Goal: Task Accomplishment & Management: Use online tool/utility

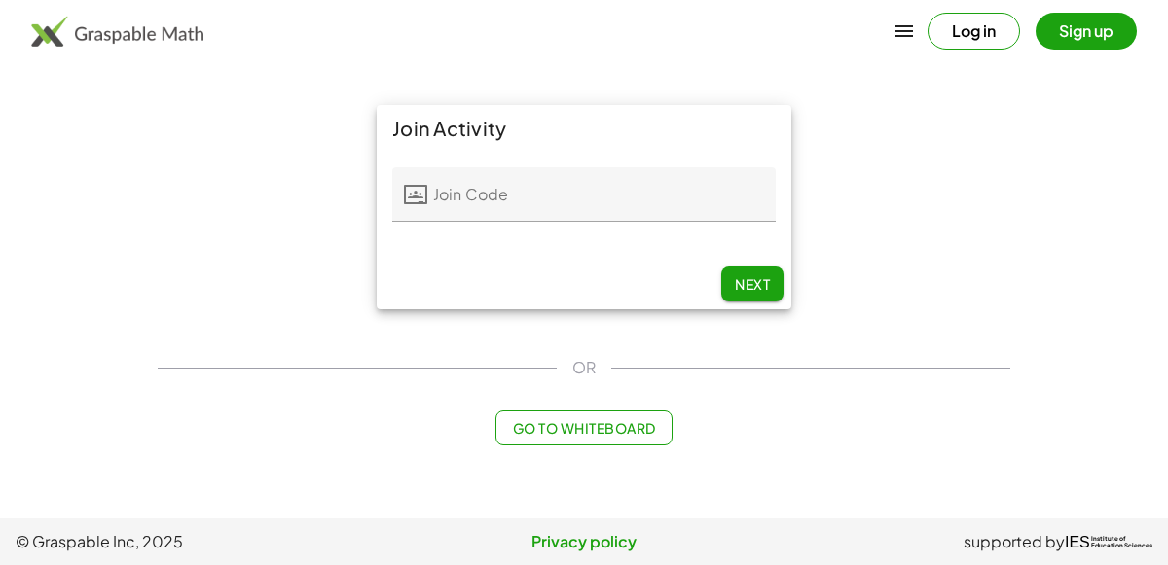
click at [493, 205] on input "Join Code" at bounding box center [601, 194] width 348 height 54
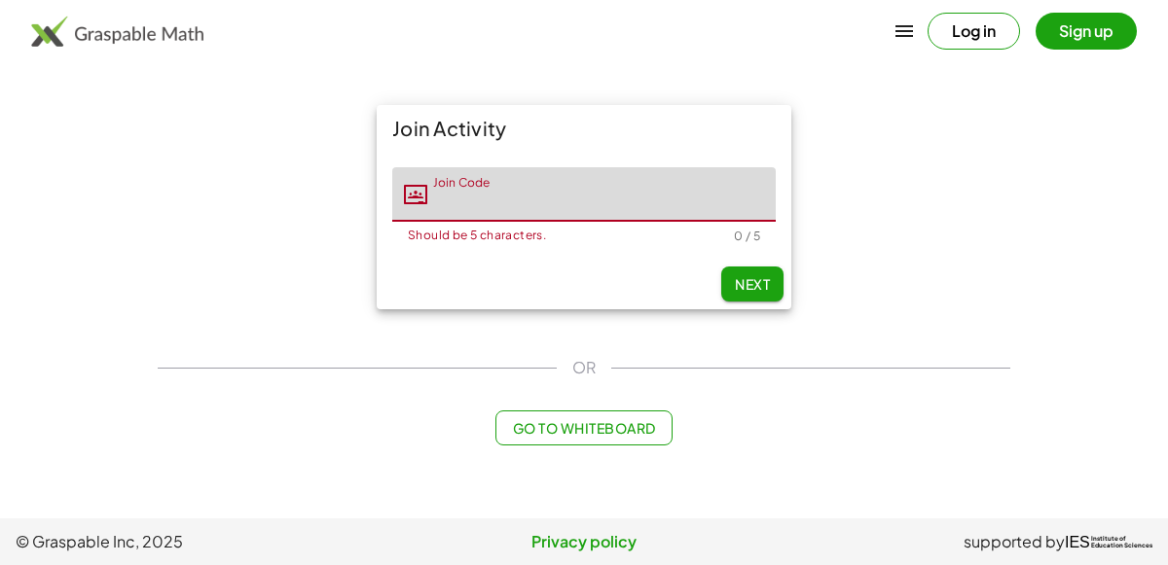
click at [507, 199] on input "Join Code" at bounding box center [601, 194] width 348 height 54
type input "*****"
click at [744, 278] on span "Next" at bounding box center [752, 284] width 35 height 18
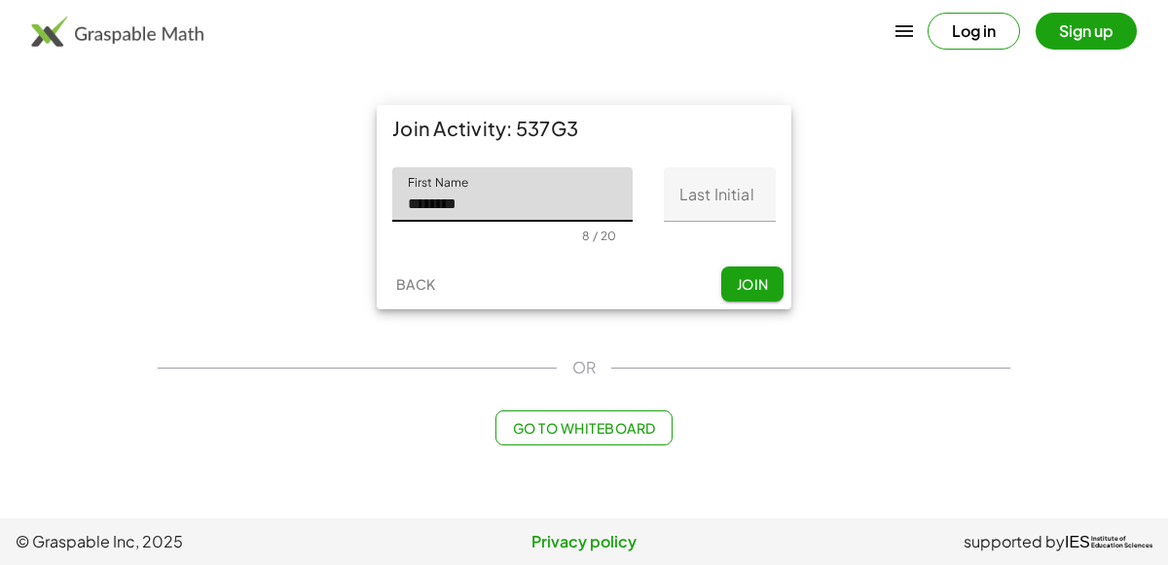
type input "********"
click at [694, 211] on input "Last Initial" at bounding box center [720, 194] width 112 height 54
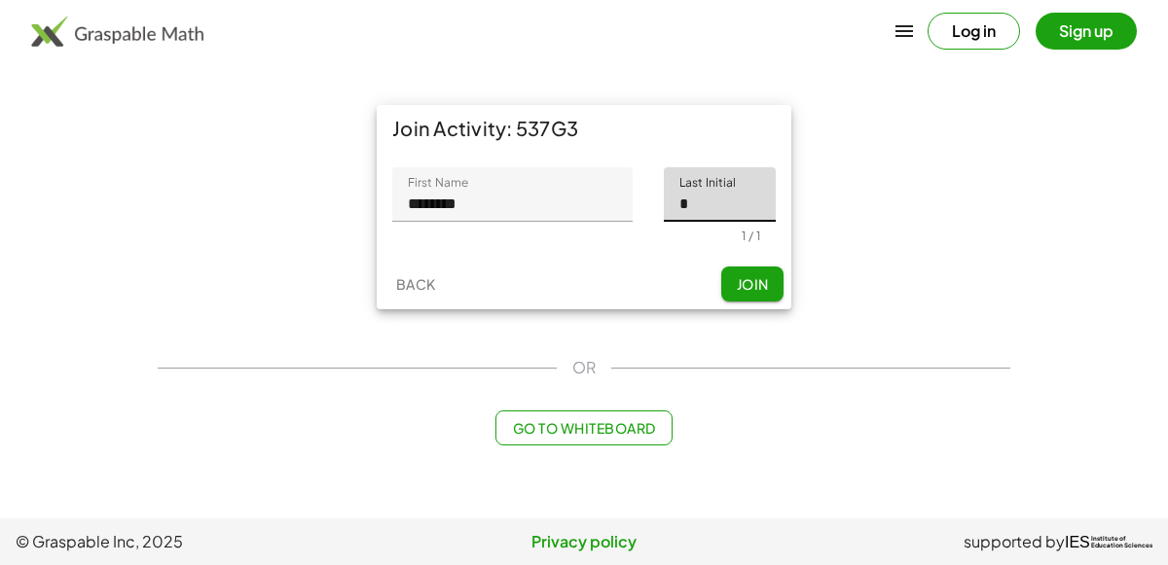
type input "*"
click at [778, 270] on button "Join" at bounding box center [752, 284] width 62 height 35
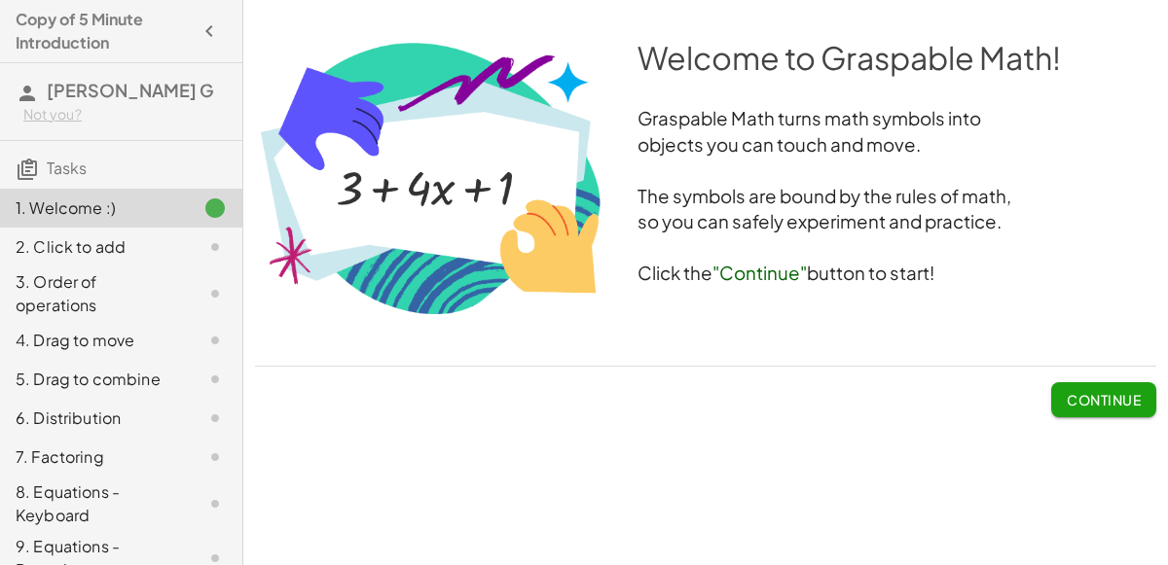
click at [1104, 410] on button "Continue" at bounding box center [1103, 399] width 105 height 35
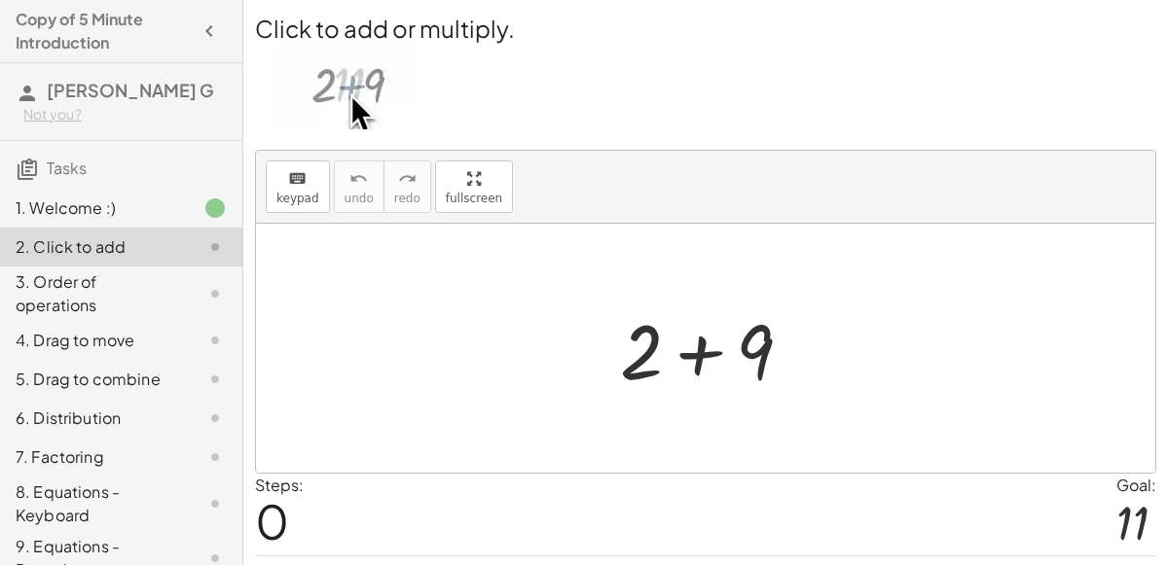
click at [652, 349] on div at bounding box center [713, 349] width 207 height 100
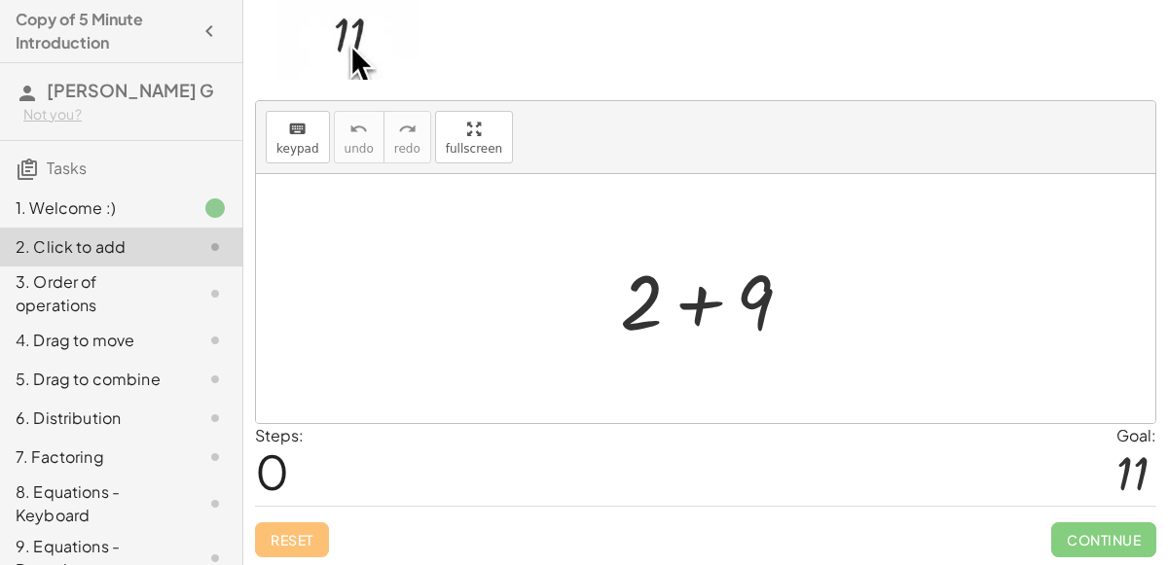
click at [702, 304] on div at bounding box center [713, 299] width 207 height 100
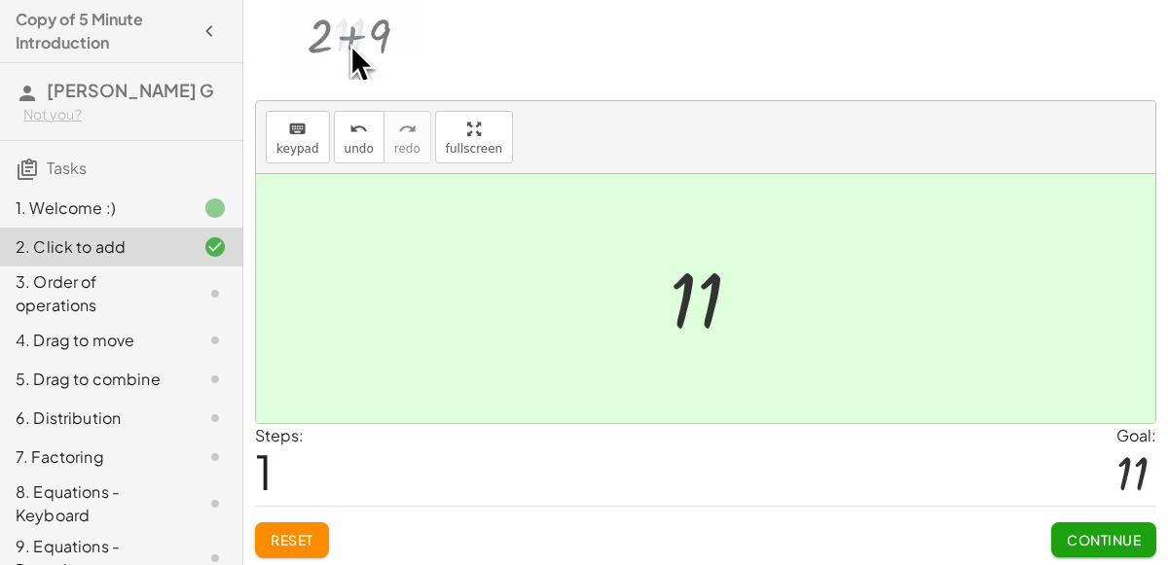
click at [1067, 531] on span "Continue" at bounding box center [1104, 540] width 74 height 18
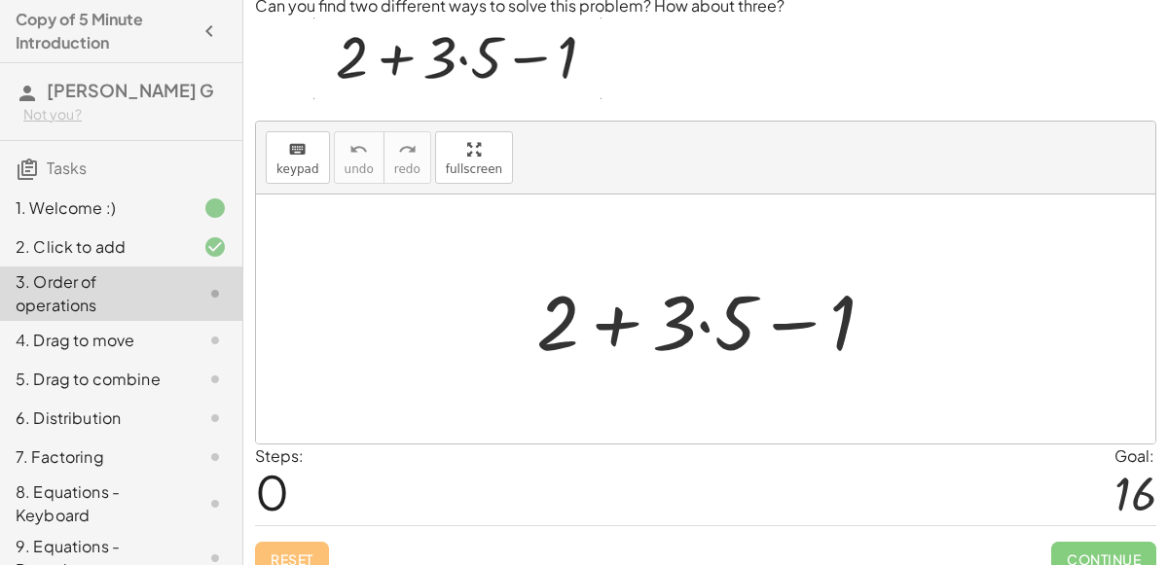
click at [789, 318] on div at bounding box center [713, 320] width 374 height 100
click at [622, 328] on div at bounding box center [713, 320] width 374 height 100
click at [706, 315] on div at bounding box center [713, 320] width 374 height 100
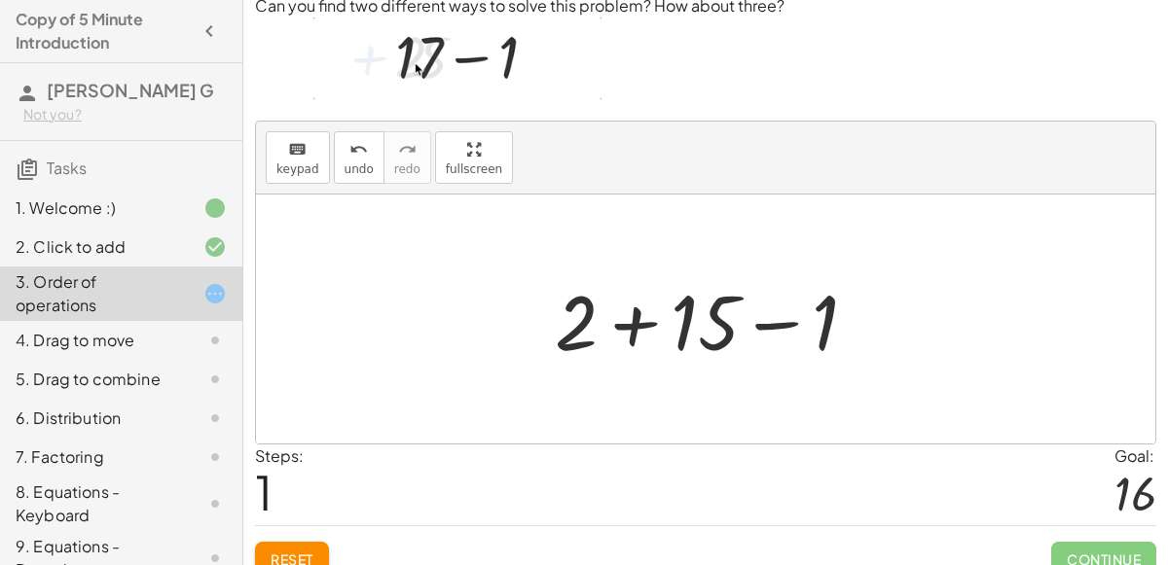
click at [624, 322] on div at bounding box center [714, 320] width 338 height 100
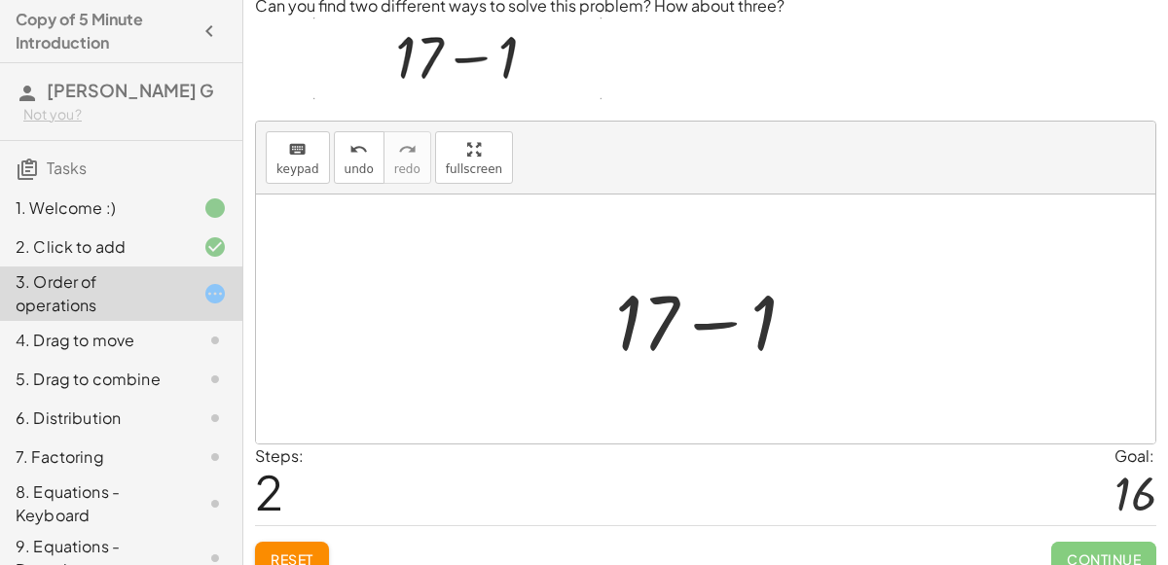
click at [698, 330] on div at bounding box center [713, 320] width 216 height 100
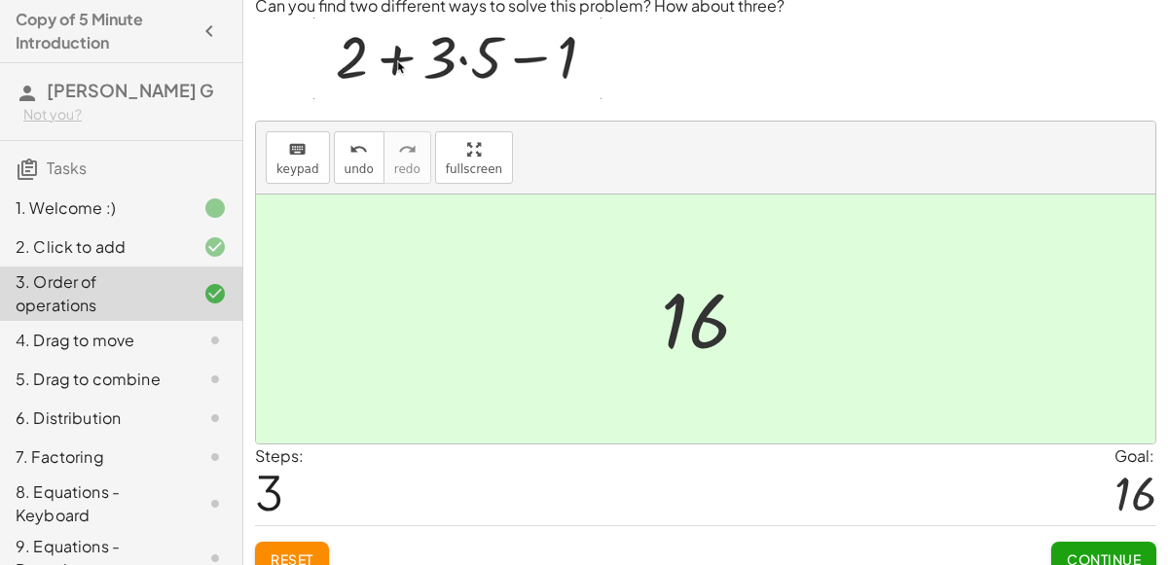
click at [1078, 543] on button "Continue" at bounding box center [1103, 559] width 105 height 35
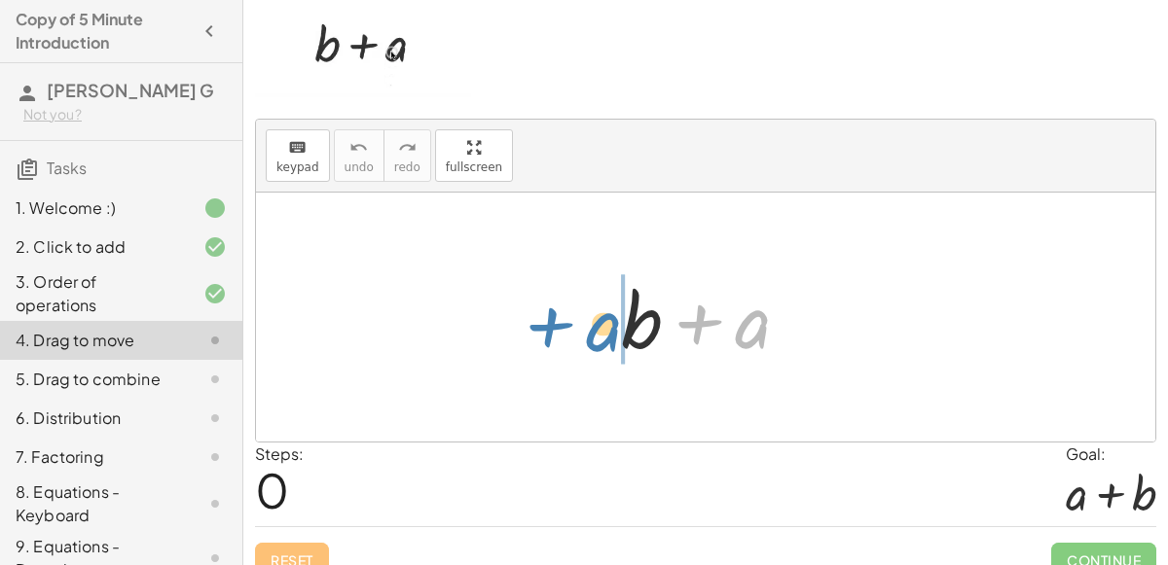
drag, startPoint x: 748, startPoint y: 329, endPoint x: 597, endPoint y: 331, distance: 151.8
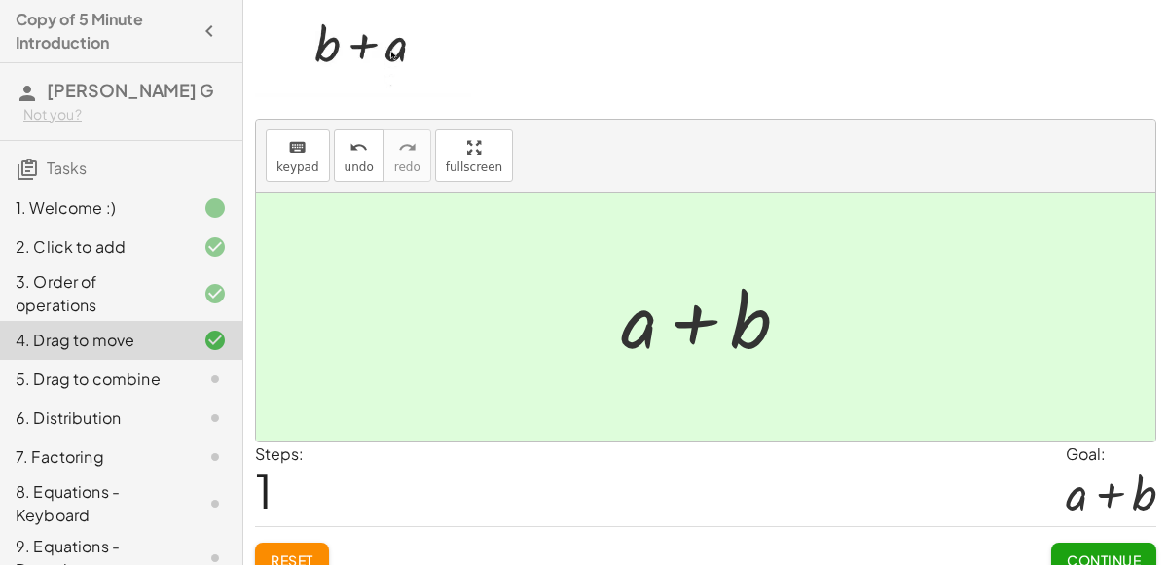
click at [1096, 552] on span "Continue" at bounding box center [1104, 561] width 74 height 18
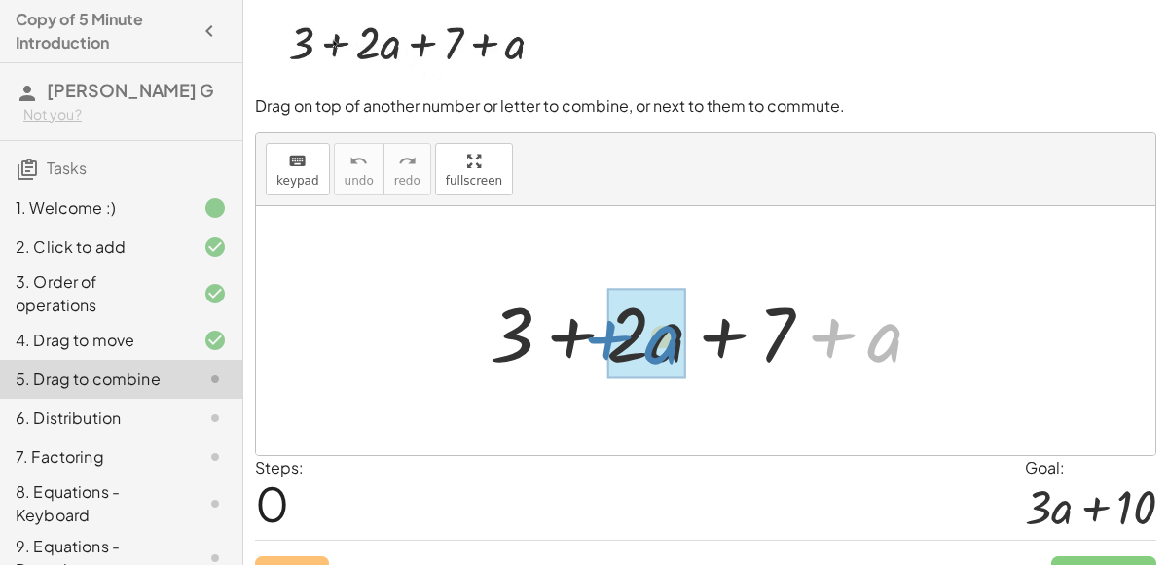
drag, startPoint x: 889, startPoint y: 325, endPoint x: 663, endPoint y: 327, distance: 225.8
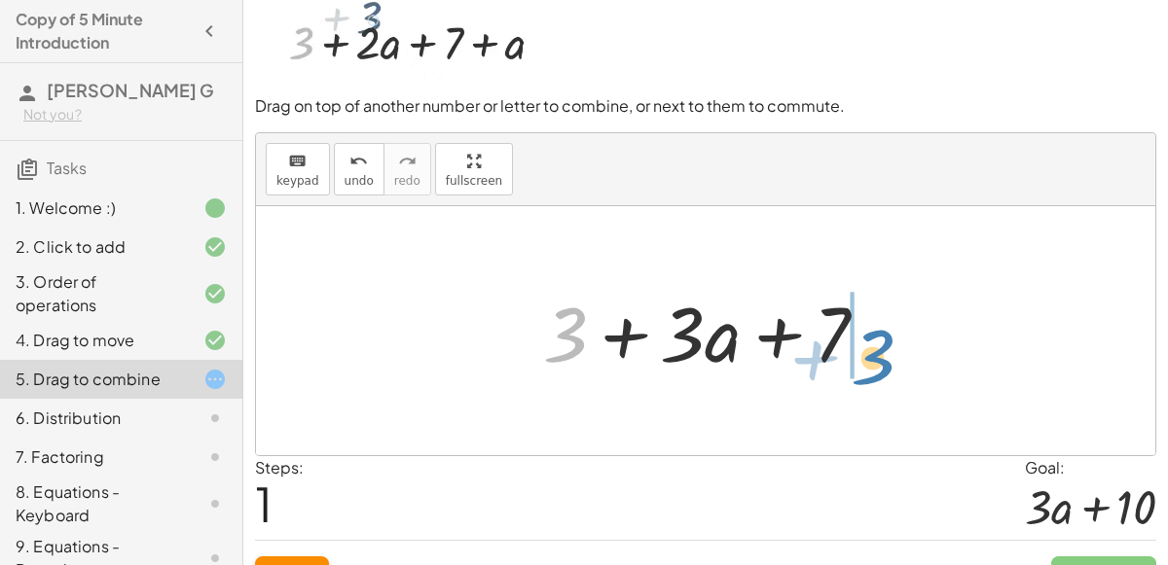
drag, startPoint x: 574, startPoint y: 348, endPoint x: 880, endPoint y: 370, distance: 306.3
click at [880, 370] on div at bounding box center [713, 331] width 360 height 100
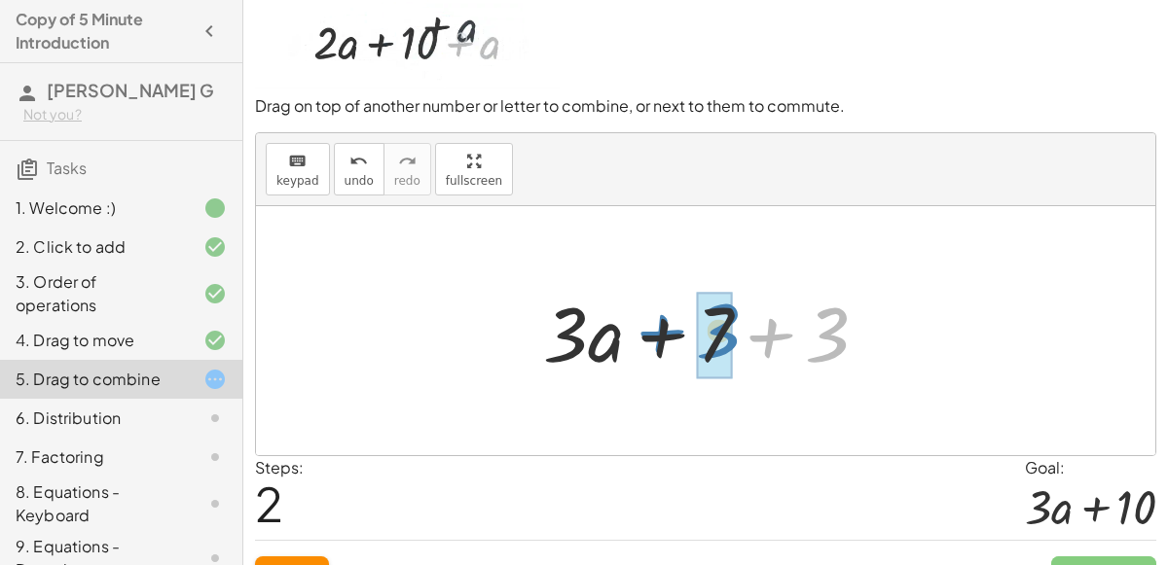
drag, startPoint x: 815, startPoint y: 355, endPoint x: 705, endPoint y: 351, distance: 110.0
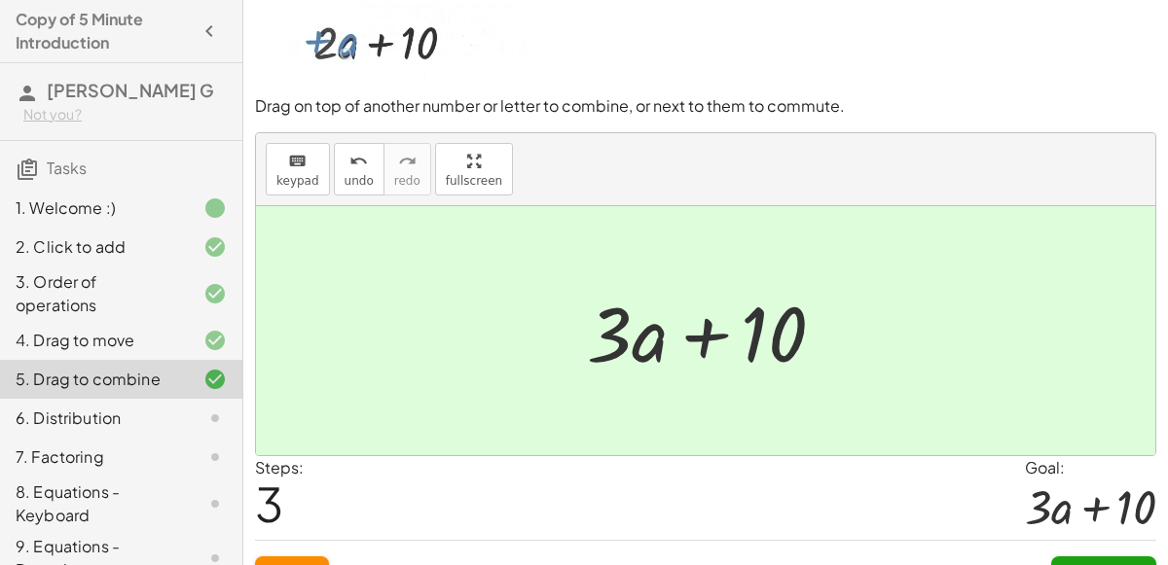
click at [704, 343] on div at bounding box center [713, 331] width 273 height 100
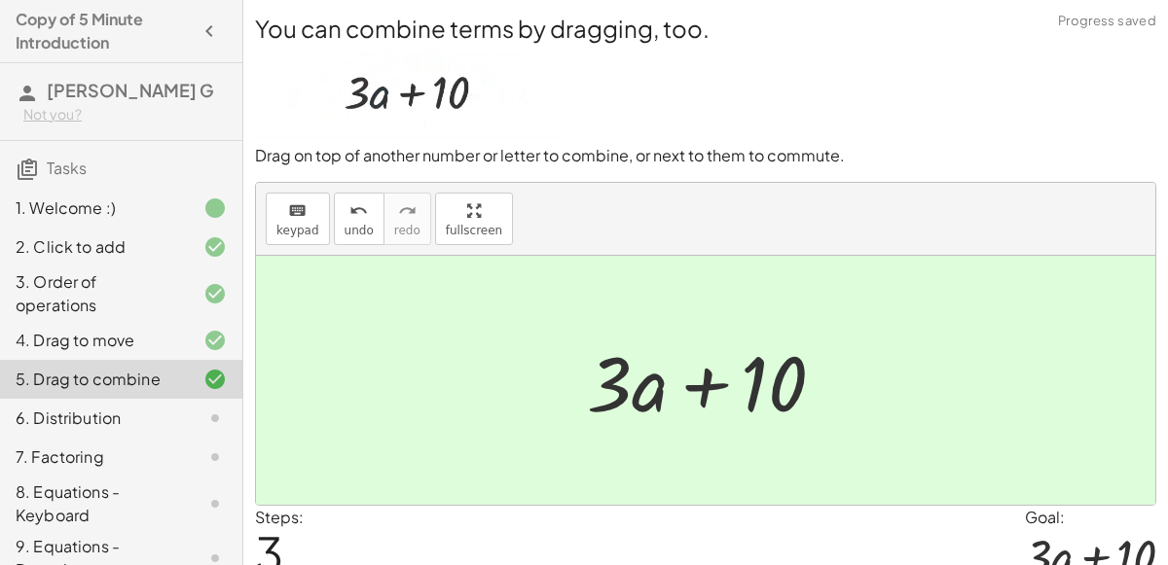
scroll to position [84, 0]
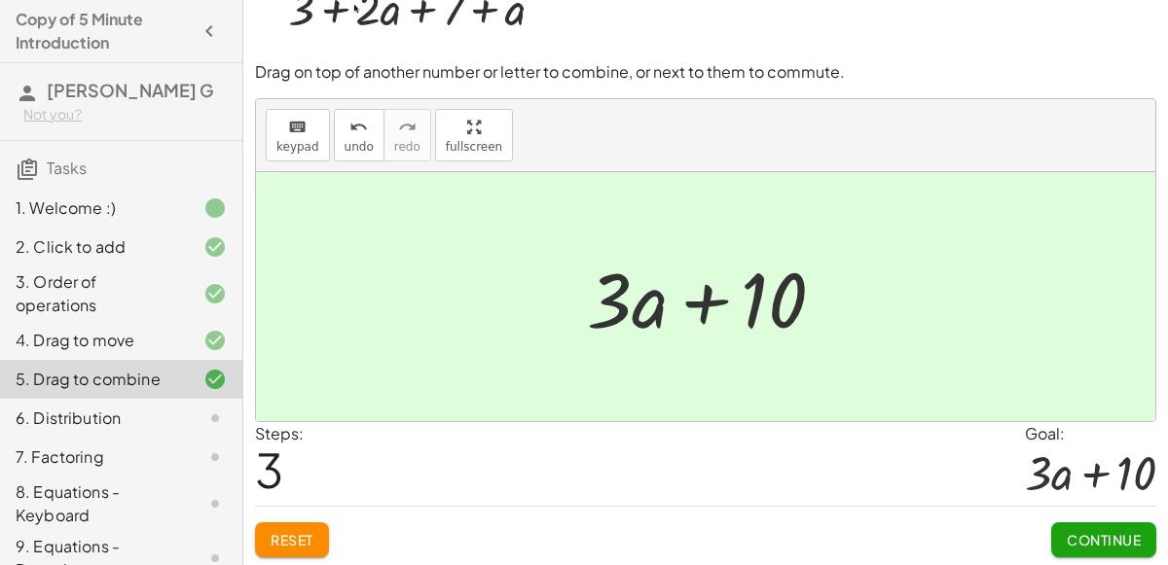
click at [1070, 534] on span "Continue" at bounding box center [1104, 540] width 74 height 18
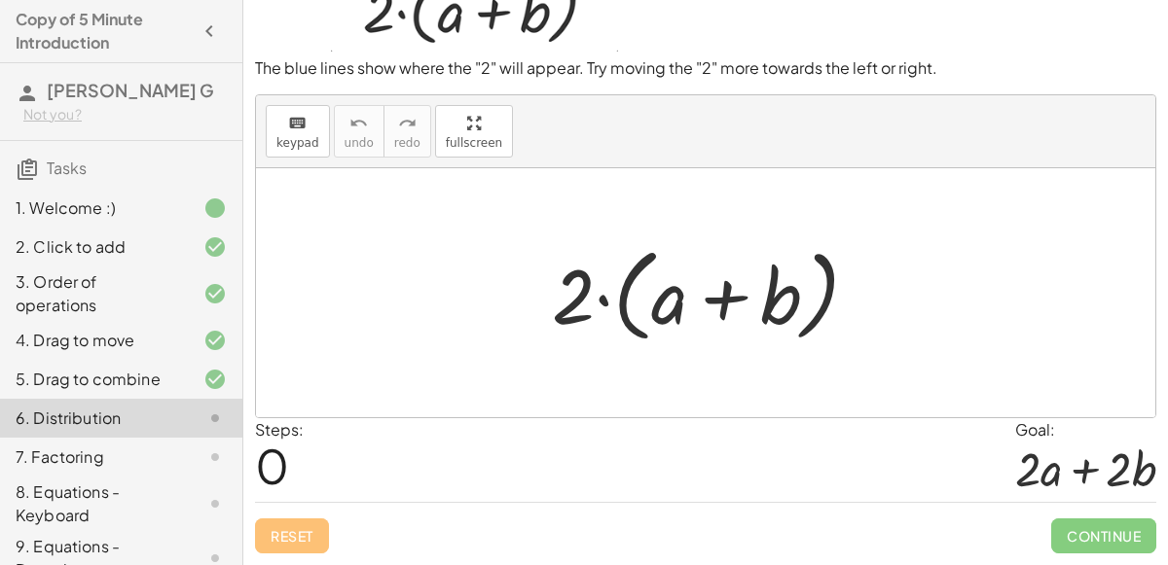
scroll to position [71, 0]
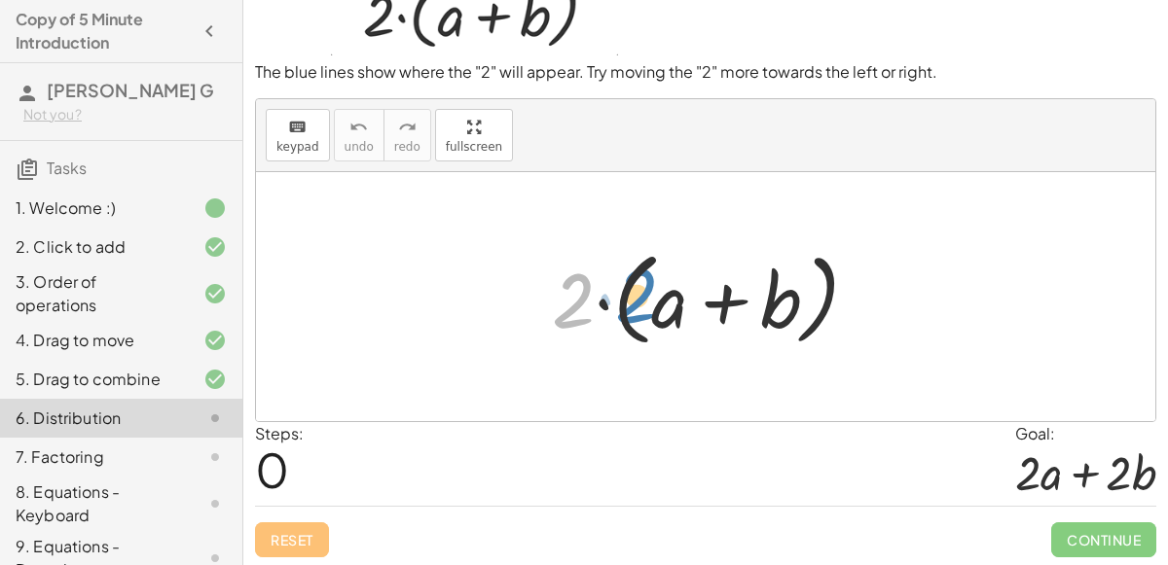
drag, startPoint x: 580, startPoint y: 298, endPoint x: 649, endPoint y: 297, distance: 69.1
click at [649, 297] on div at bounding box center [713, 297] width 342 height 112
drag, startPoint x: 565, startPoint y: 290, endPoint x: 658, endPoint y: 281, distance: 92.9
click at [658, 281] on div at bounding box center [713, 297] width 342 height 112
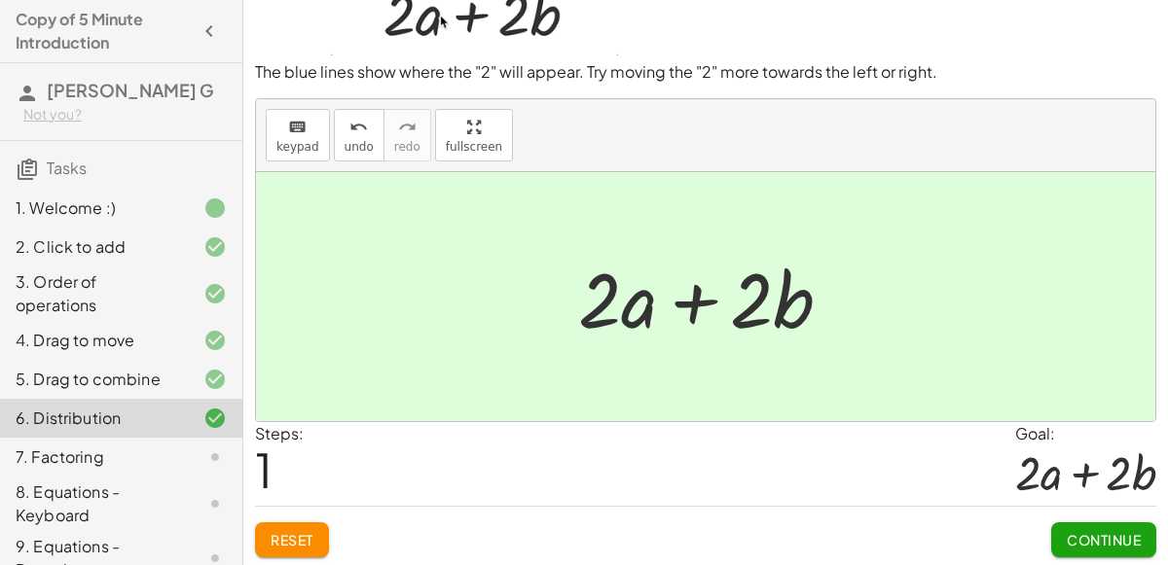
click at [1087, 526] on button "Continue" at bounding box center [1103, 540] width 105 height 35
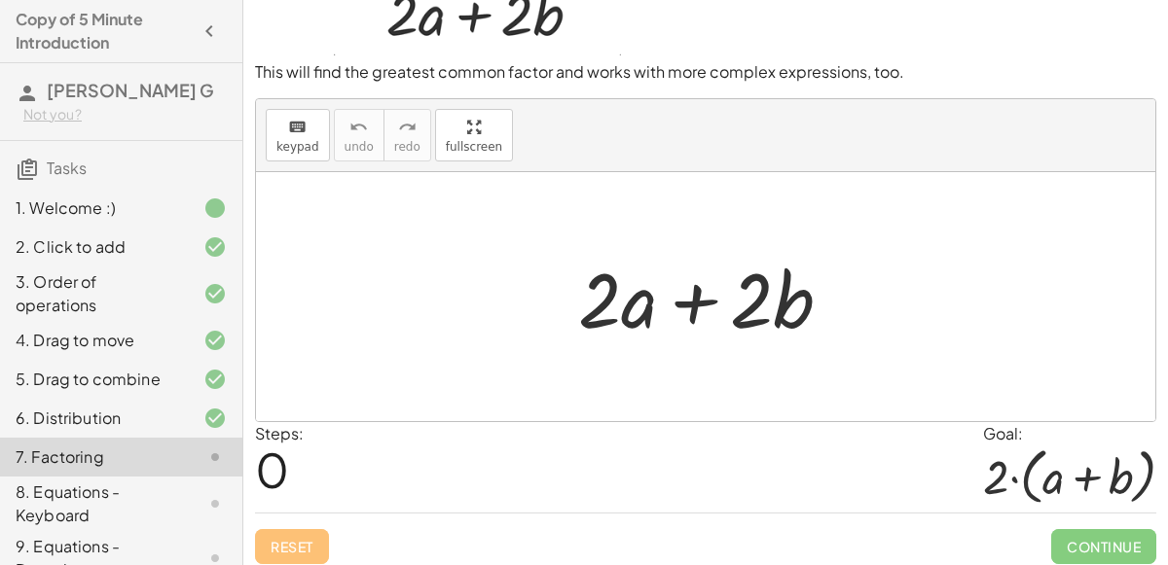
click at [725, 432] on div "Steps: 0 Goal: · 2 · ( + a + b )" at bounding box center [705, 467] width 901 height 91
drag, startPoint x: 608, startPoint y: 301, endPoint x: 754, endPoint y: 308, distance: 146.1
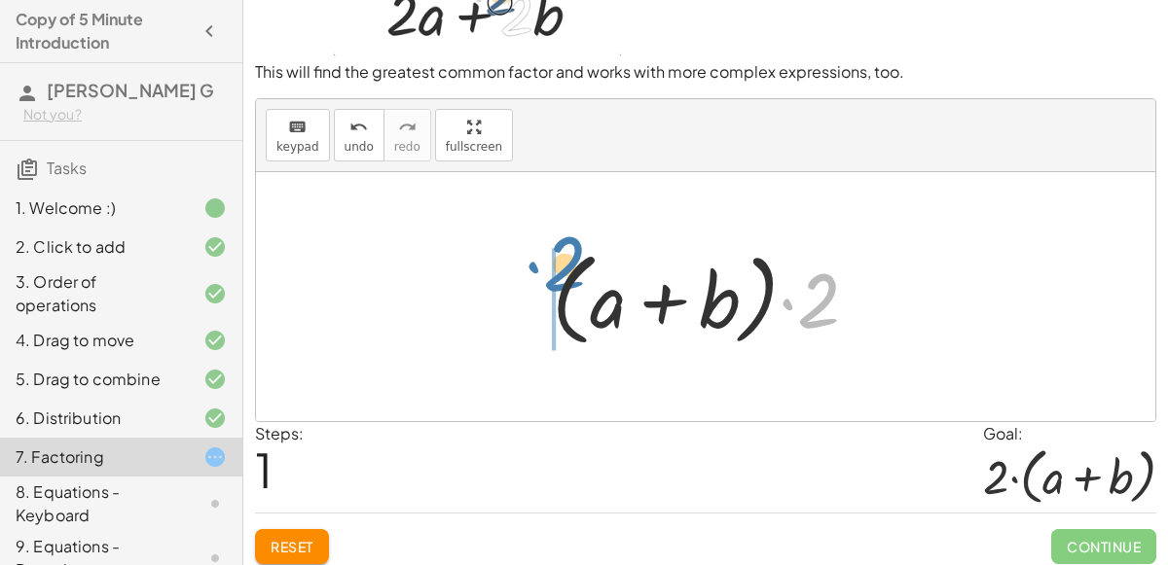
drag, startPoint x: 803, startPoint y: 312, endPoint x: 532, endPoint y: 283, distance: 272.1
click at [532, 283] on div "+ · 2 · a + · 2 · b · 2 + · 2 a + b · ( )" at bounding box center [706, 297] width 366 height 122
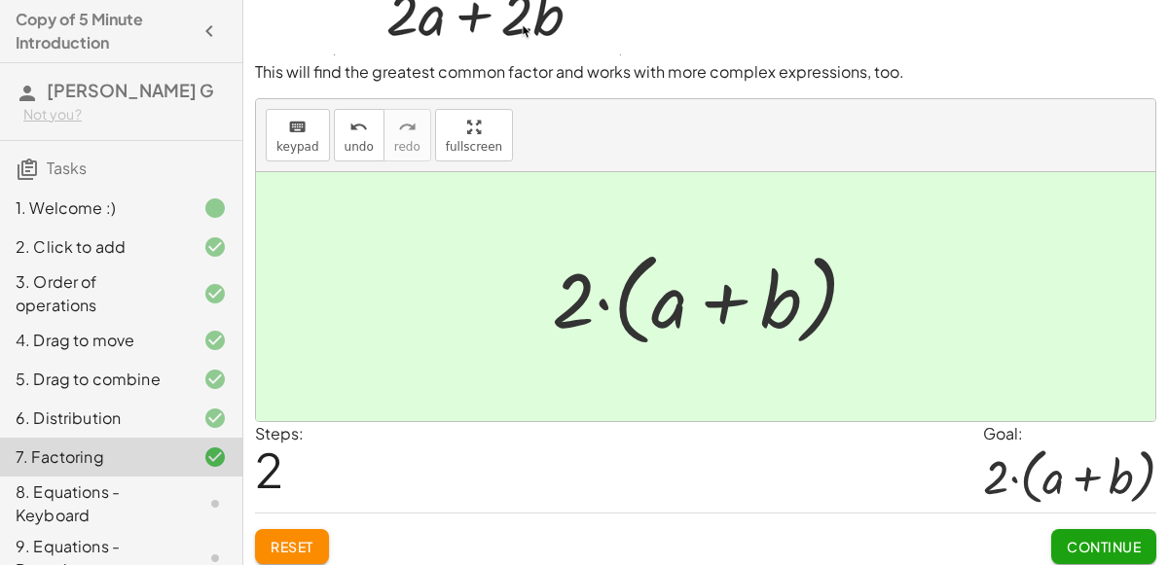
click at [1059, 536] on button "Continue" at bounding box center [1103, 546] width 105 height 35
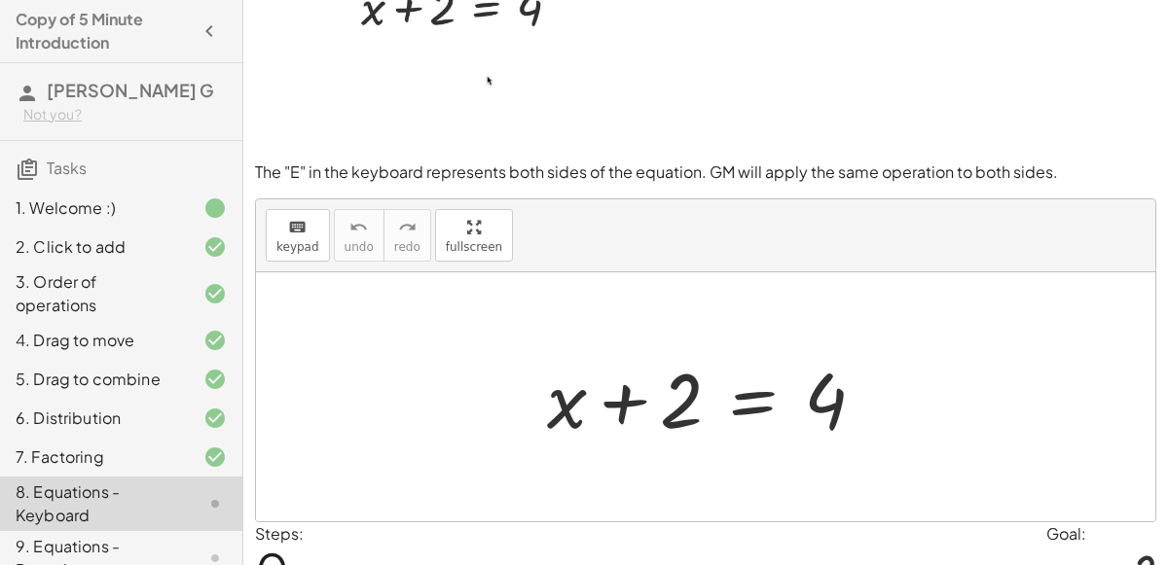
scroll to position [169, 0]
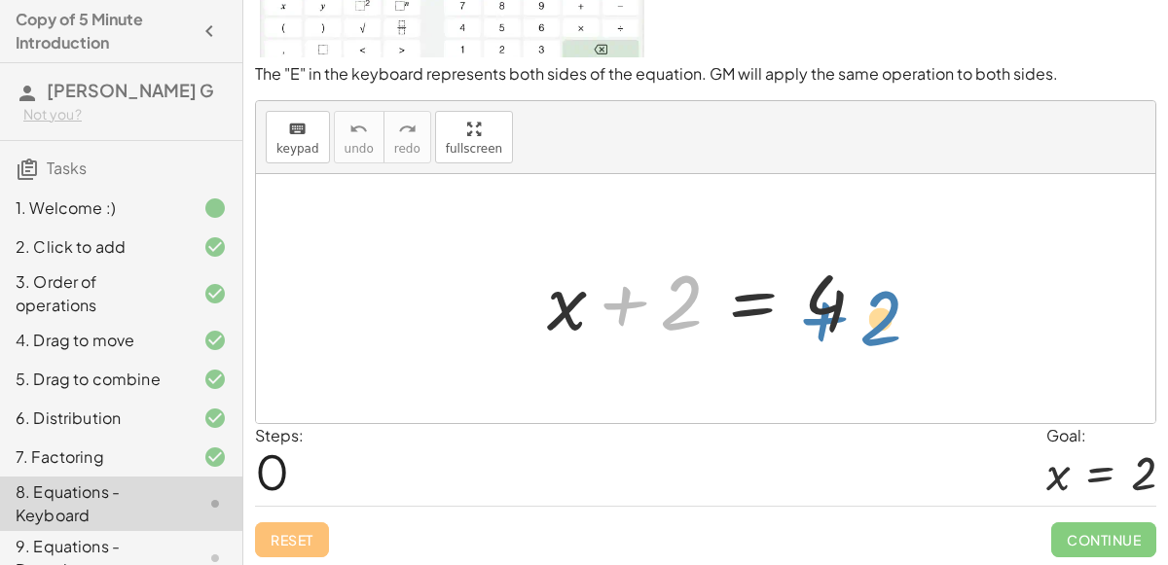
drag, startPoint x: 678, startPoint y: 293, endPoint x: 883, endPoint y: 306, distance: 204.8
click at [883, 306] on div at bounding box center [713, 299] width 353 height 100
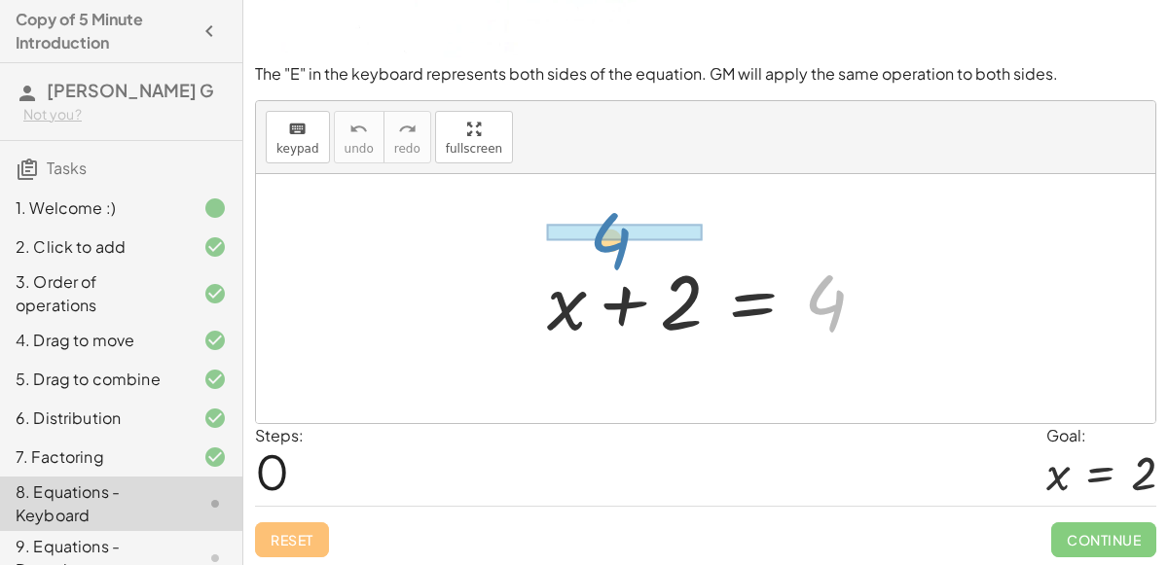
drag, startPoint x: 815, startPoint y: 305, endPoint x: 601, endPoint y: 237, distance: 223.5
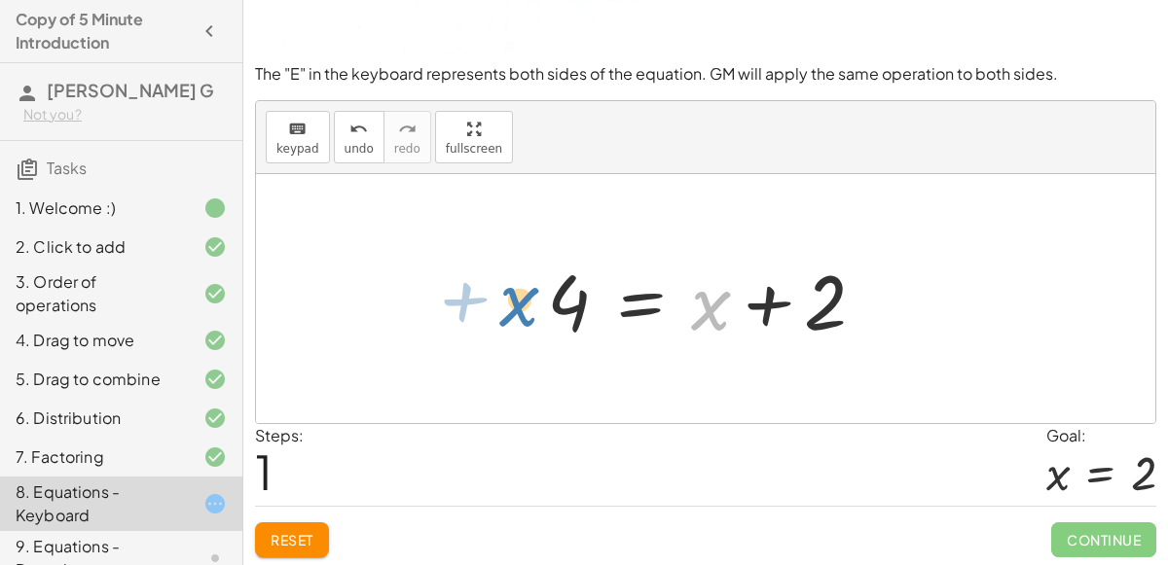
drag, startPoint x: 703, startPoint y: 308, endPoint x: 505, endPoint y: 307, distance: 197.6
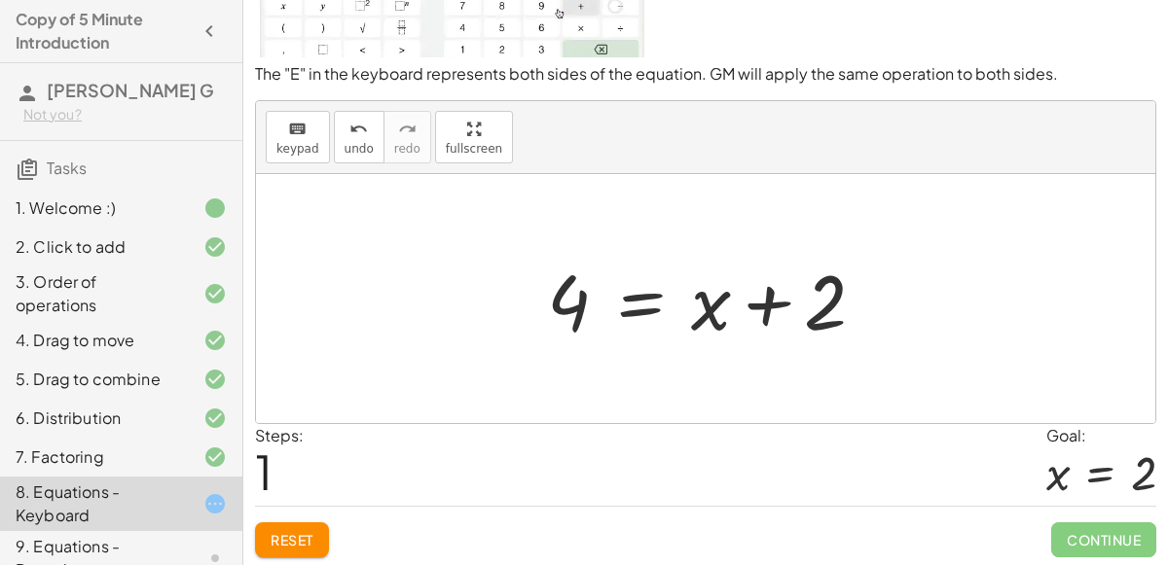
click at [632, 321] on div at bounding box center [713, 299] width 353 height 100
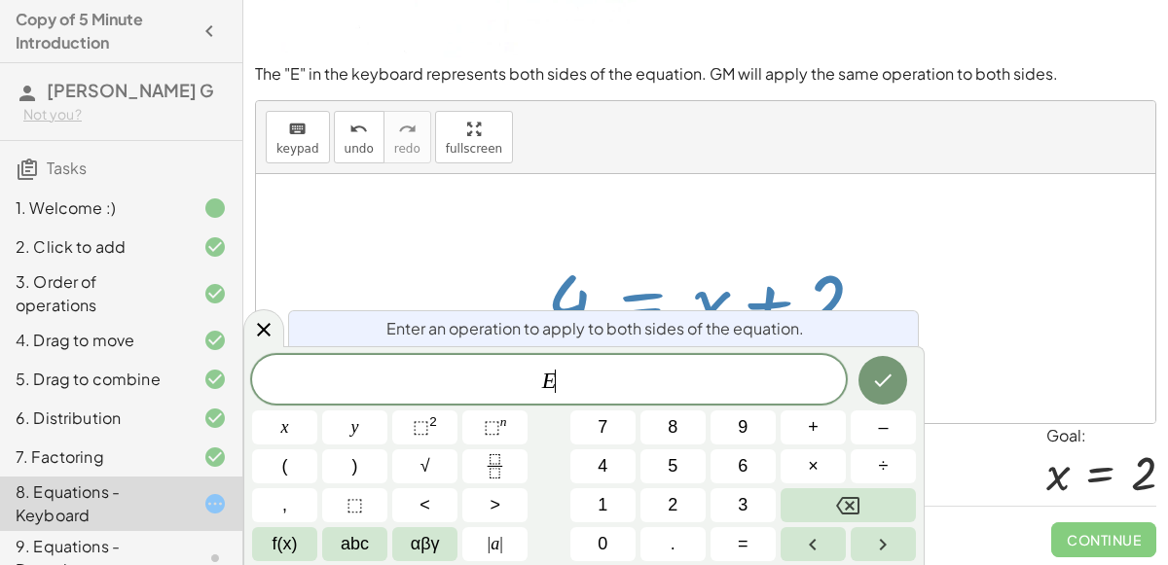
click at [632, 321] on span "Enter an operation to apply to both sides of the equation." at bounding box center [594, 328] width 417 height 23
click at [588, 372] on span "E" at bounding box center [549, 381] width 594 height 27
click at [856, 473] on button "÷" at bounding box center [883, 467] width 65 height 34
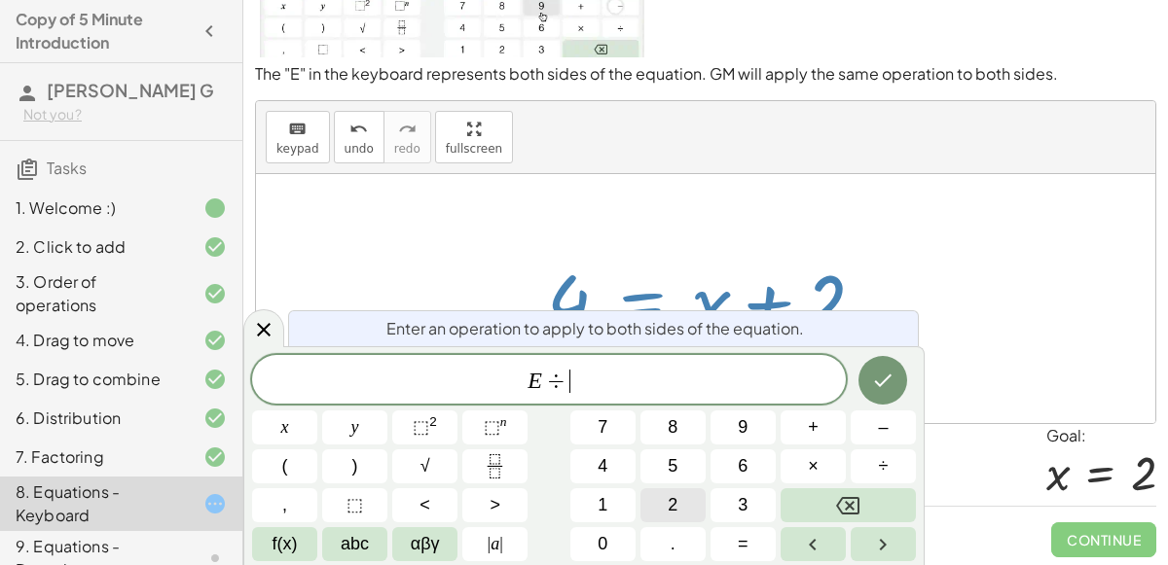
click at [672, 504] on span "2" at bounding box center [673, 505] width 10 height 26
click at [883, 369] on icon "Done" at bounding box center [882, 380] width 23 height 23
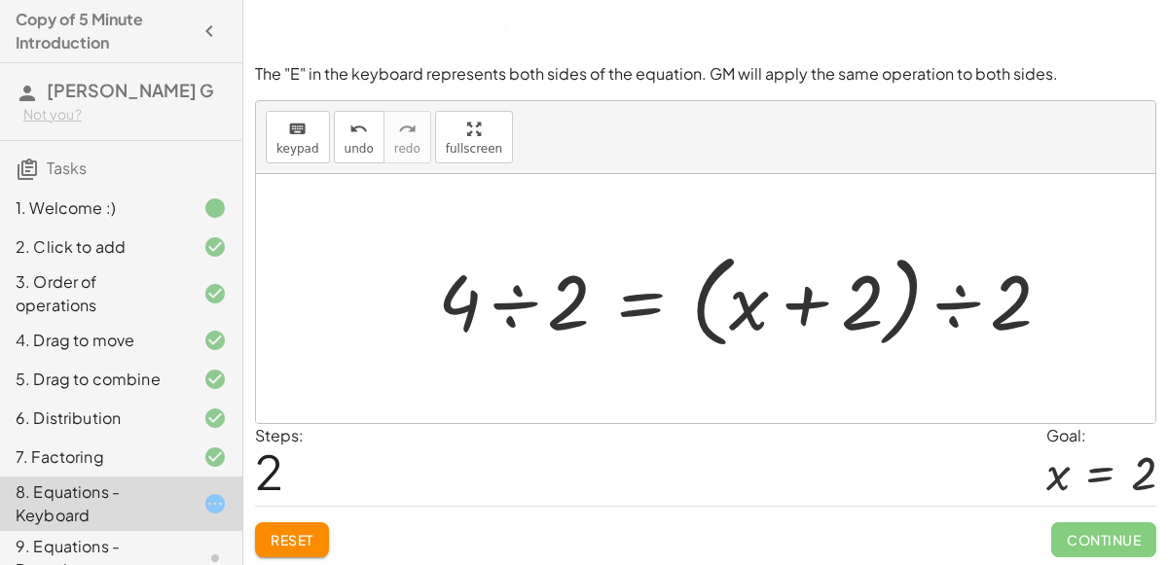
click at [301, 536] on span "Reset" at bounding box center [292, 540] width 43 height 18
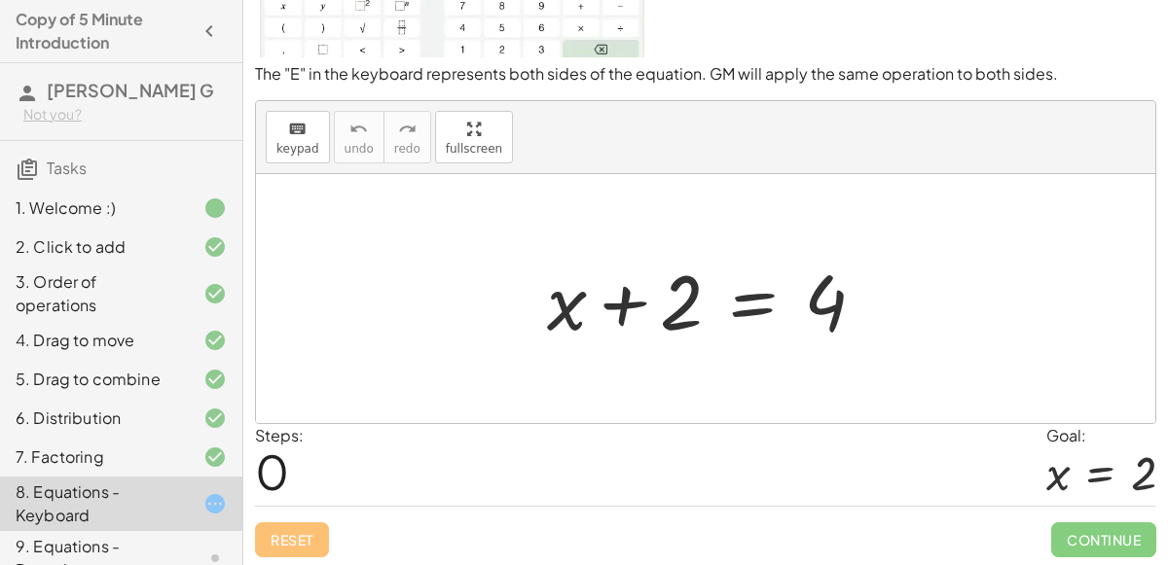
click at [739, 303] on div at bounding box center [713, 299] width 353 height 100
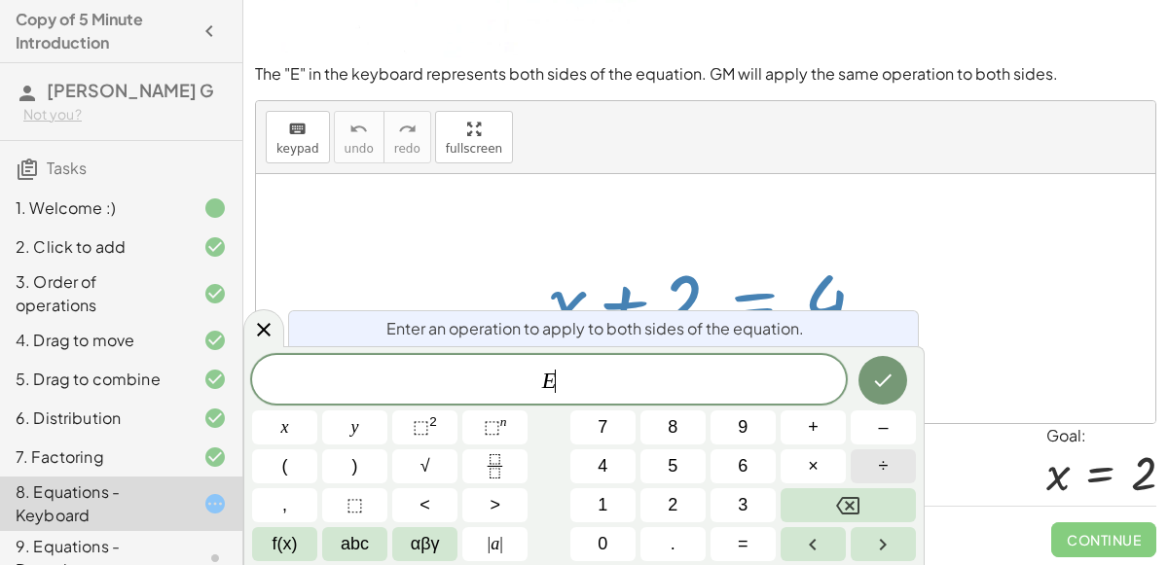
click at [880, 470] on span "÷" at bounding box center [884, 466] width 10 height 26
click at [700, 493] on button "2" at bounding box center [672, 506] width 65 height 34
click at [870, 386] on button "Done" at bounding box center [882, 380] width 49 height 49
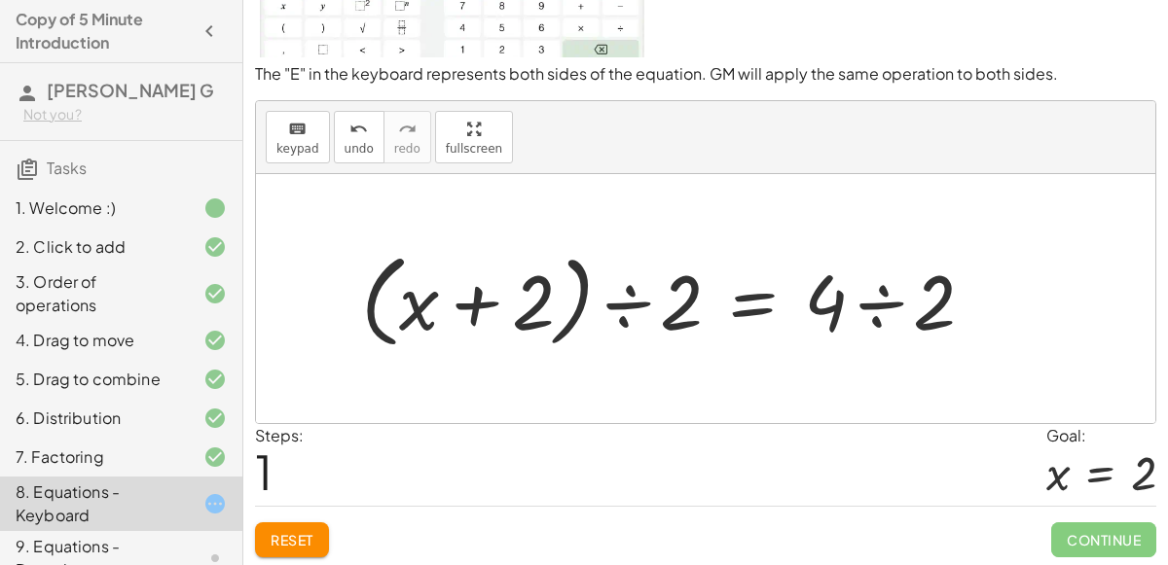
click at [867, 310] on div at bounding box center [675, 299] width 648 height 112
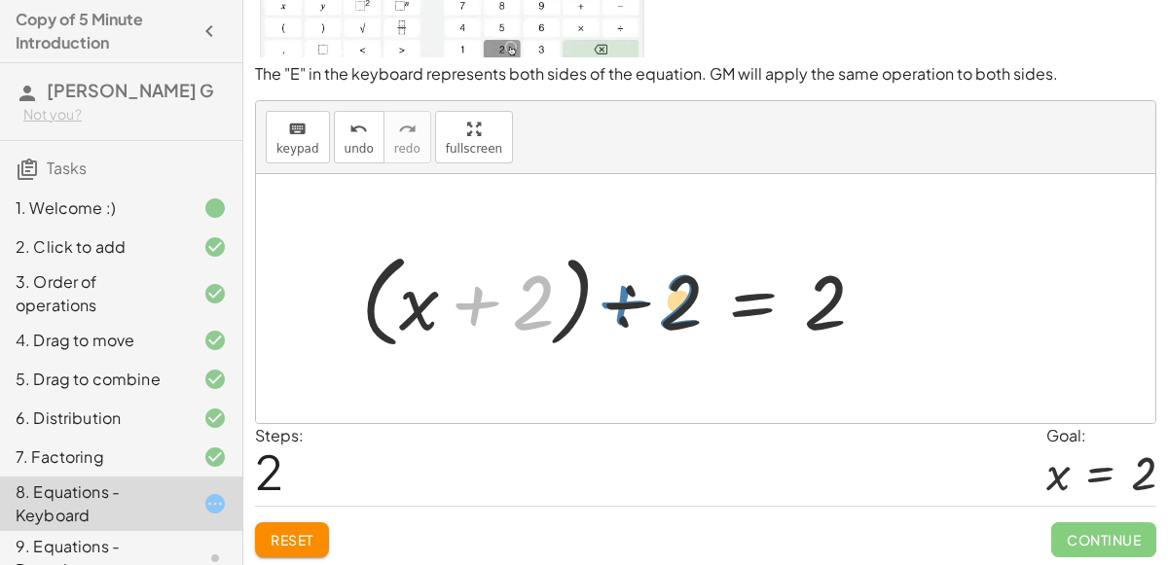
drag, startPoint x: 544, startPoint y: 307, endPoint x: 690, endPoint y: 309, distance: 146.0
click at [690, 309] on div at bounding box center [620, 299] width 539 height 112
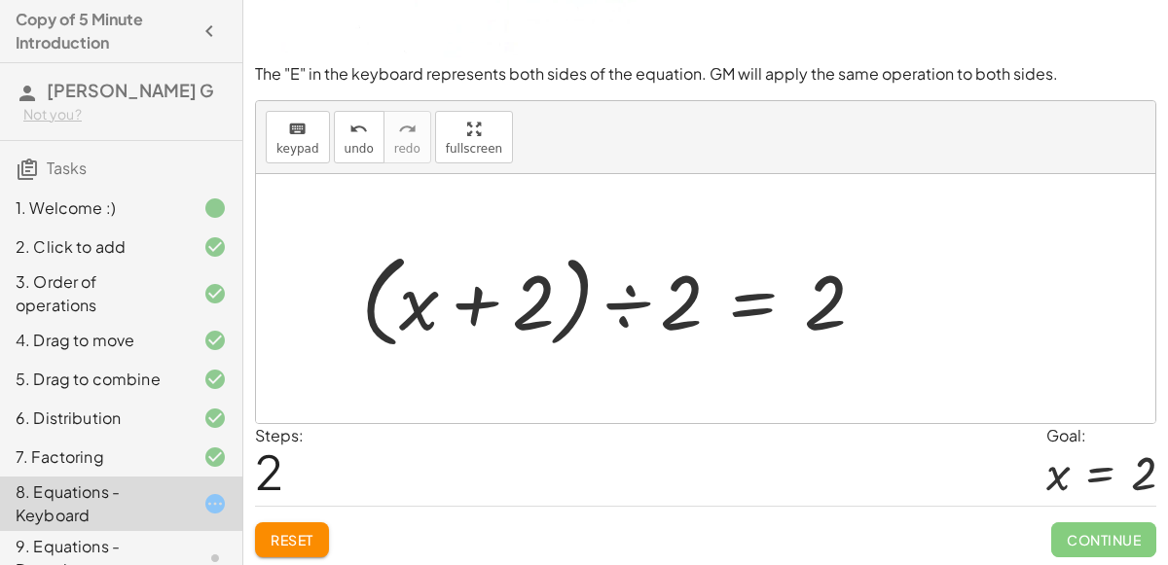
click at [487, 303] on div at bounding box center [620, 299] width 539 height 112
click at [620, 305] on div at bounding box center [620, 299] width 539 height 112
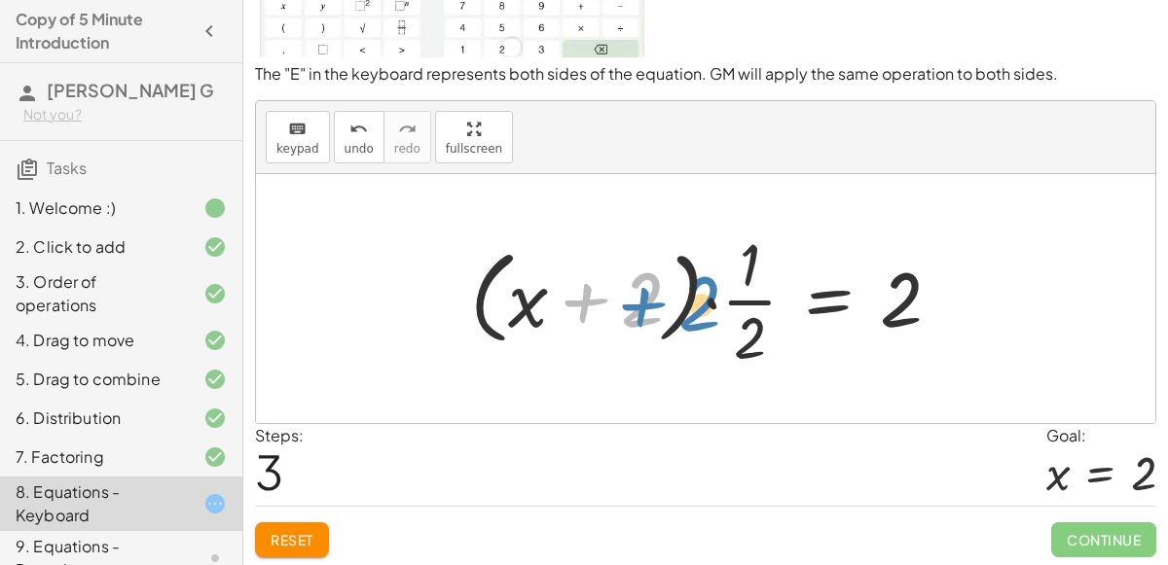
drag, startPoint x: 622, startPoint y: 286, endPoint x: 627, endPoint y: 269, distance: 18.2
click at [627, 269] on div at bounding box center [712, 299] width 505 height 150
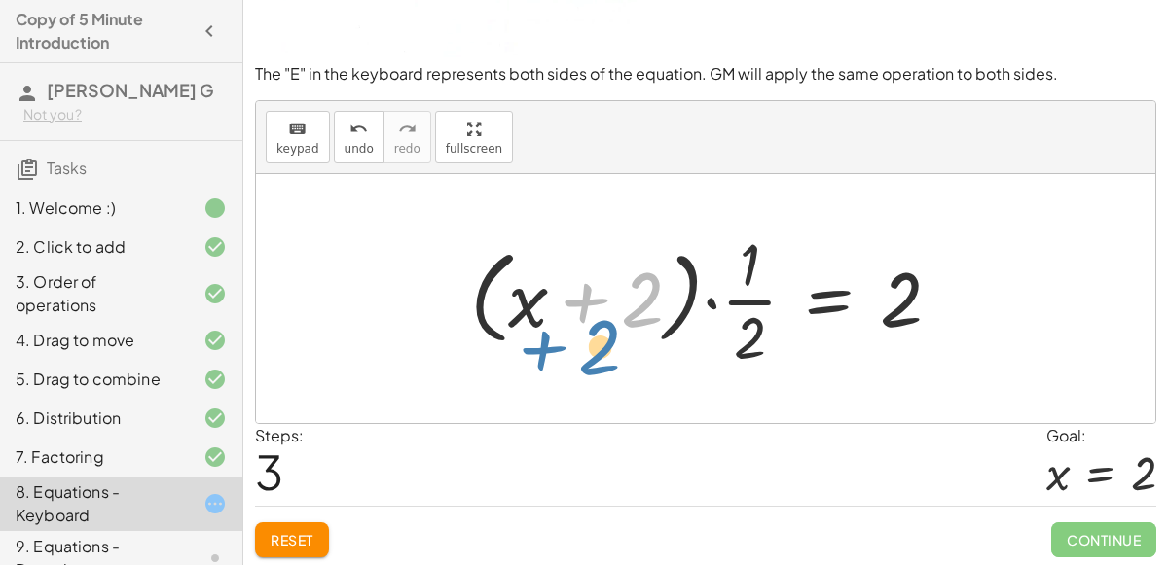
drag, startPoint x: 630, startPoint y: 286, endPoint x: 578, endPoint y: 330, distance: 67.7
click at [578, 330] on div at bounding box center [712, 299] width 505 height 150
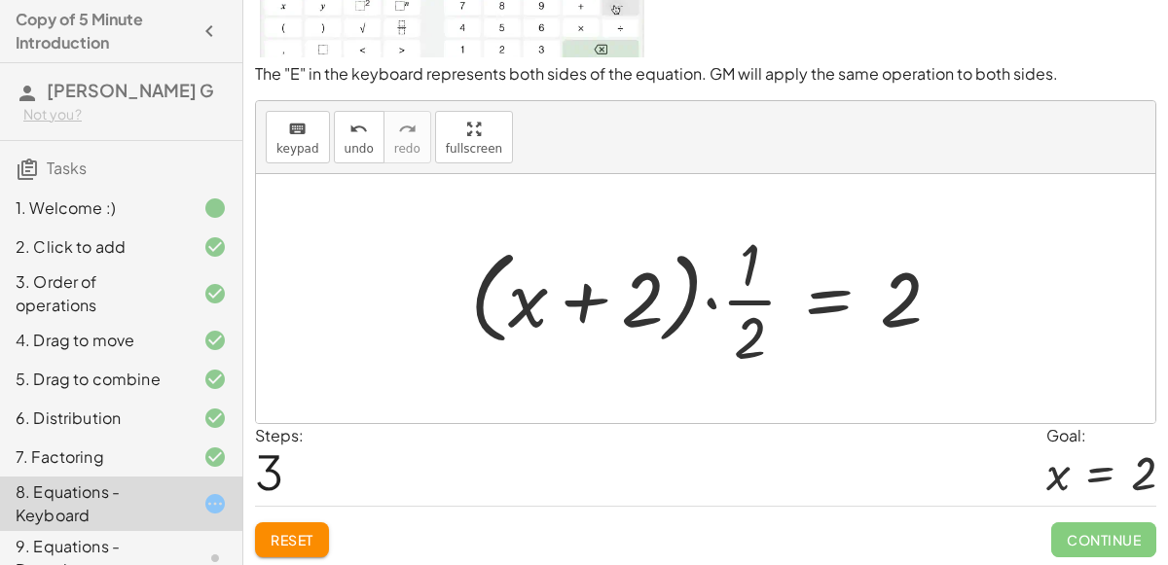
click at [748, 295] on div at bounding box center [712, 299] width 505 height 150
click at [711, 300] on div at bounding box center [712, 299] width 505 height 150
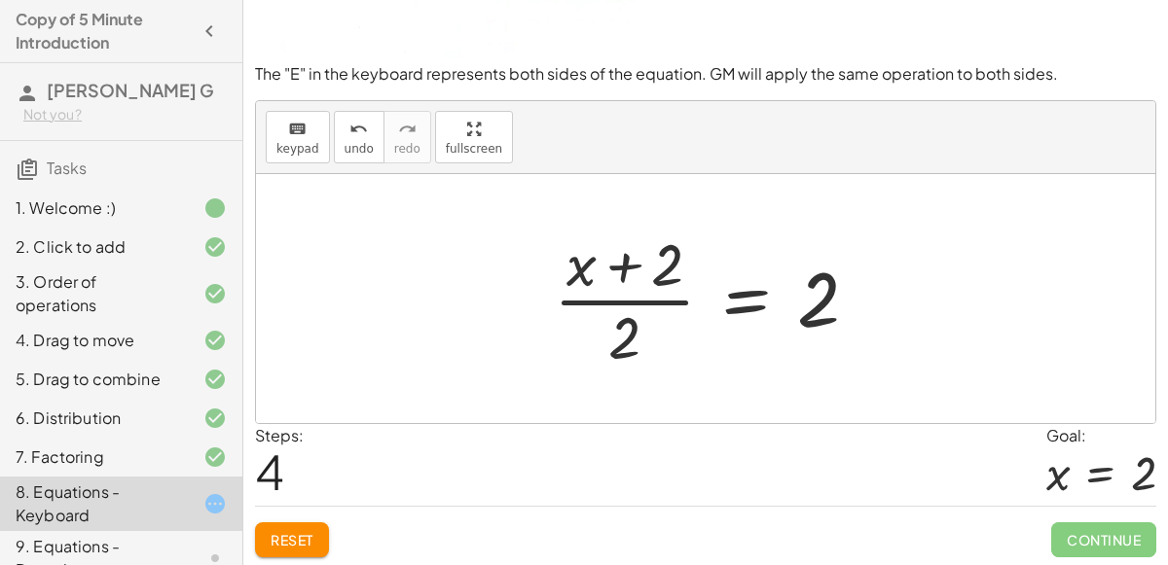
click at [625, 299] on div at bounding box center [714, 299] width 340 height 150
click at [632, 333] on div at bounding box center [714, 299] width 340 height 150
click at [667, 276] on div at bounding box center [714, 299] width 340 height 150
click at [801, 310] on div at bounding box center [714, 299] width 340 height 150
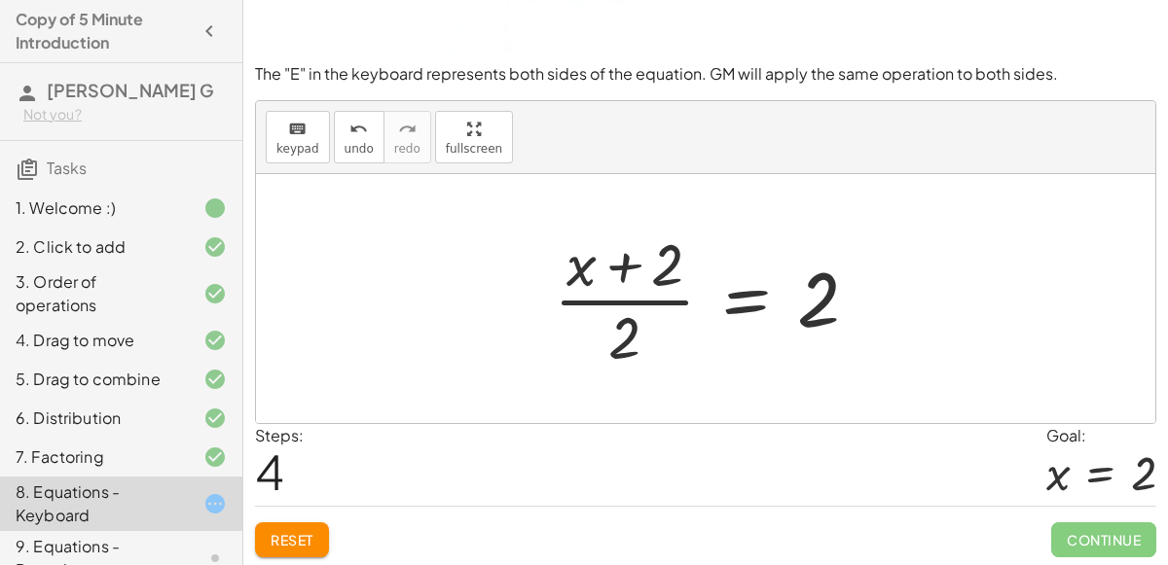
click at [627, 329] on div at bounding box center [714, 299] width 340 height 150
drag, startPoint x: 627, startPoint y: 329, endPoint x: 727, endPoint y: 295, distance: 105.9
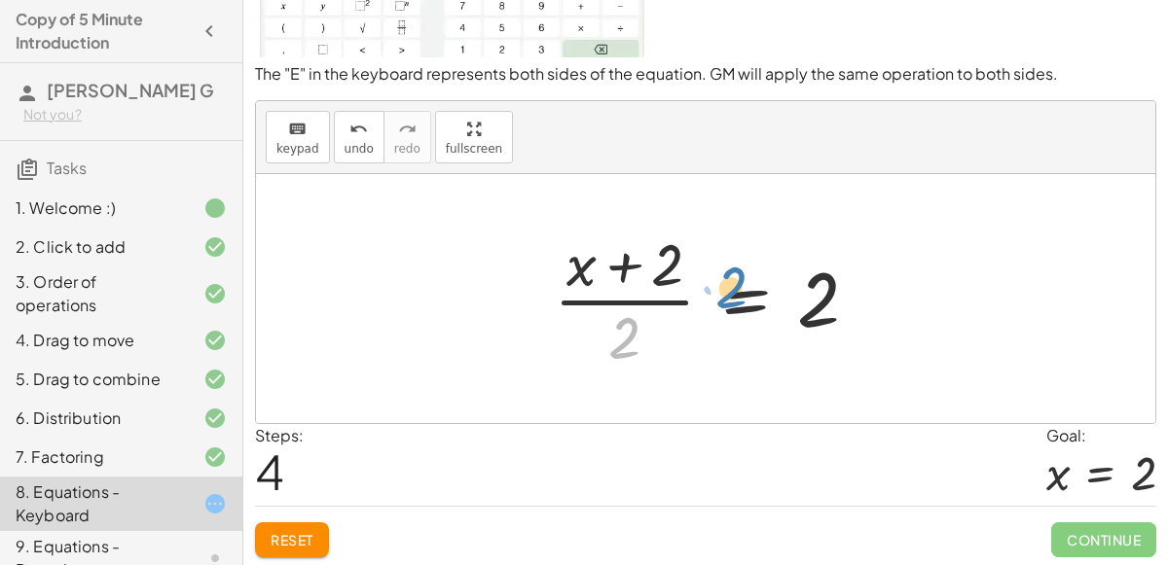
click at [727, 295] on div at bounding box center [714, 299] width 340 height 150
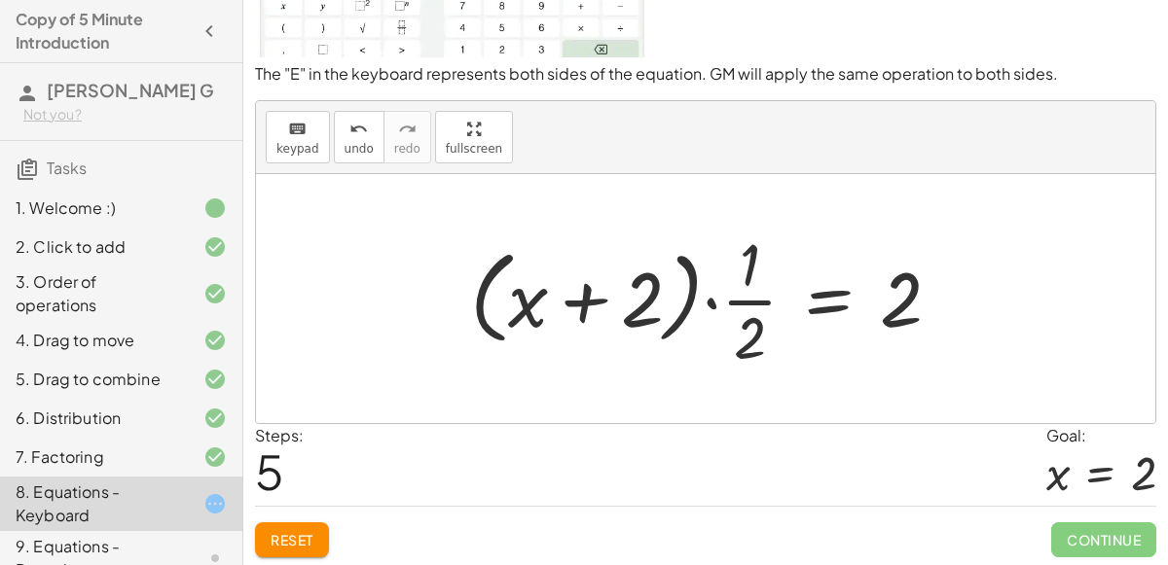
click at [583, 314] on div at bounding box center [712, 299] width 505 height 150
click at [766, 292] on div at bounding box center [712, 299] width 505 height 150
click at [718, 304] on div at bounding box center [712, 299] width 505 height 150
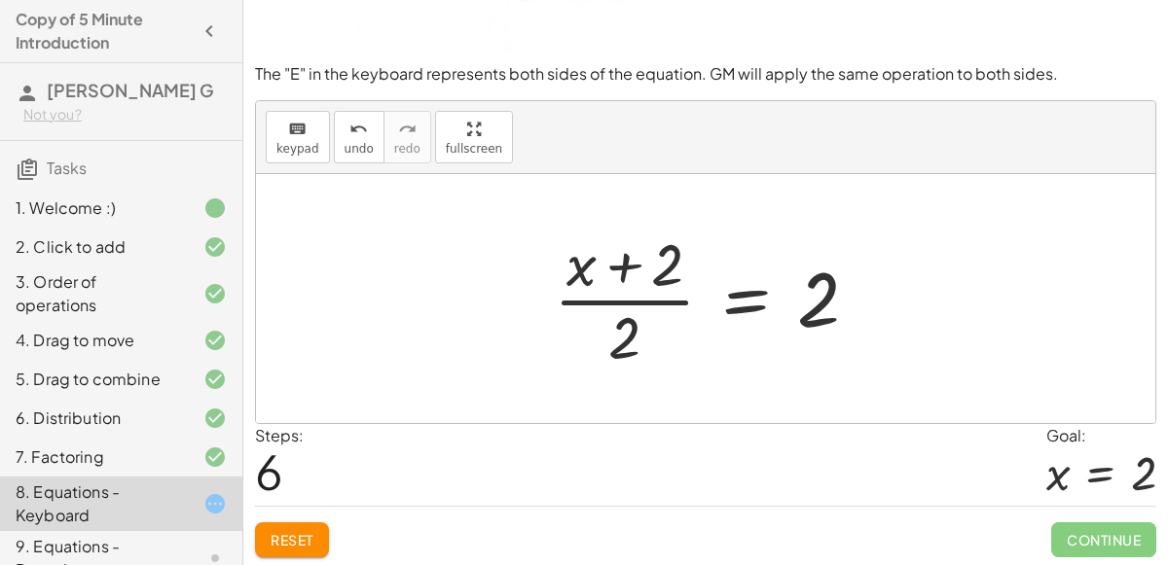
click at [654, 304] on div at bounding box center [714, 299] width 340 height 150
click at [634, 323] on div at bounding box center [714, 299] width 340 height 150
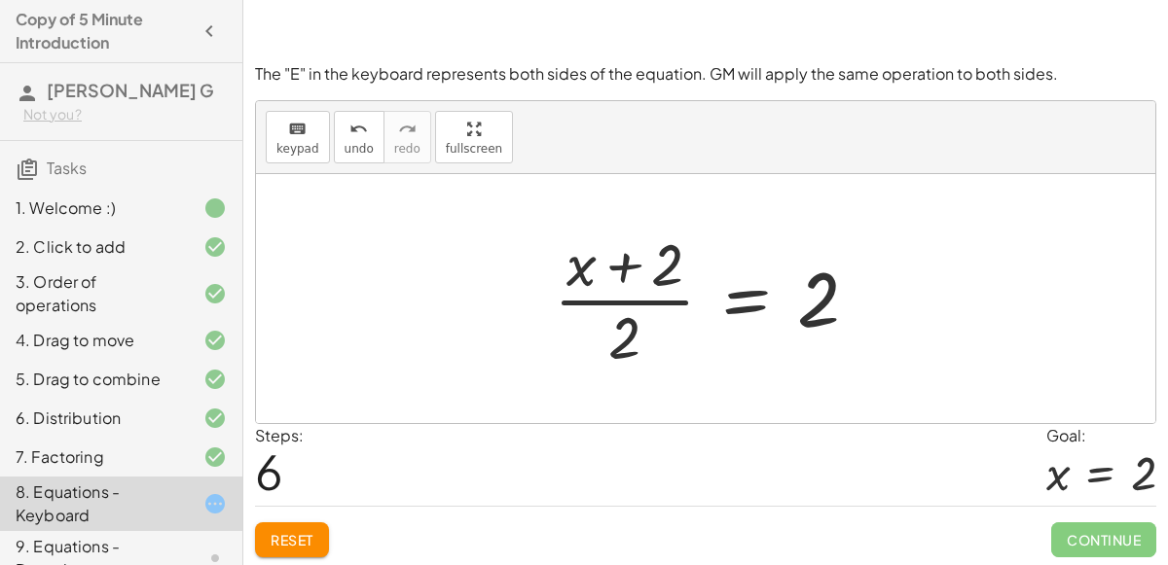
click at [634, 323] on div at bounding box center [714, 299] width 340 height 150
click at [659, 283] on div at bounding box center [714, 299] width 340 height 150
click at [309, 536] on span "Reset" at bounding box center [292, 540] width 43 height 18
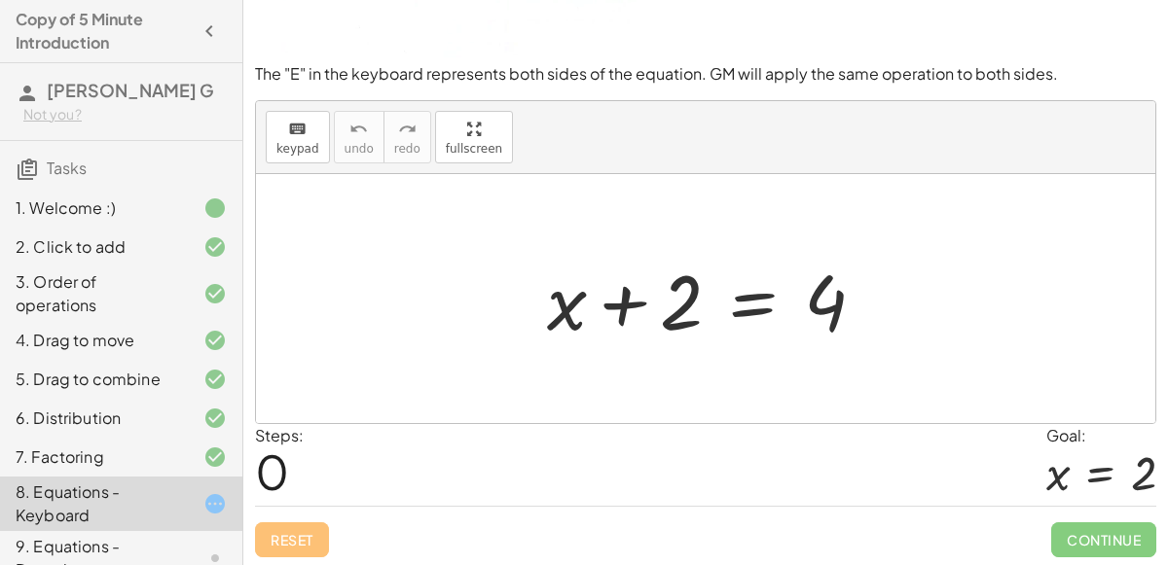
click at [763, 291] on div at bounding box center [713, 299] width 353 height 100
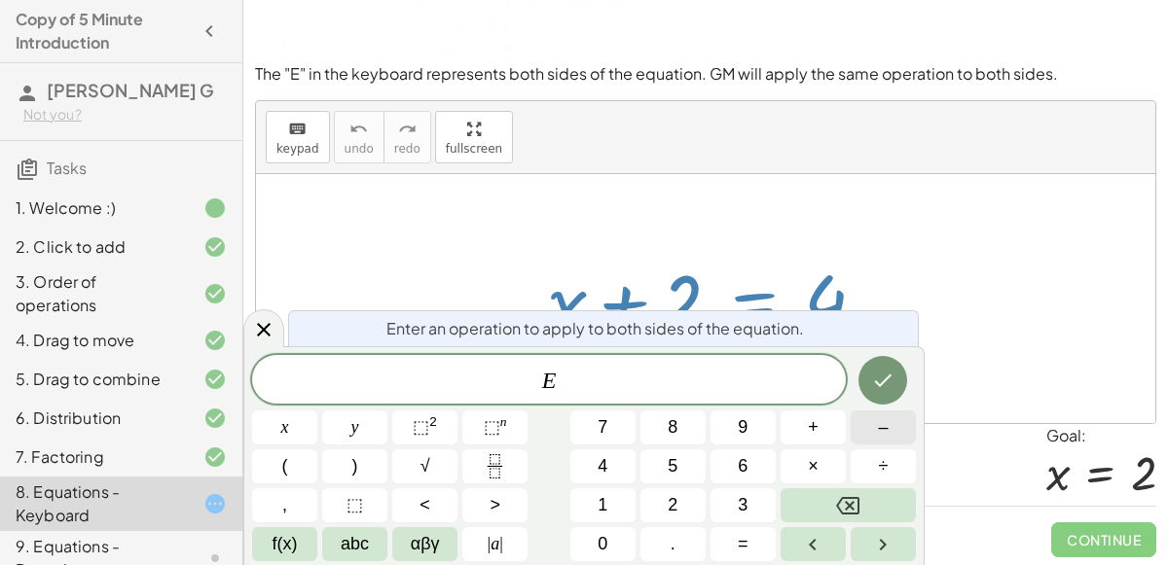
click at [871, 423] on button "–" at bounding box center [883, 428] width 65 height 34
click at [623, 461] on button "4" at bounding box center [602, 467] width 65 height 34
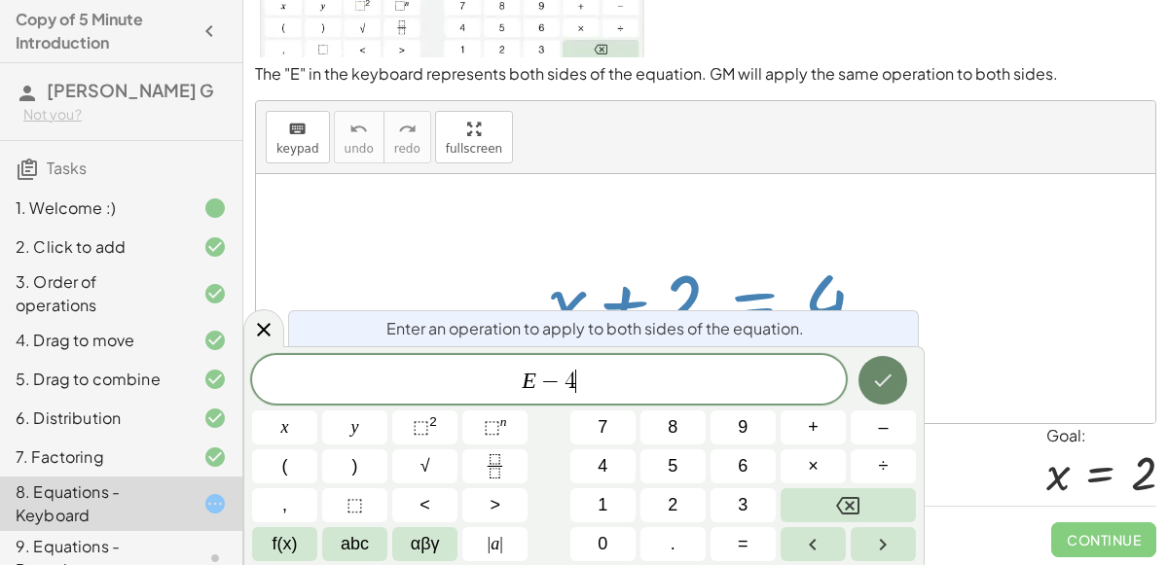
click at [874, 374] on icon "Done" at bounding box center [882, 380] width 23 height 23
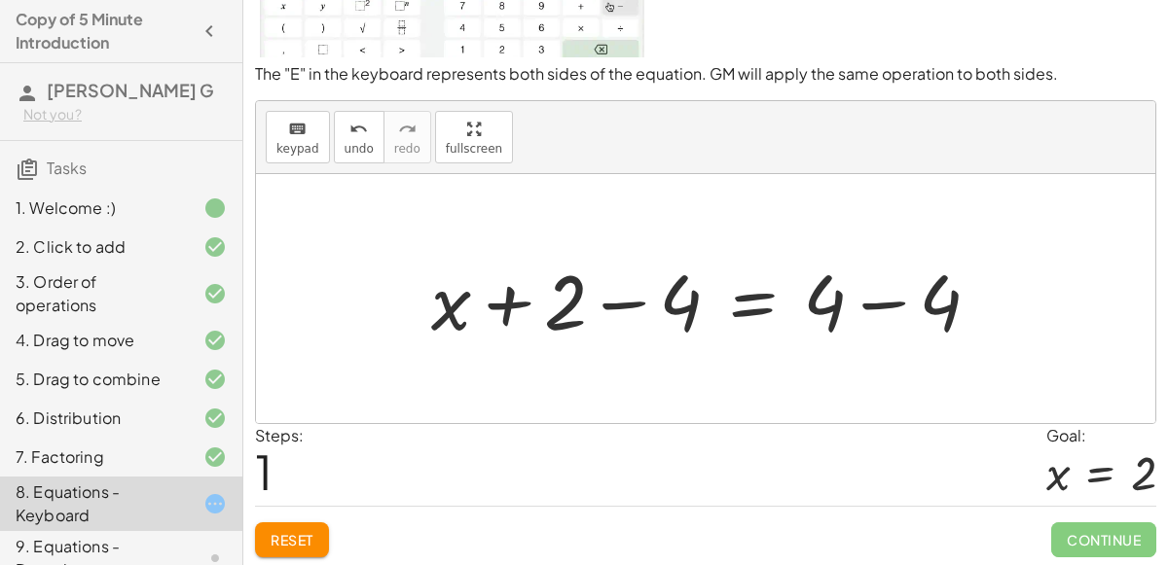
click at [824, 312] on div at bounding box center [713, 299] width 584 height 100
click at [883, 303] on div at bounding box center [713, 299] width 584 height 100
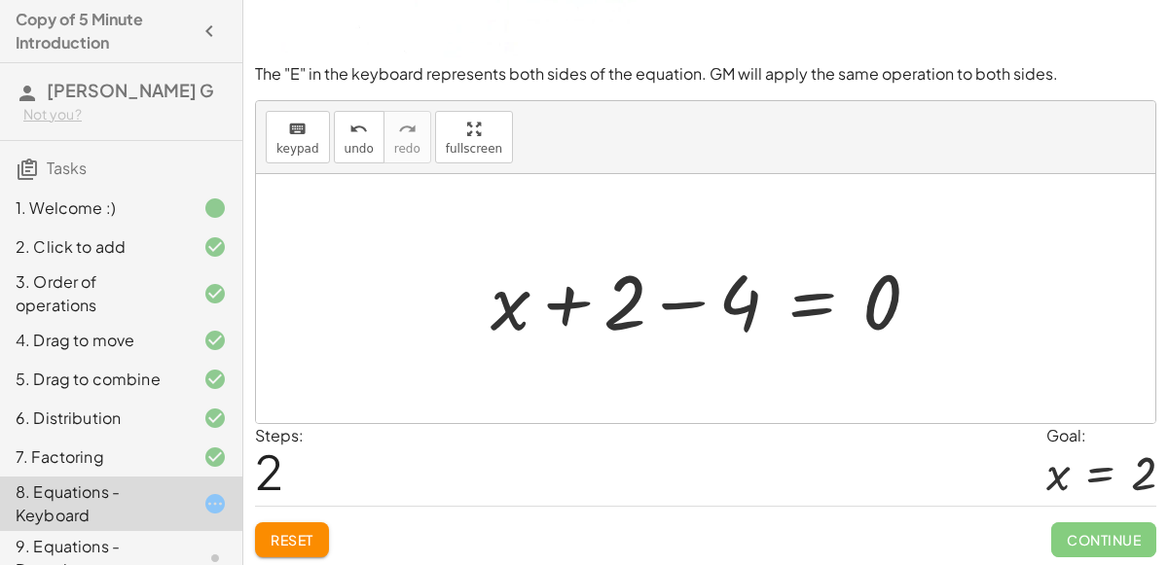
click at [682, 308] on div at bounding box center [713, 299] width 464 height 100
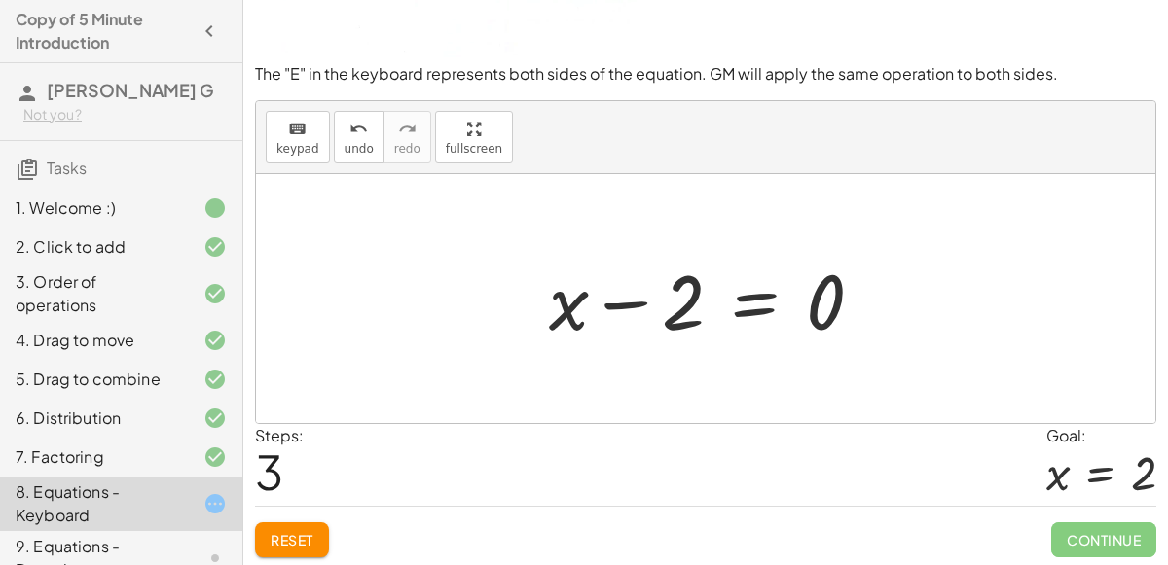
click at [808, 313] on div at bounding box center [713, 299] width 349 height 100
click at [631, 303] on div at bounding box center [713, 299] width 349 height 100
drag, startPoint x: 671, startPoint y: 305, endPoint x: 819, endPoint y: 316, distance: 148.4
click at [819, 316] on div at bounding box center [713, 299] width 349 height 100
click at [759, 304] on div at bounding box center [713, 299] width 349 height 100
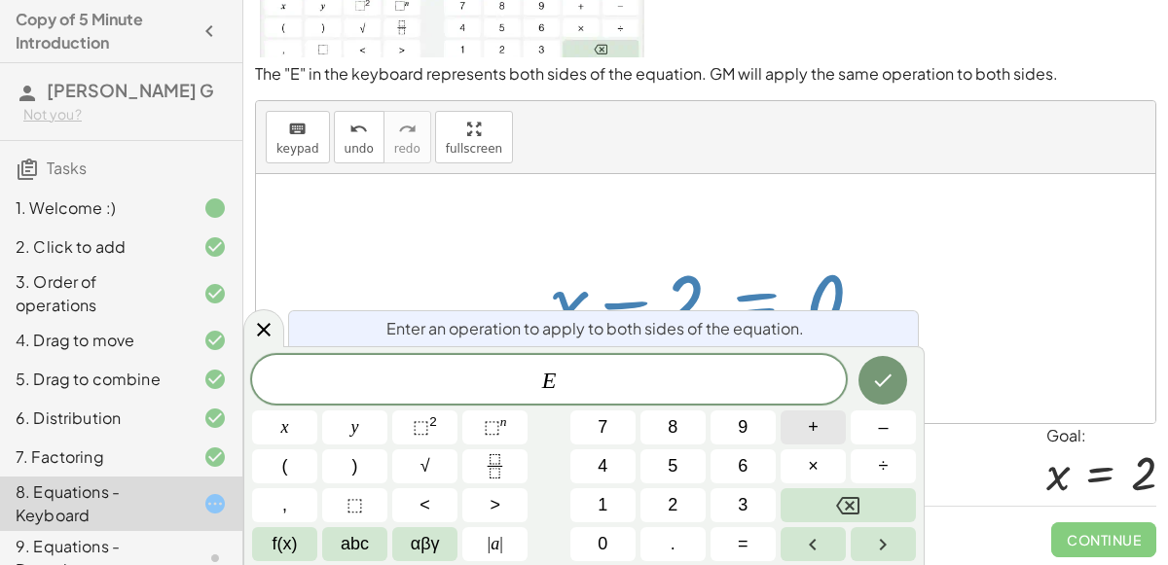
click at [800, 418] on button "+" at bounding box center [812, 428] width 65 height 34
click at [672, 498] on span "2" at bounding box center [673, 505] width 10 height 26
click at [881, 379] on icon "Done" at bounding box center [882, 380] width 23 height 23
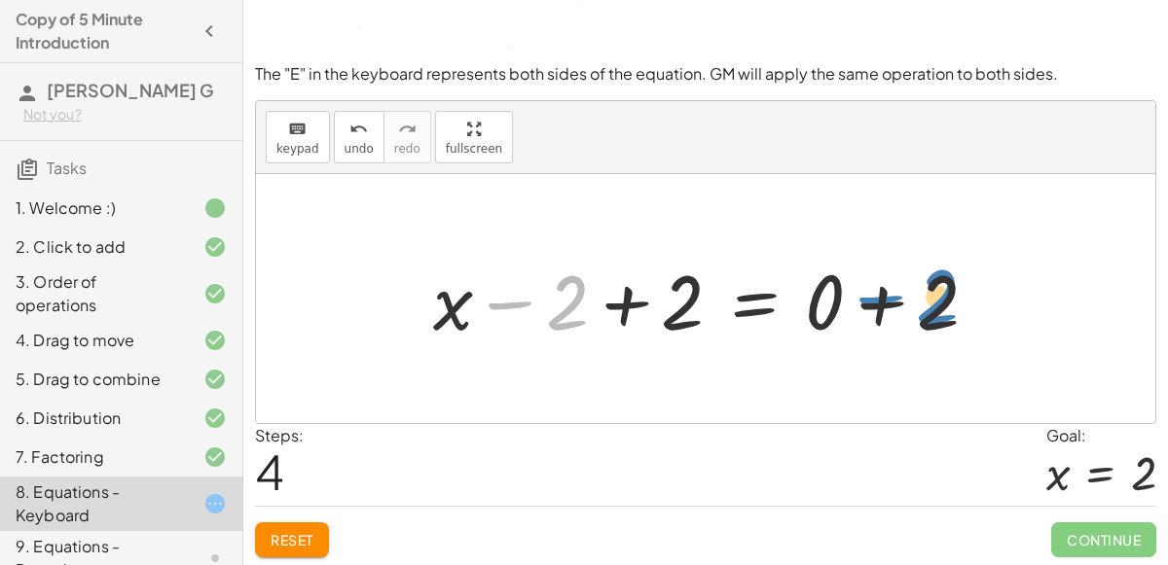
drag, startPoint x: 563, startPoint y: 295, endPoint x: 935, endPoint y: 288, distance: 371.8
click at [935, 288] on div at bounding box center [713, 299] width 580 height 100
drag, startPoint x: 571, startPoint y: 308, endPoint x: 833, endPoint y: 305, distance: 261.8
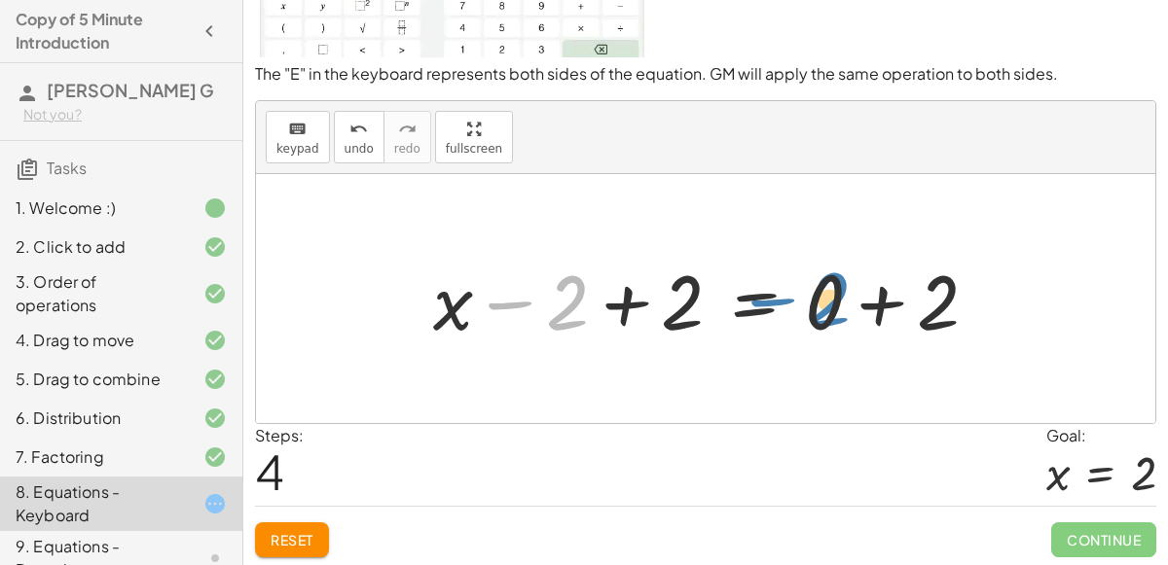
click at [833, 305] on div at bounding box center [713, 299] width 580 height 100
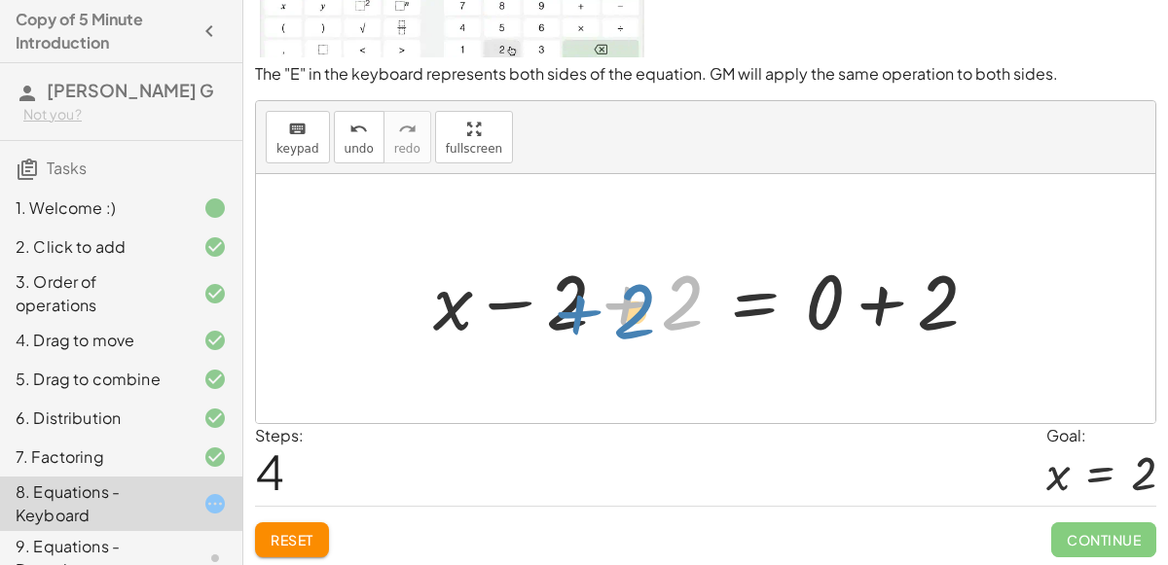
drag, startPoint x: 665, startPoint y: 315, endPoint x: 584, endPoint y: 320, distance: 80.9
click at [584, 320] on div at bounding box center [713, 299] width 580 height 100
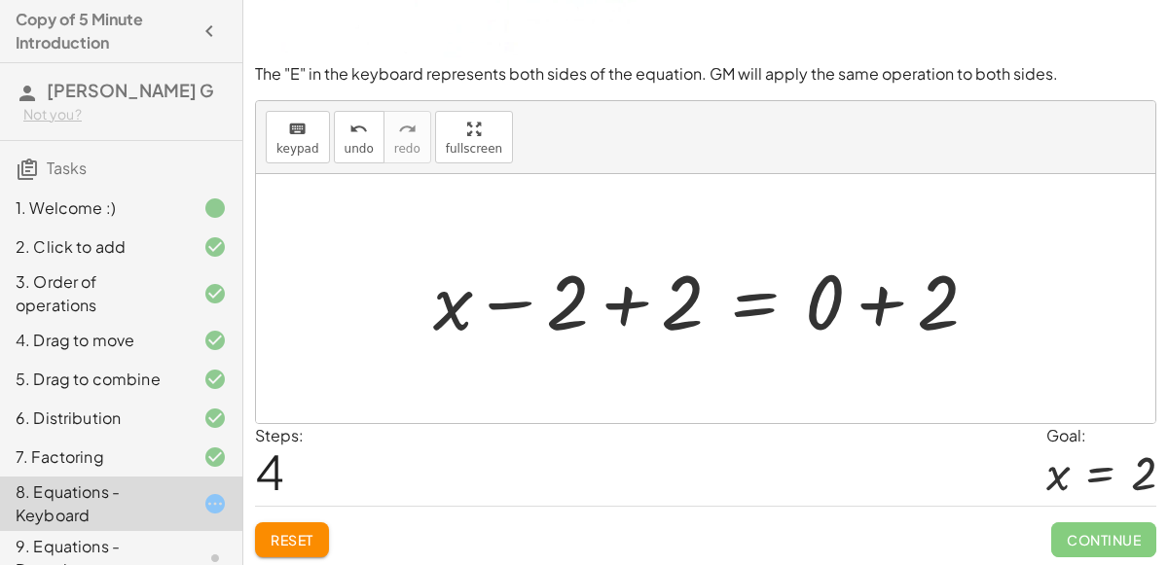
click at [619, 287] on div at bounding box center [713, 299] width 580 height 100
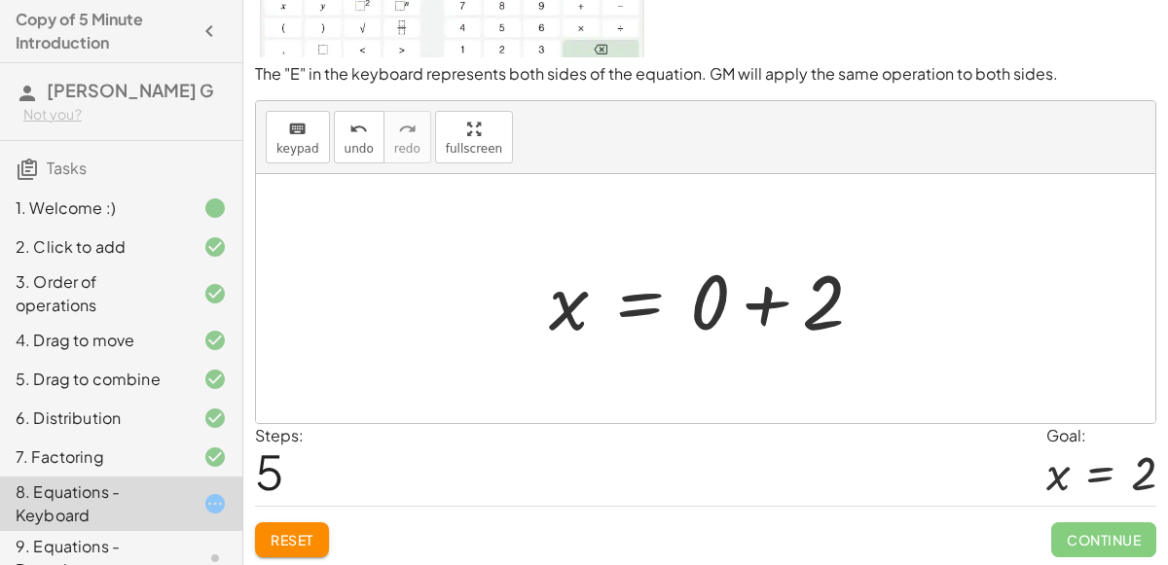
click at [768, 313] on div at bounding box center [713, 299] width 349 height 100
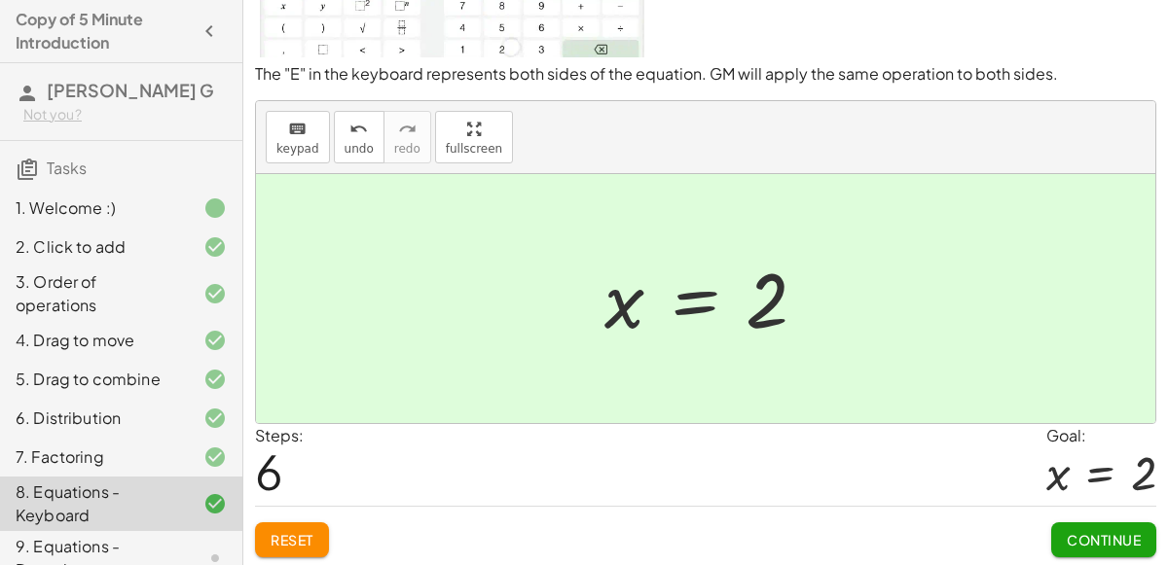
click at [1109, 524] on button "Continue" at bounding box center [1103, 540] width 105 height 35
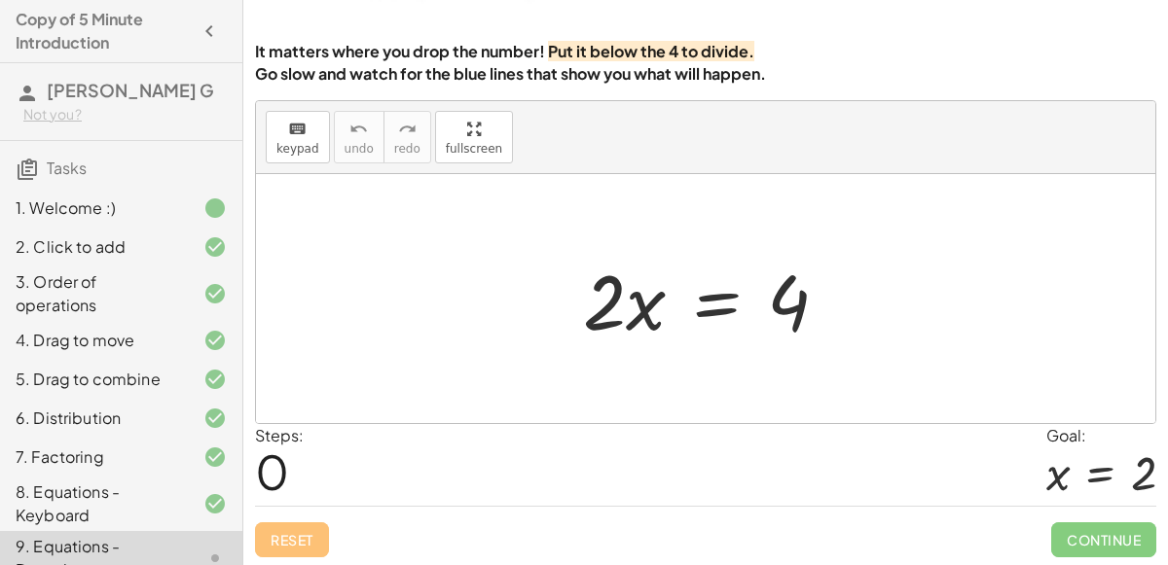
scroll to position [0, 0]
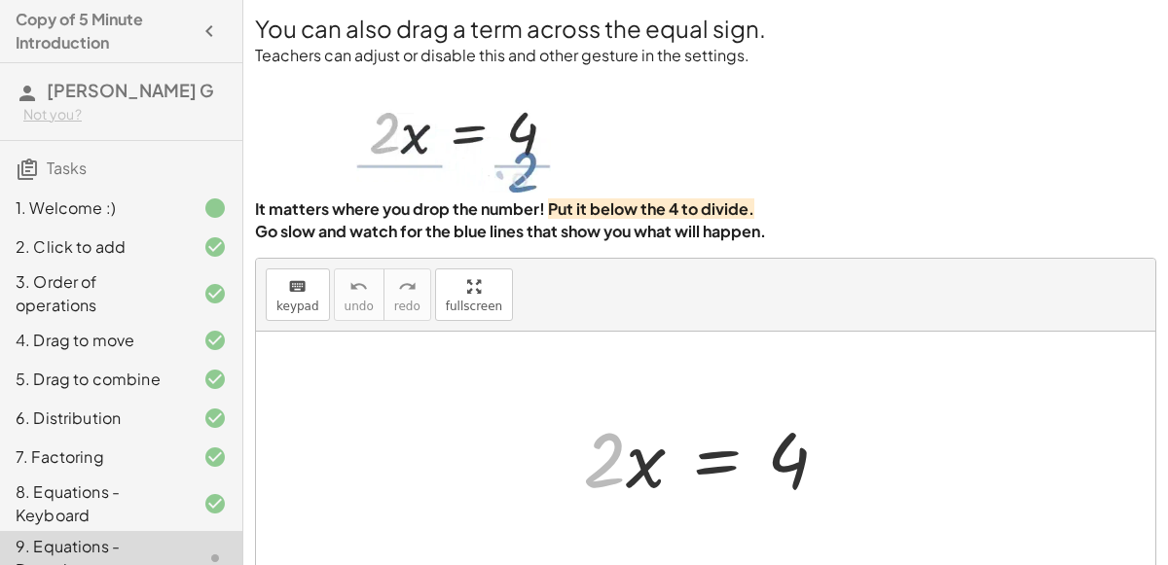
drag, startPoint x: 601, startPoint y: 466, endPoint x: 795, endPoint y: 611, distance: 241.9
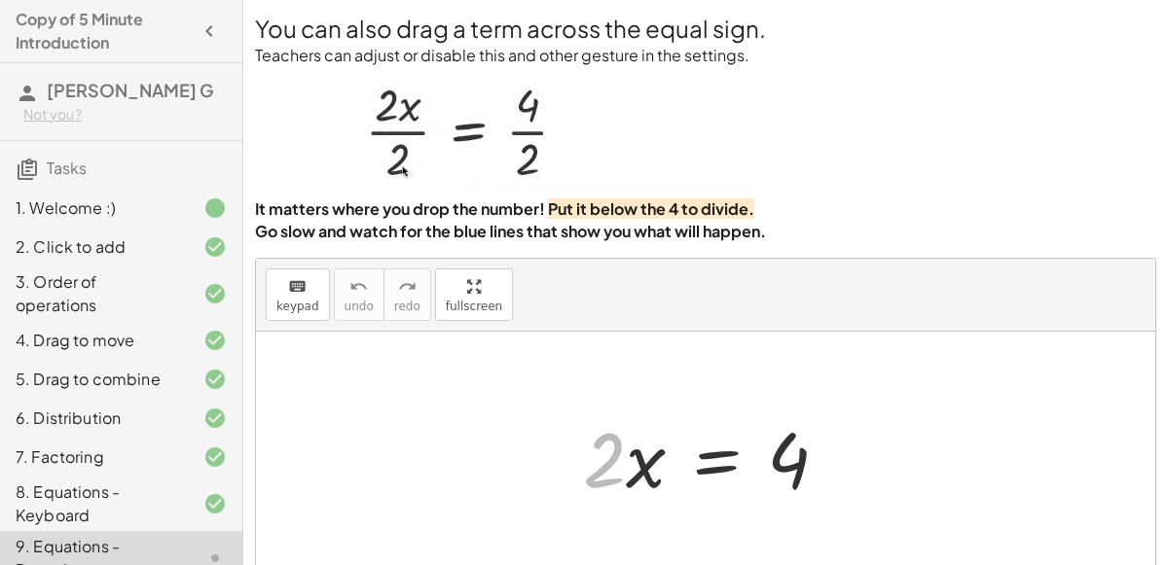
click at [795, 564] on html "Copy of 5 Minute Introduction [PERSON_NAME] Not you? Tasks 1. Welcome :) 2. Cli…" at bounding box center [584, 363] width 1168 height 727
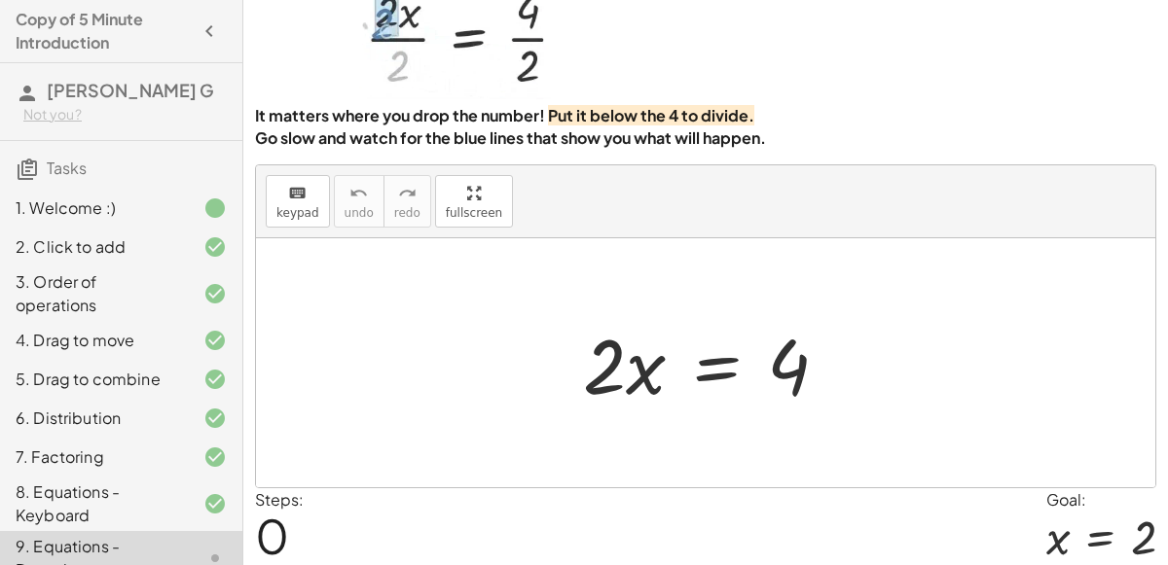
scroll to position [98, 0]
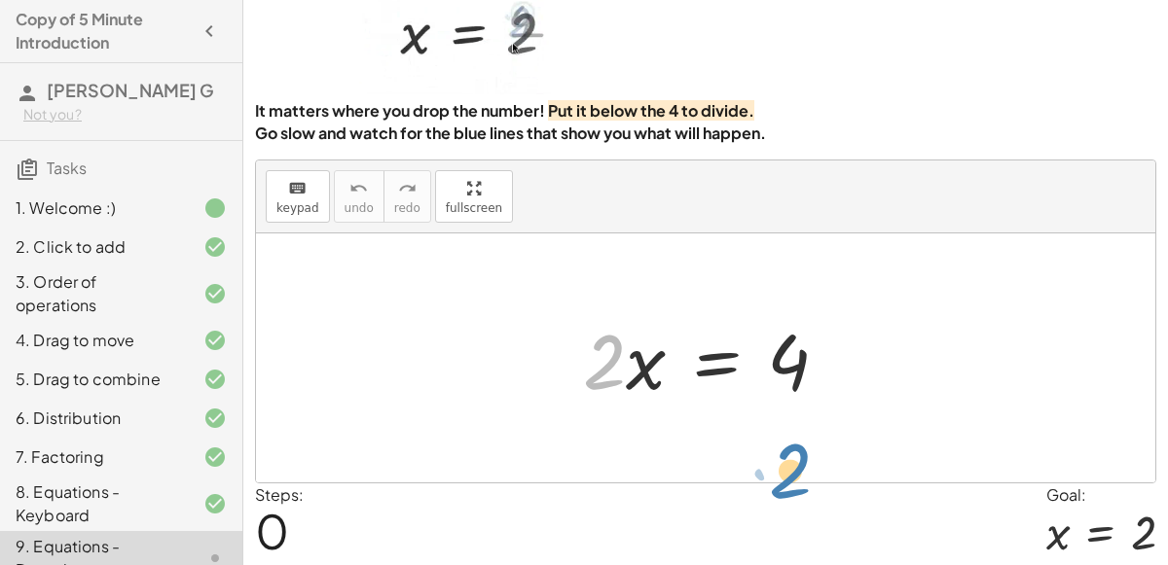
drag, startPoint x: 605, startPoint y: 366, endPoint x: 791, endPoint y: 475, distance: 215.5
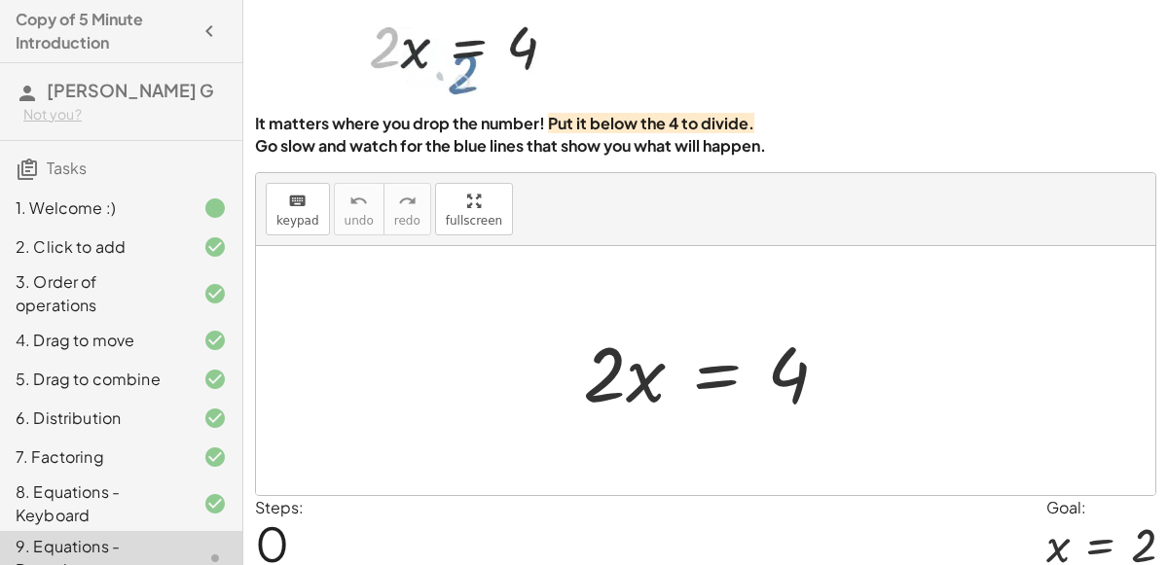
scroll to position [91, 0]
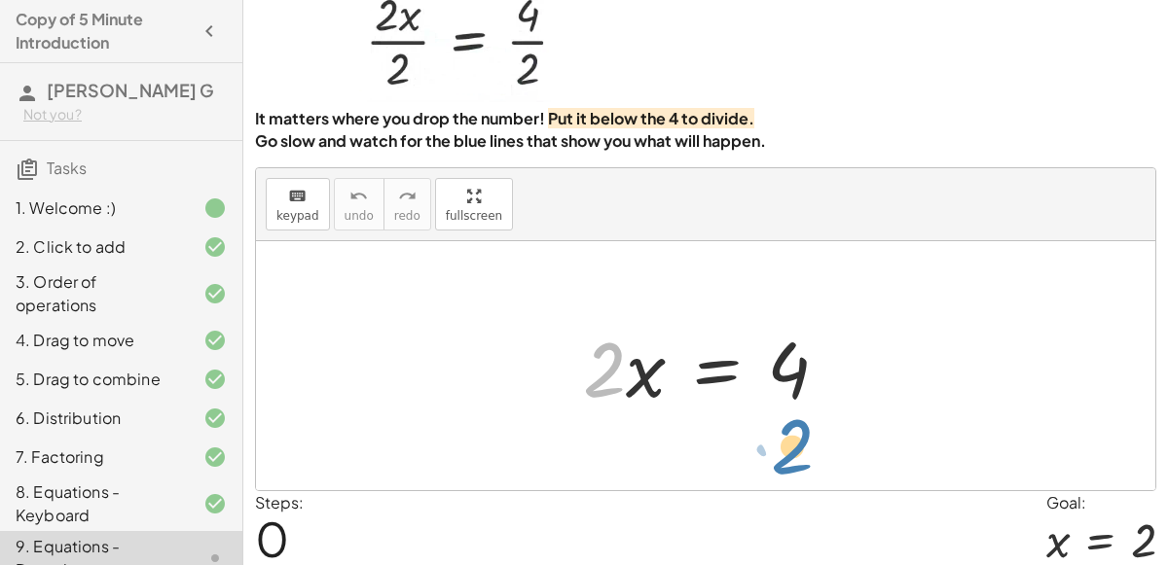
drag, startPoint x: 604, startPoint y: 368, endPoint x: 792, endPoint y: 445, distance: 202.9
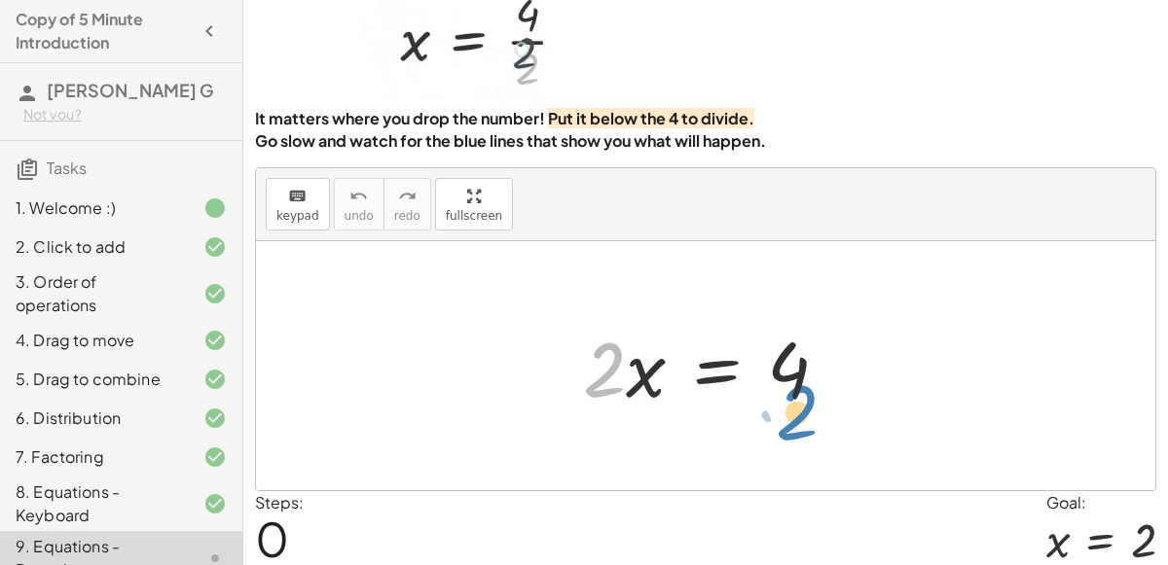
drag, startPoint x: 617, startPoint y: 361, endPoint x: 811, endPoint y: 405, distance: 198.6
click at [811, 405] on div at bounding box center [713, 366] width 280 height 100
drag, startPoint x: 595, startPoint y: 380, endPoint x: 782, endPoint y: 423, distance: 192.9
click at [782, 423] on div "· 2 · 2 · x = 4" at bounding box center [705, 365] width 899 height 249
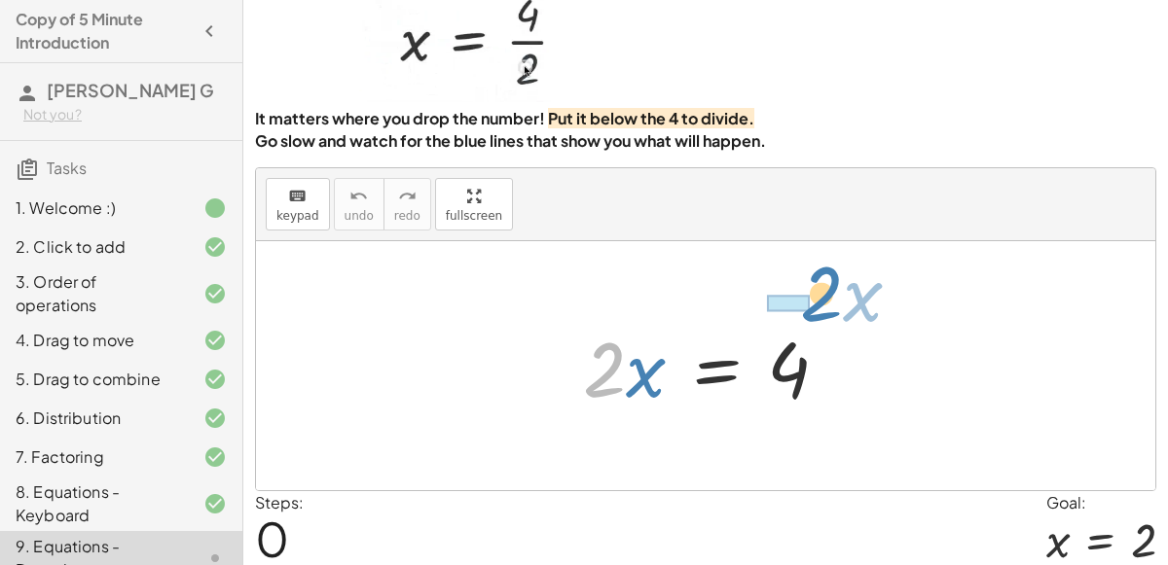
drag, startPoint x: 600, startPoint y: 370, endPoint x: 816, endPoint y: 294, distance: 229.0
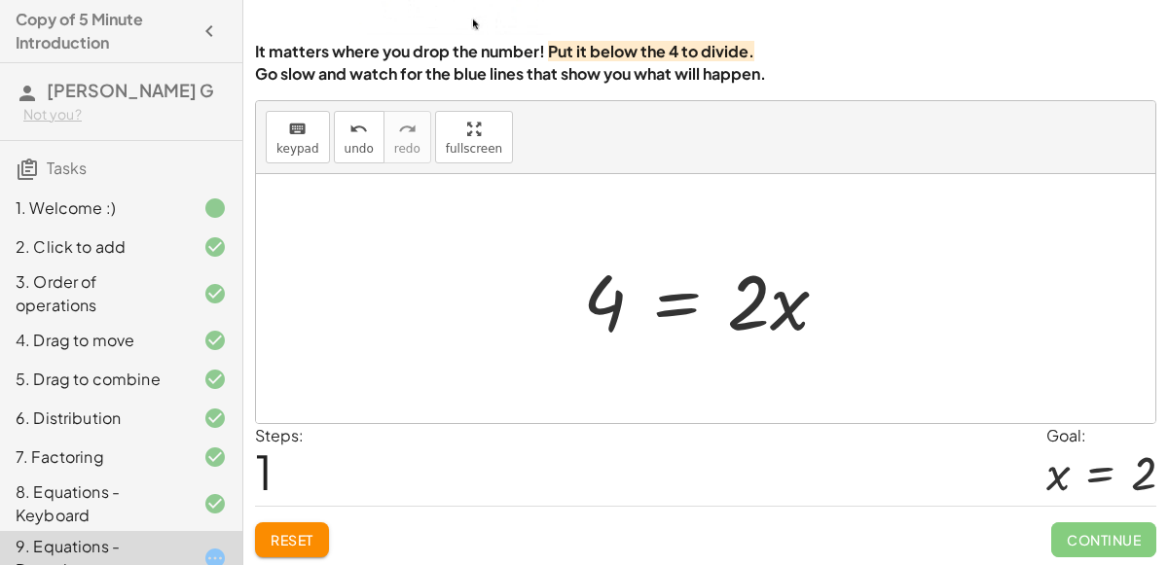
scroll to position [157, 0]
click at [269, 539] on button "Reset" at bounding box center [292, 541] width 74 height 35
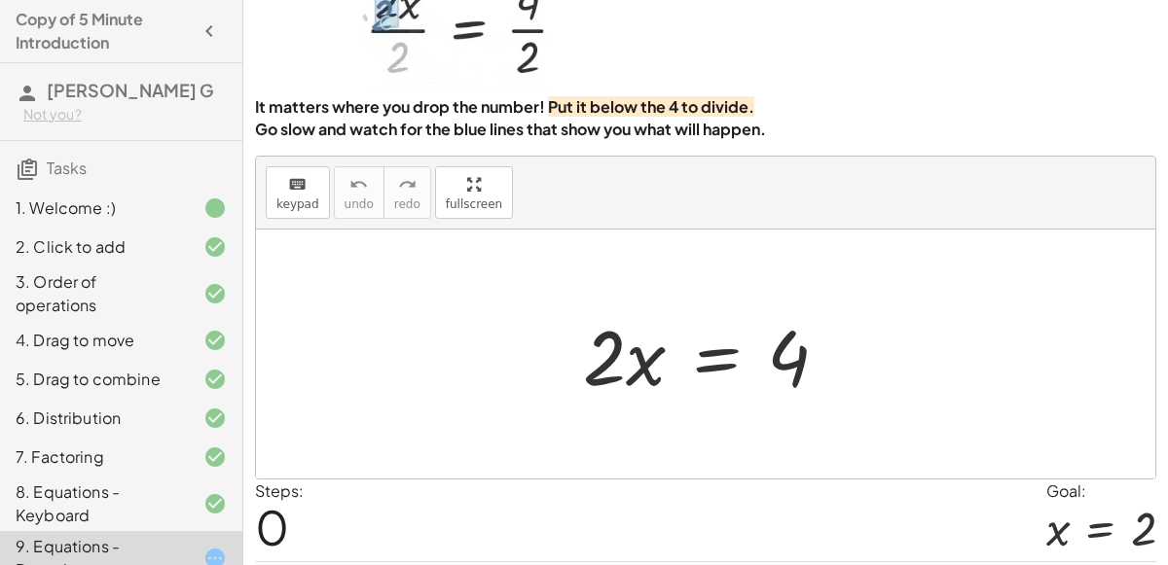
scroll to position [104, 0]
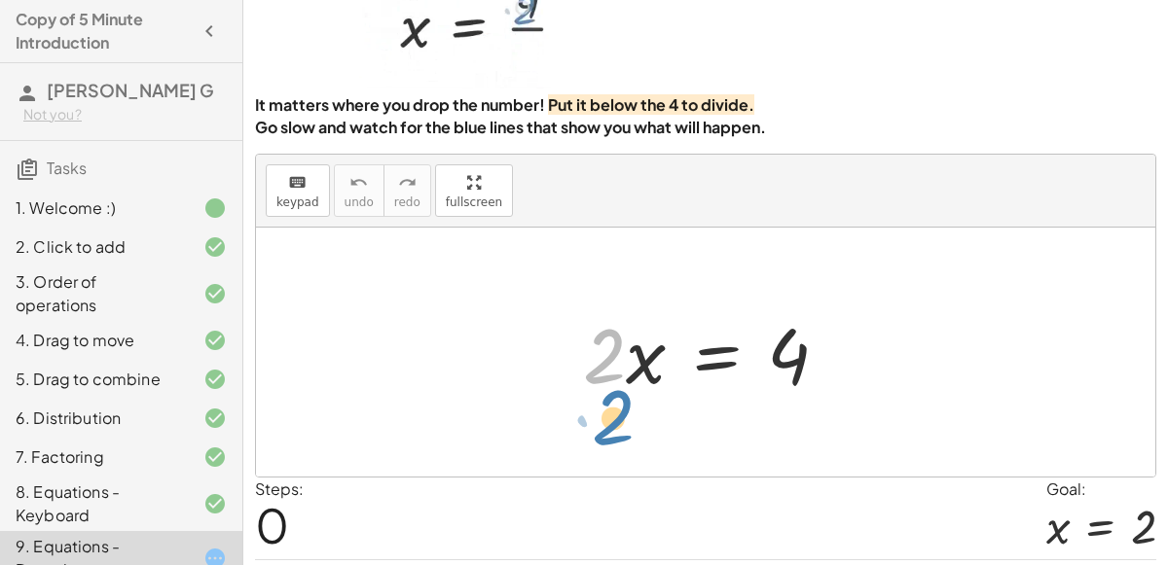
drag, startPoint x: 596, startPoint y: 358, endPoint x: 520, endPoint y: 404, distance: 88.6
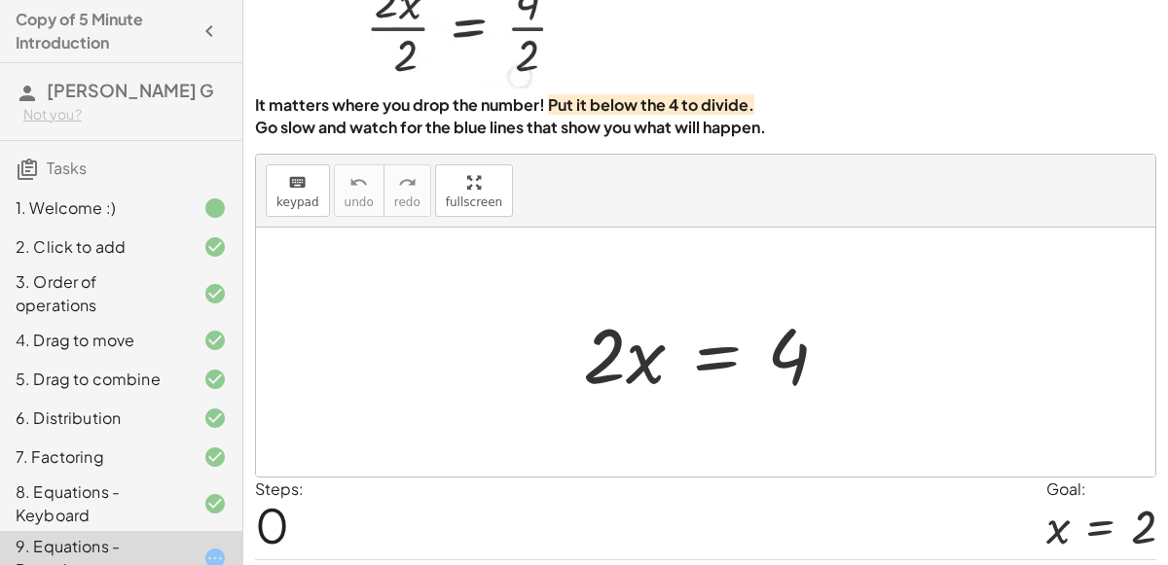
click at [724, 350] on div at bounding box center [713, 353] width 280 height 100
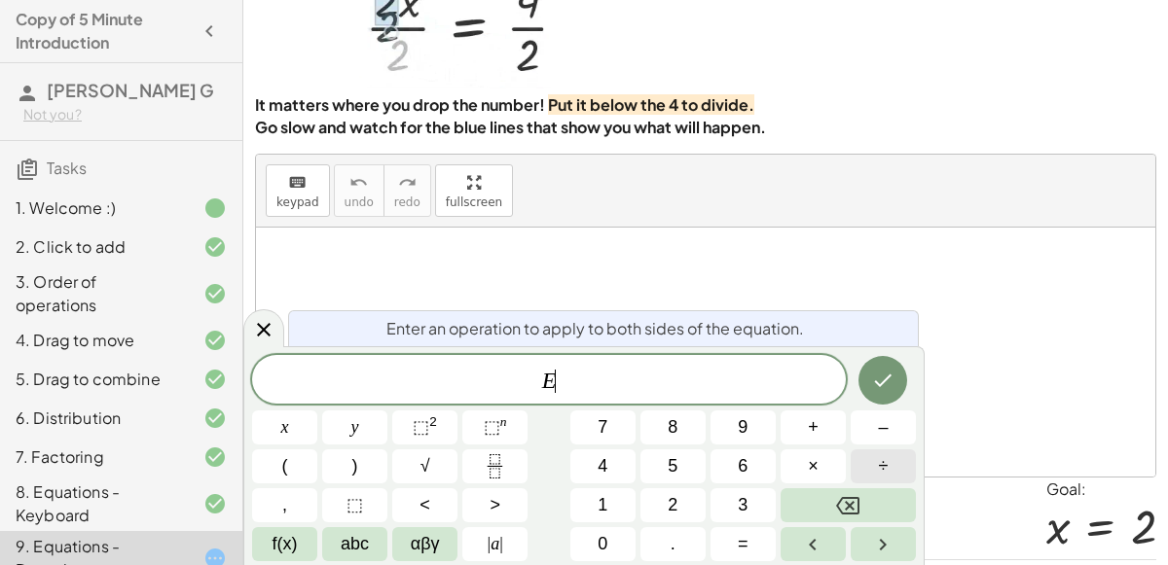
click at [889, 475] on button "÷" at bounding box center [883, 467] width 65 height 34
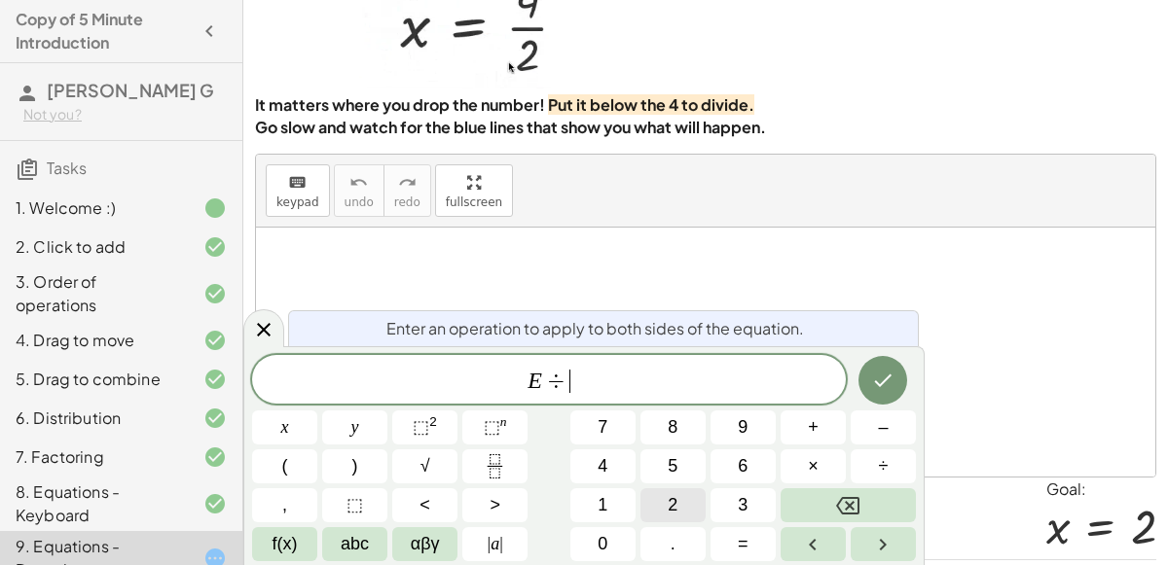
click at [667, 508] on button "2" at bounding box center [672, 506] width 65 height 34
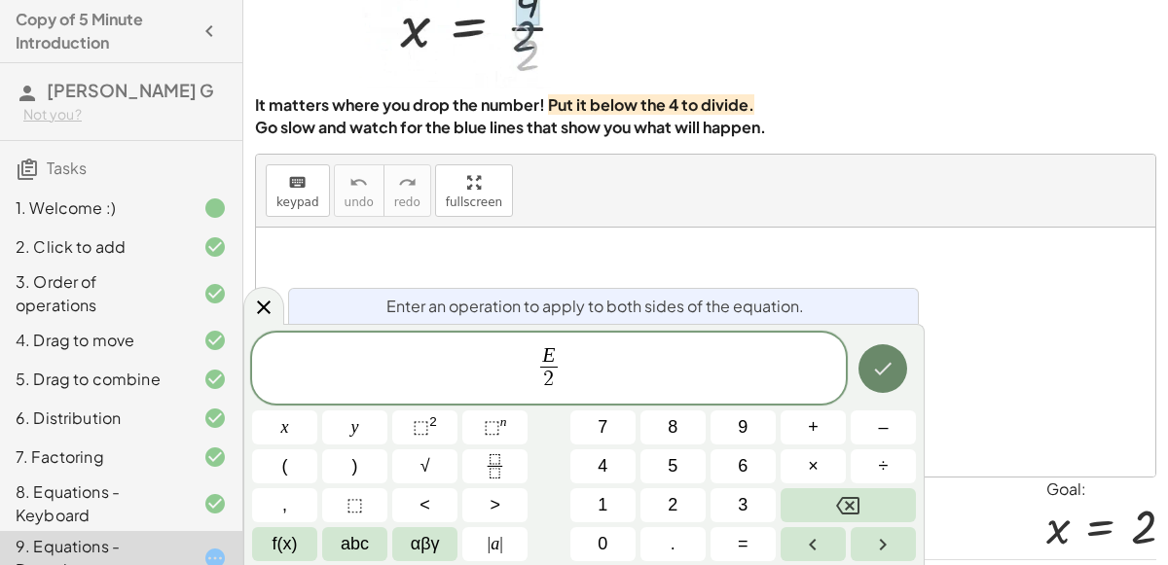
click at [884, 378] on icon "Done" at bounding box center [882, 368] width 23 height 23
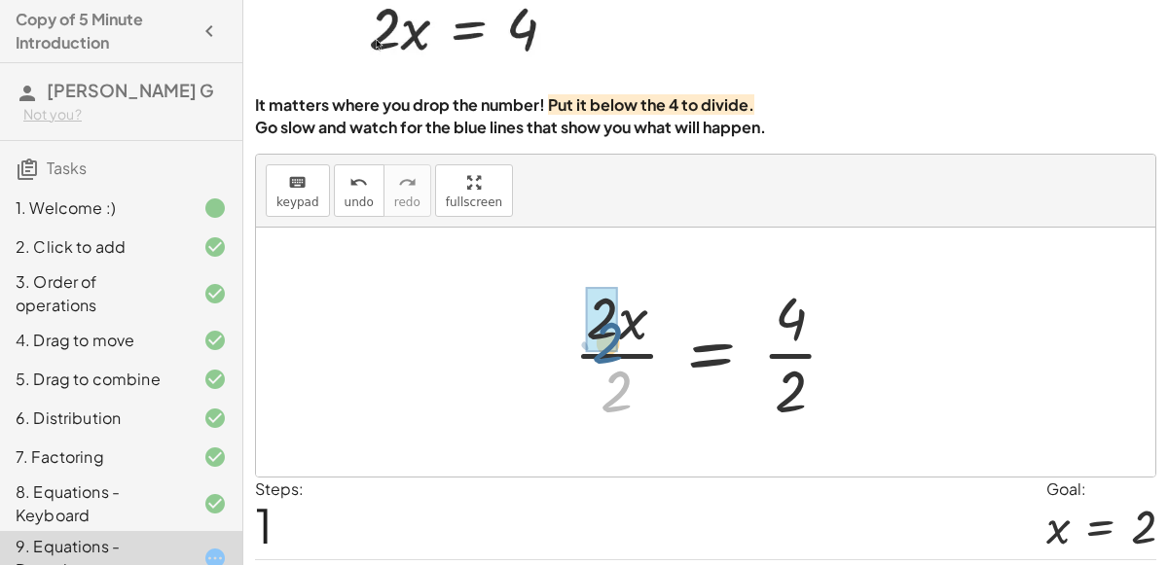
drag, startPoint x: 611, startPoint y: 372, endPoint x: 599, endPoint y: 314, distance: 58.8
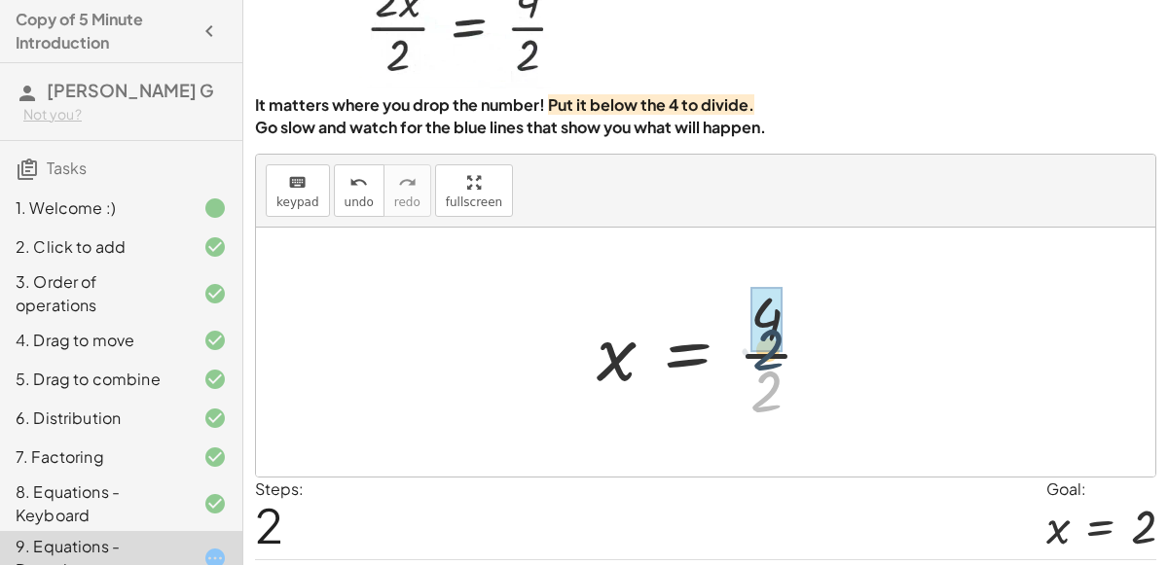
drag, startPoint x: 765, startPoint y: 375, endPoint x: 766, endPoint y: 324, distance: 50.6
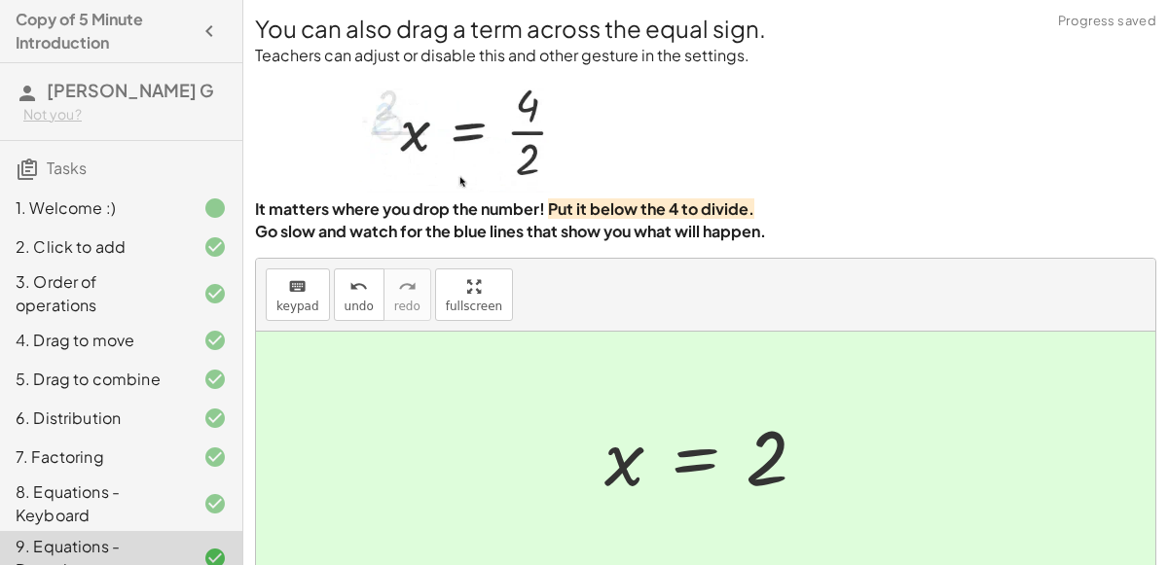
scroll to position [158, 0]
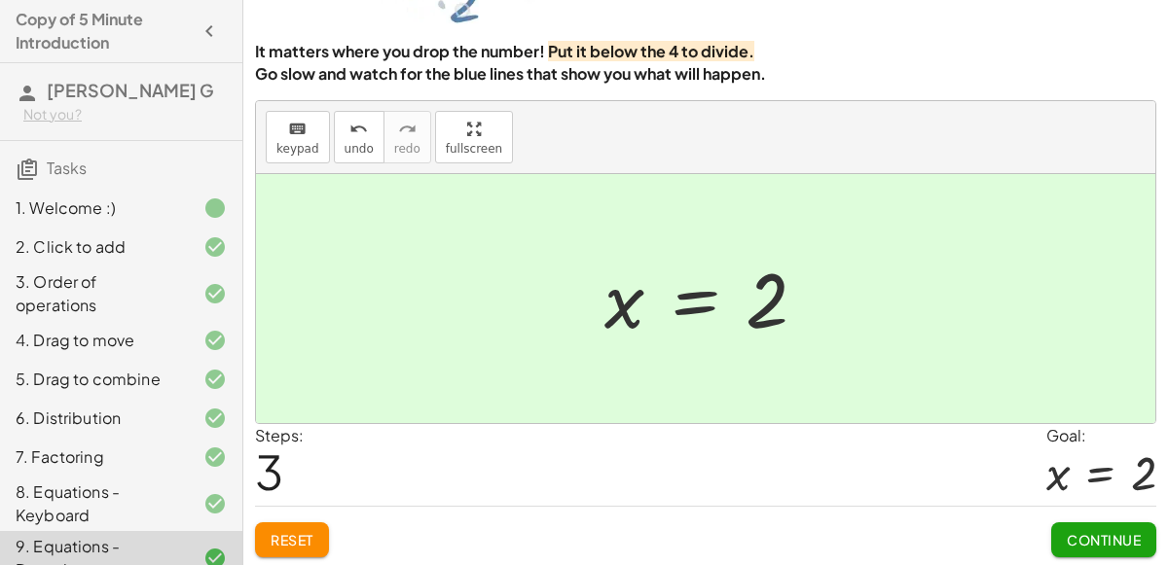
click at [280, 532] on span "Reset" at bounding box center [292, 540] width 43 height 18
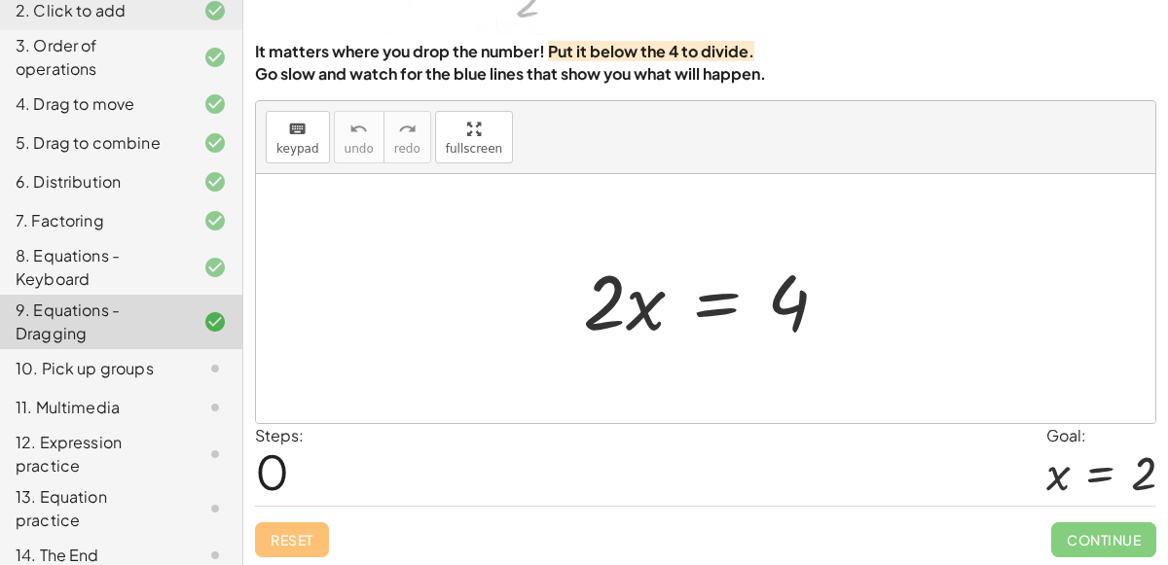
click at [718, 311] on div at bounding box center [713, 299] width 280 height 100
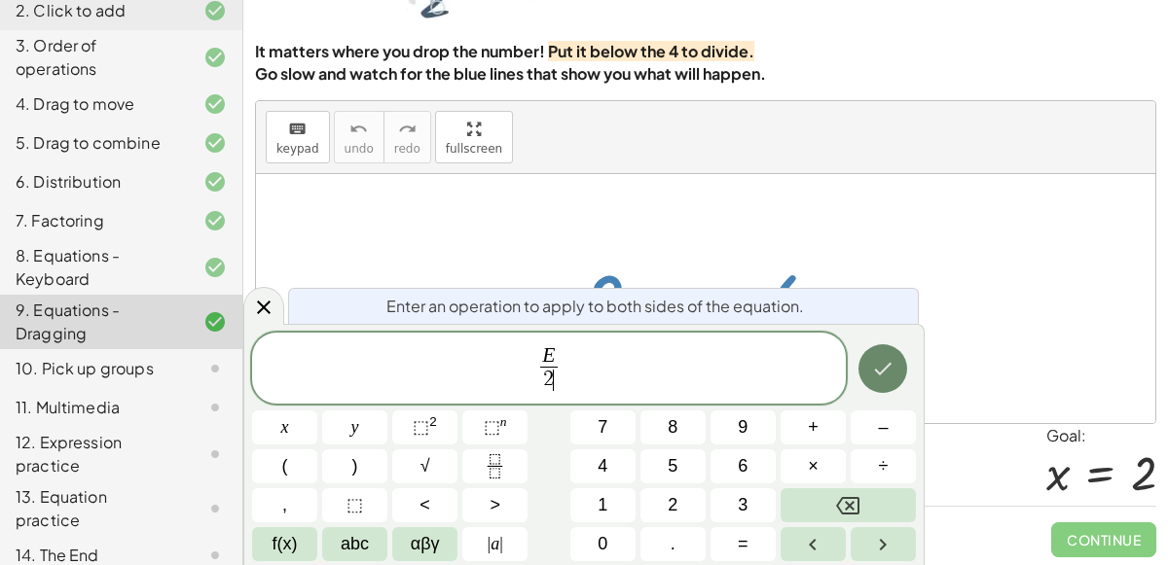
click at [892, 368] on icon "Done" at bounding box center [882, 368] width 23 height 23
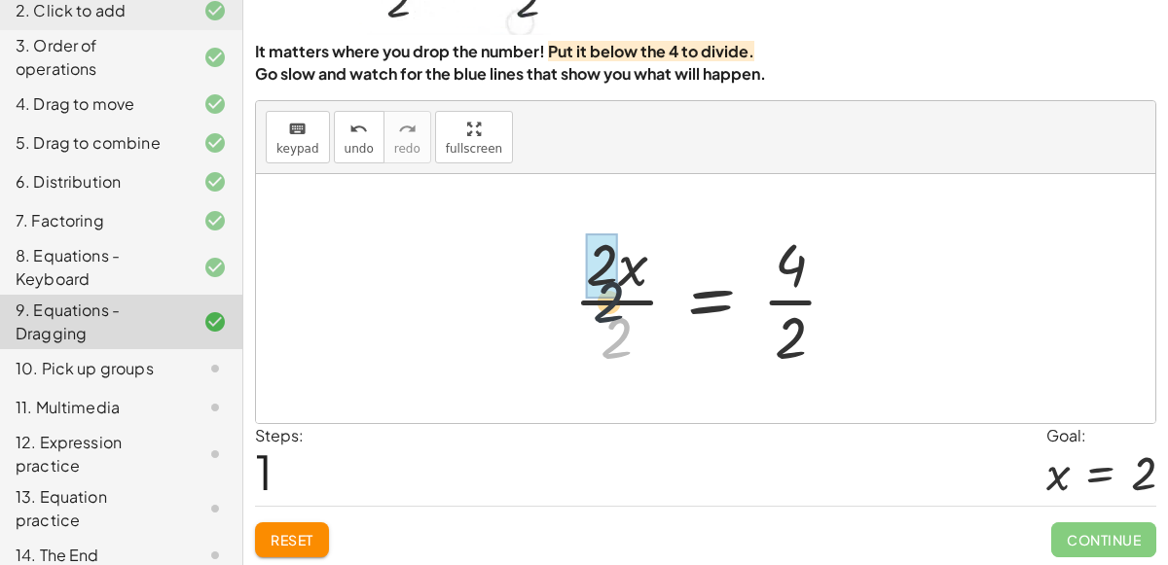
drag, startPoint x: 623, startPoint y: 330, endPoint x: 613, endPoint y: 277, distance: 53.4
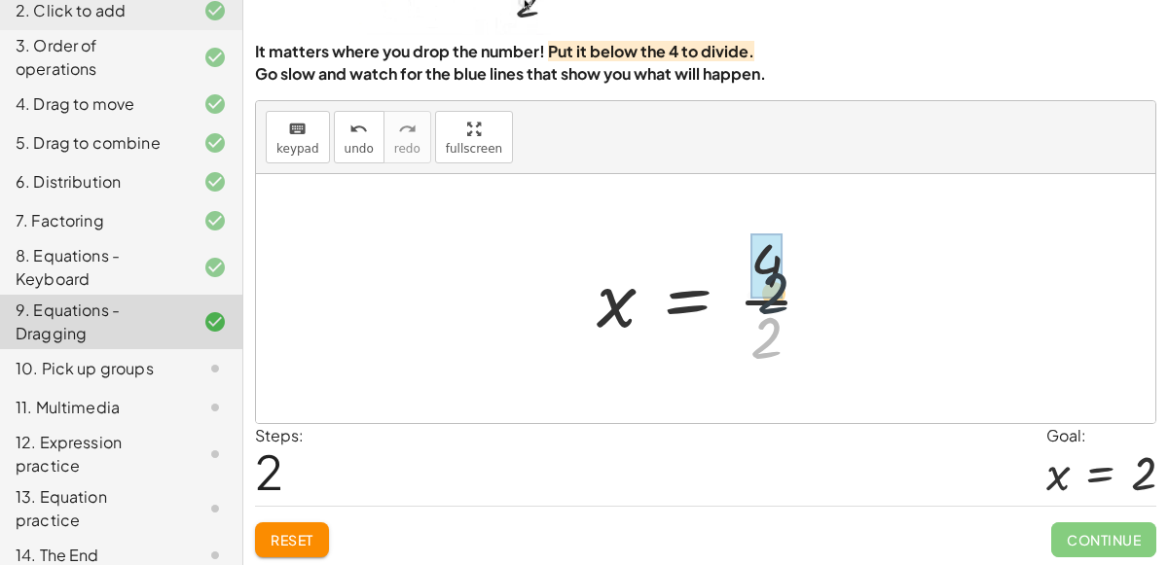
drag, startPoint x: 748, startPoint y: 332, endPoint x: 761, endPoint y: 268, distance: 65.5
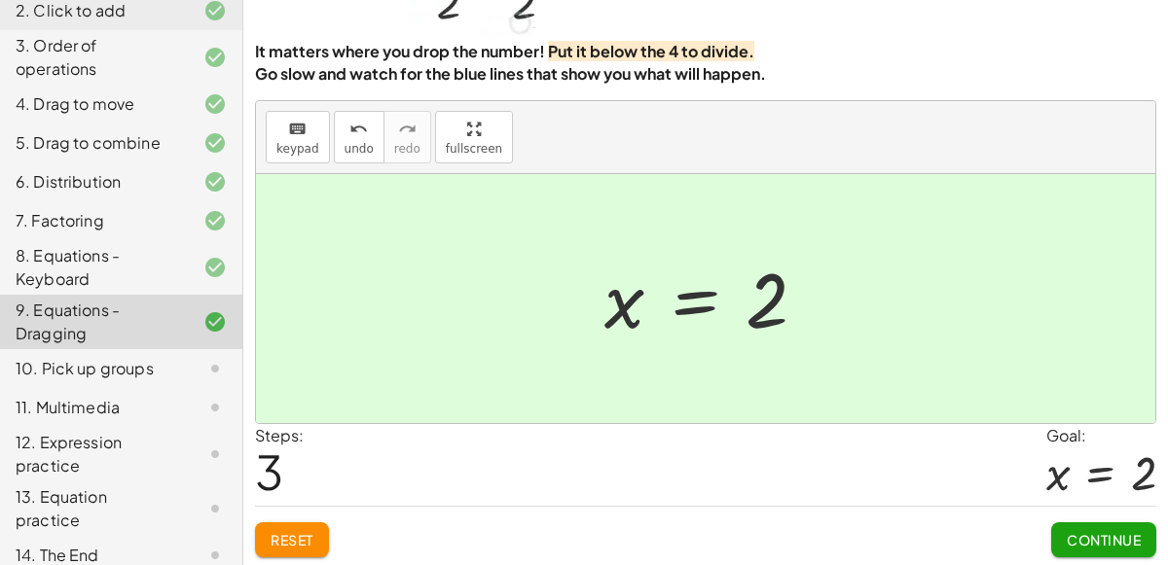
click at [1093, 544] on button "Continue" at bounding box center [1103, 540] width 105 height 35
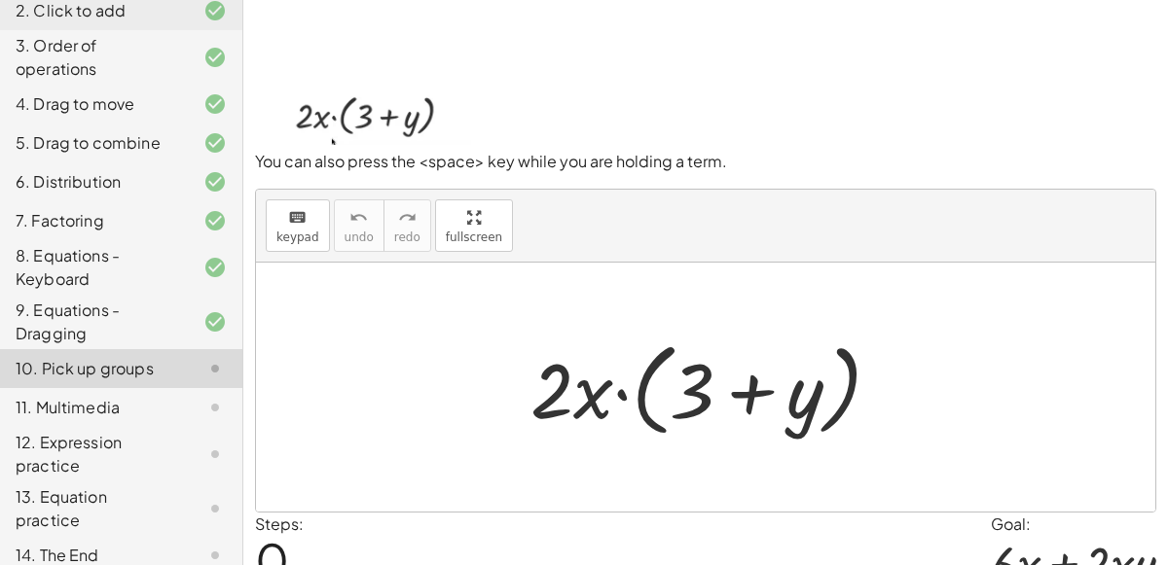
scroll to position [63, 0]
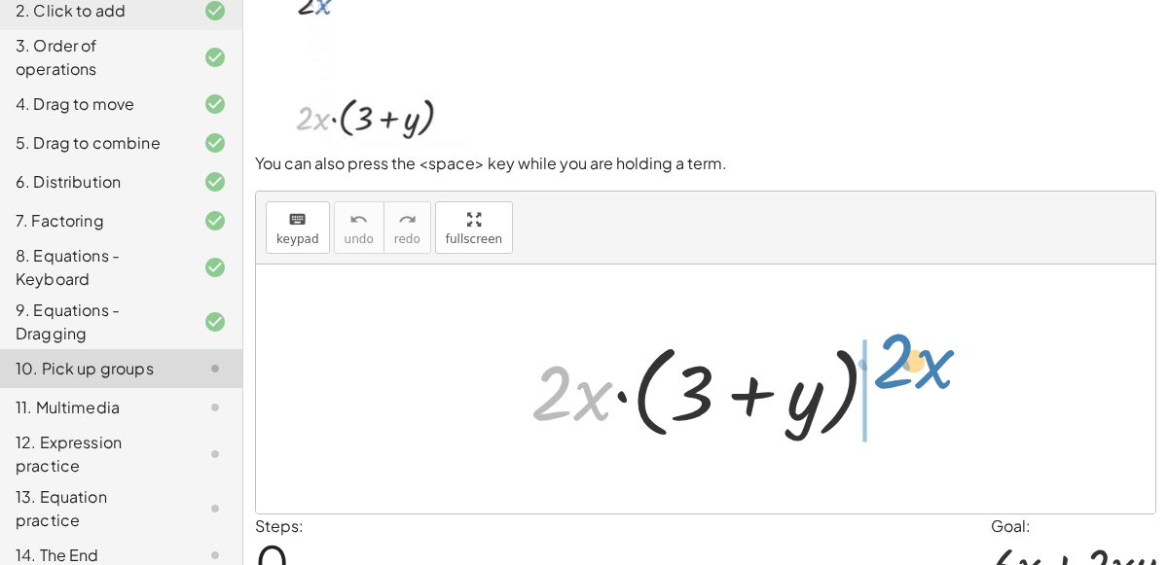
drag, startPoint x: 588, startPoint y: 396, endPoint x: 929, endPoint y: 371, distance: 342.5
click at [929, 371] on div "· x · 2 · 2 · x · ( + 3 + y )" at bounding box center [705, 389] width 899 height 249
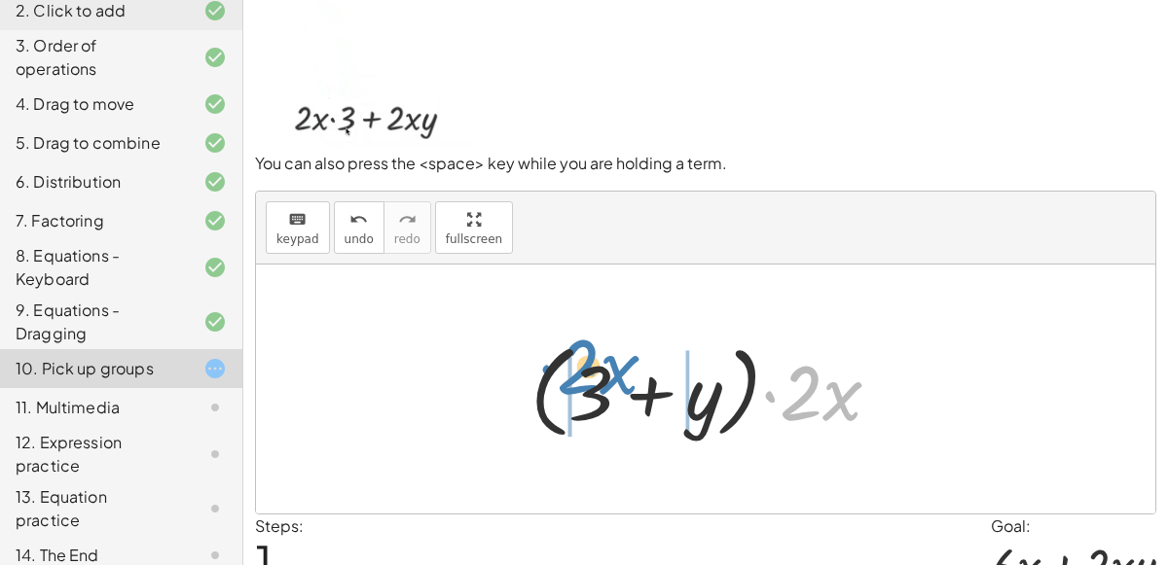
drag, startPoint x: 822, startPoint y: 396, endPoint x: 599, endPoint y: 373, distance: 224.1
click at [599, 373] on div at bounding box center [713, 390] width 385 height 112
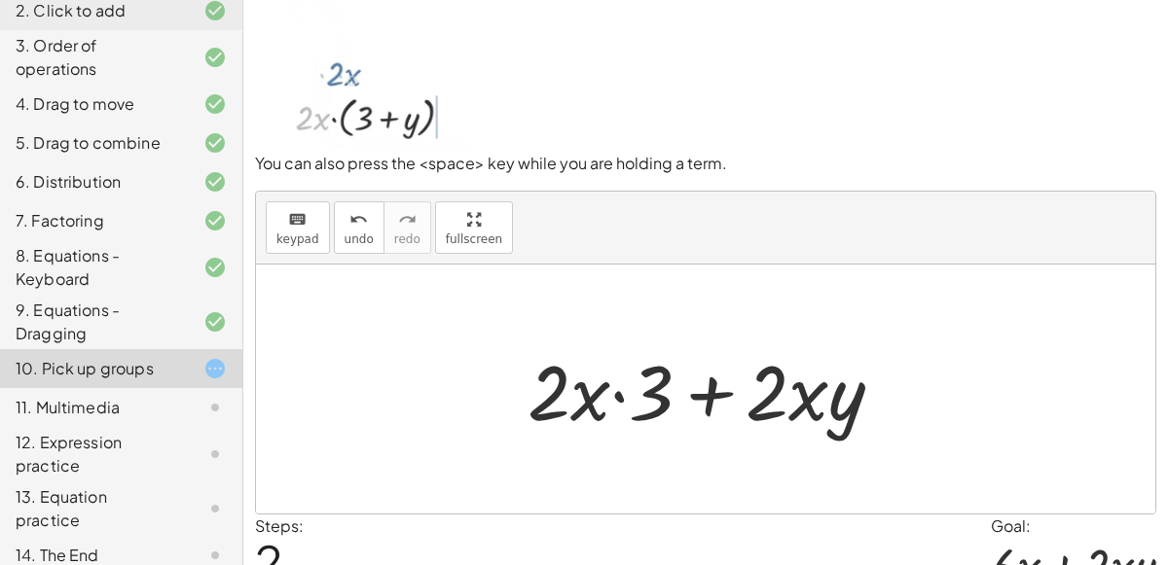
click at [794, 396] on div at bounding box center [713, 390] width 391 height 100
click at [777, 388] on div at bounding box center [713, 390] width 391 height 100
click at [612, 395] on div at bounding box center [713, 390] width 391 height 100
drag, startPoint x: 553, startPoint y: 395, endPoint x: 539, endPoint y: 351, distance: 45.9
click at [539, 351] on div at bounding box center [713, 390] width 391 height 100
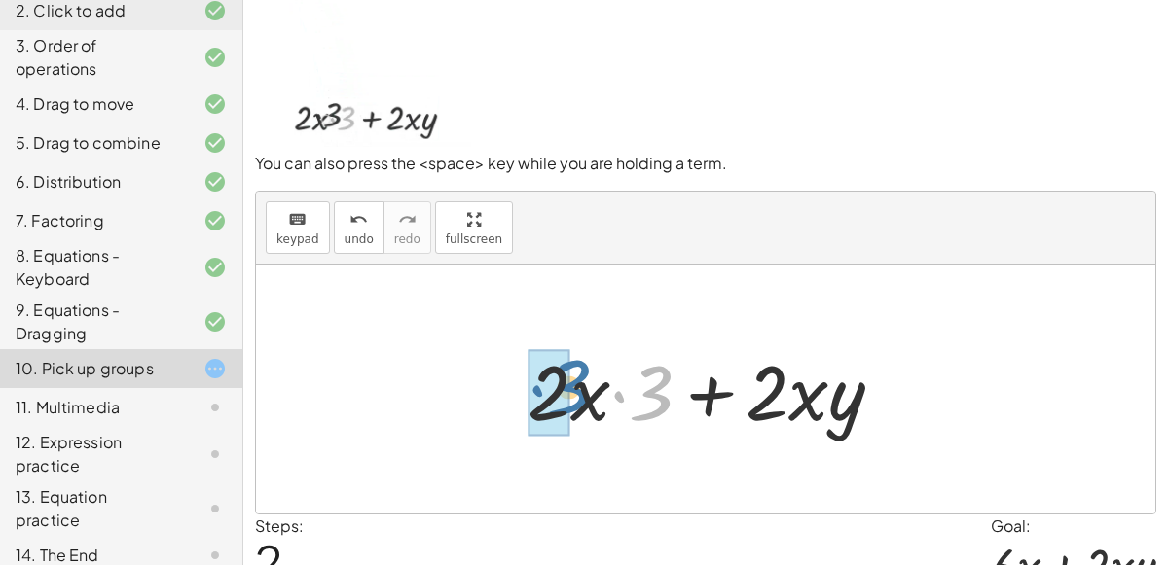
drag, startPoint x: 649, startPoint y: 400, endPoint x: 562, endPoint y: 394, distance: 87.8
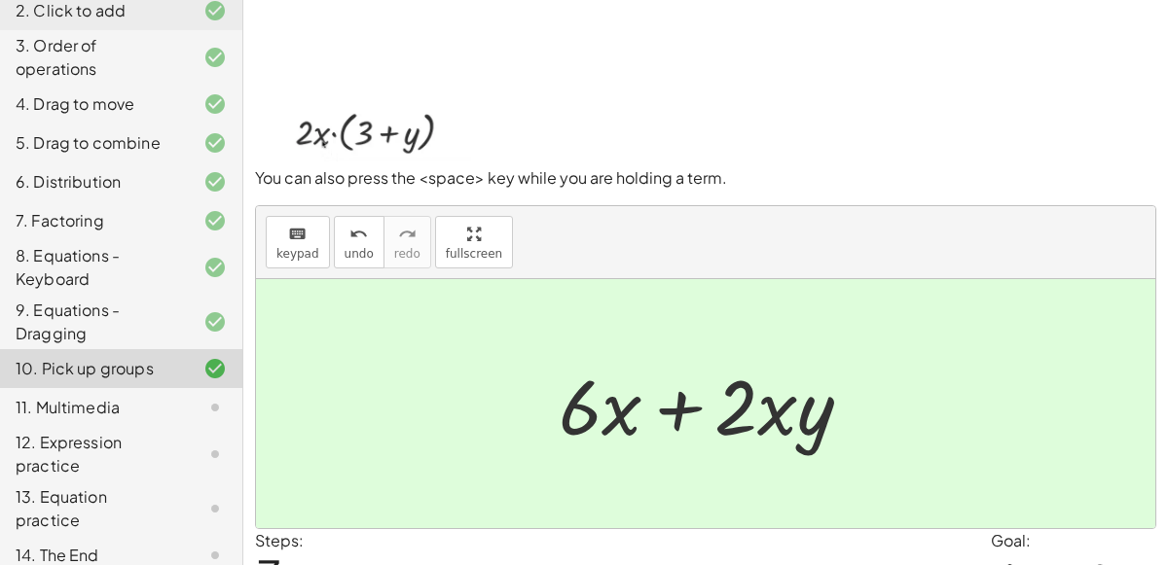
scroll to position [156, 0]
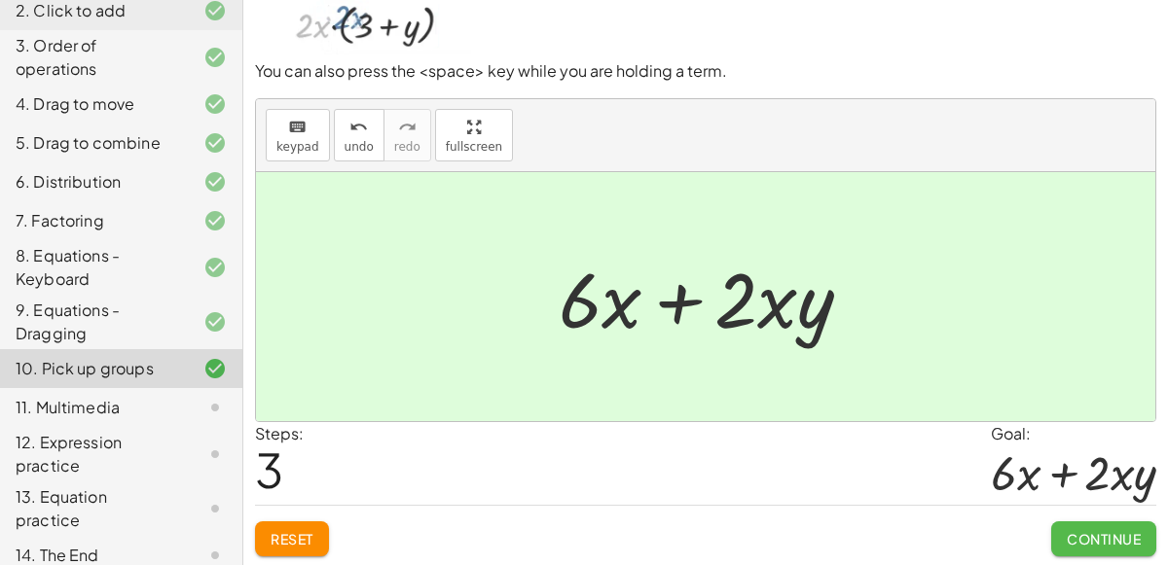
click at [1088, 530] on span "Continue" at bounding box center [1104, 539] width 74 height 18
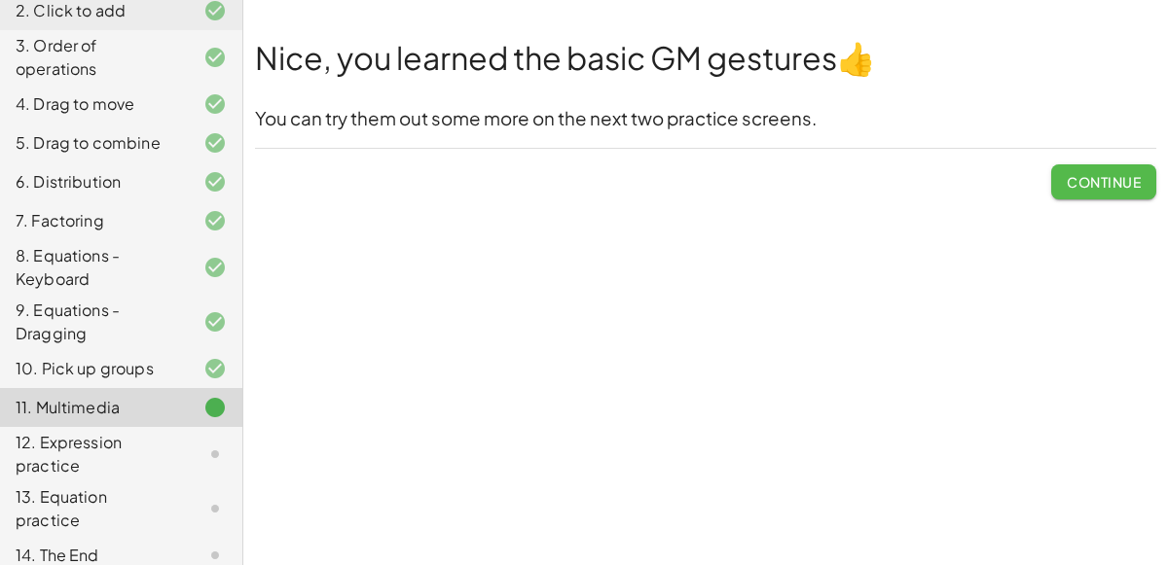
click at [1118, 176] on span "Continue" at bounding box center [1104, 182] width 74 height 18
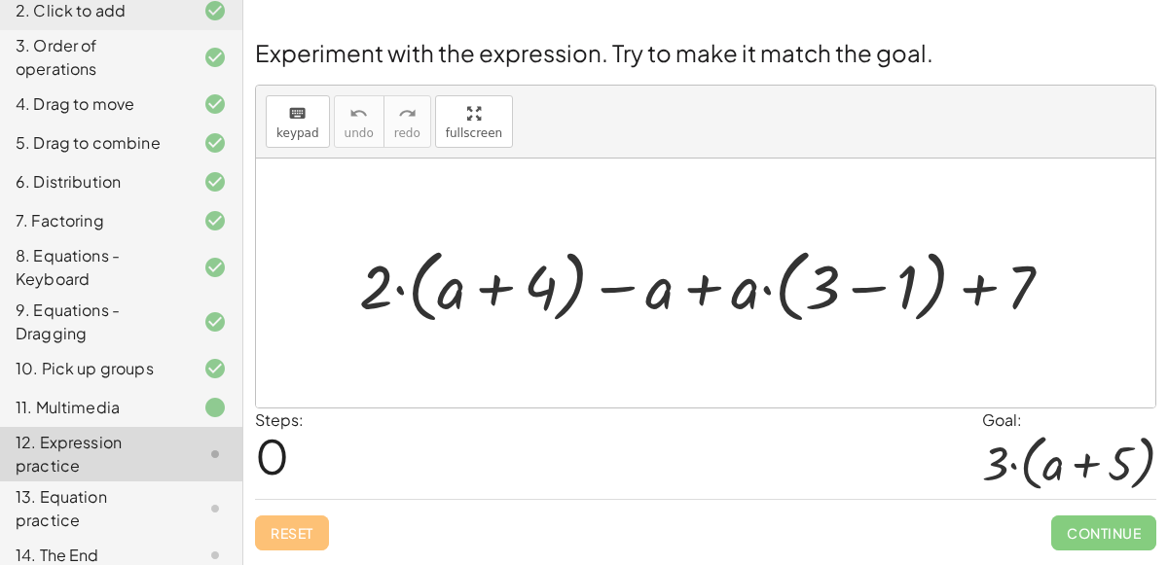
click at [860, 281] on div at bounding box center [713, 283] width 729 height 91
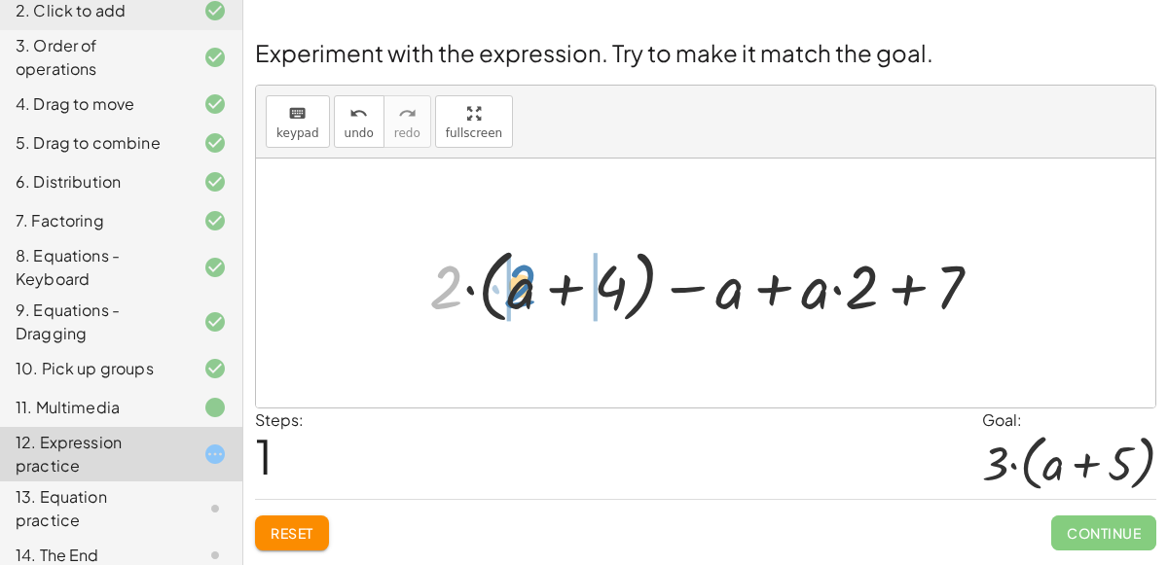
drag, startPoint x: 433, startPoint y: 291, endPoint x: 509, endPoint y: 290, distance: 75.9
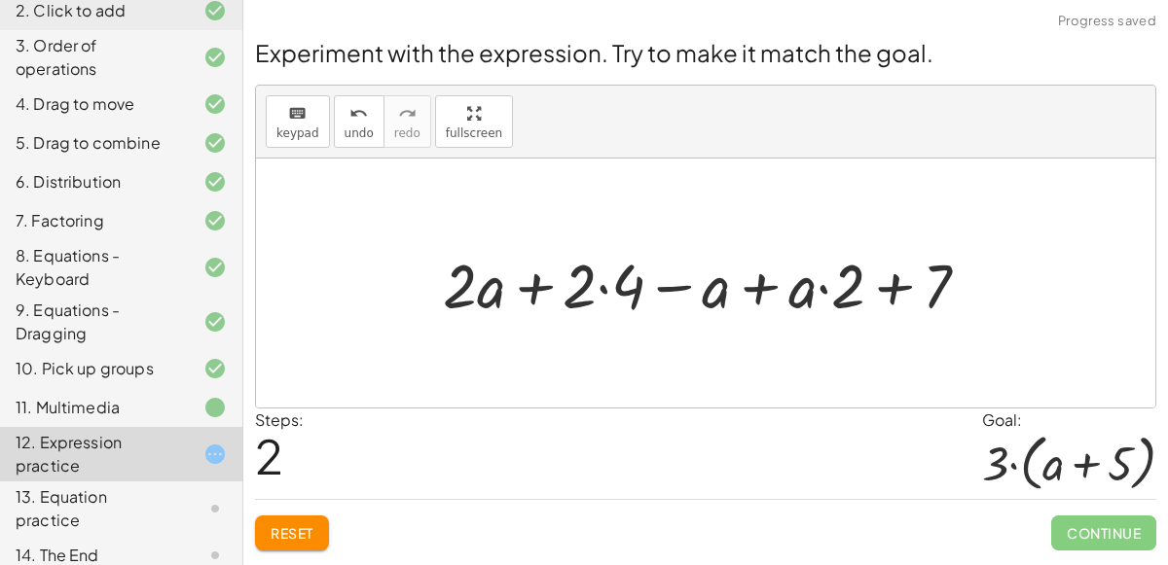
click at [599, 291] on div at bounding box center [714, 282] width 562 height 81
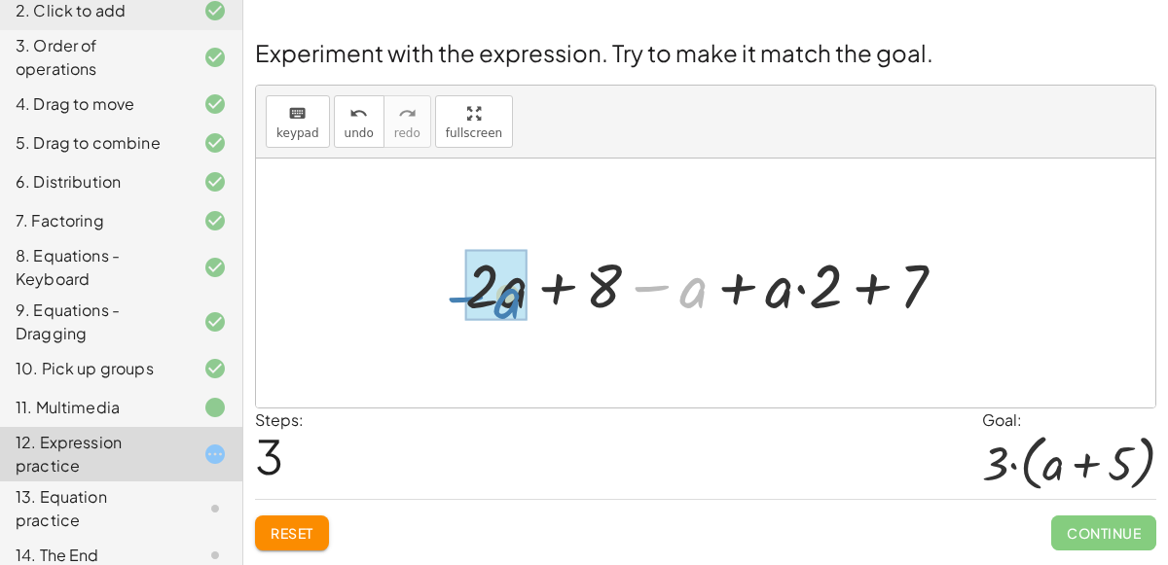
drag, startPoint x: 688, startPoint y: 291, endPoint x: 493, endPoint y: 302, distance: 194.9
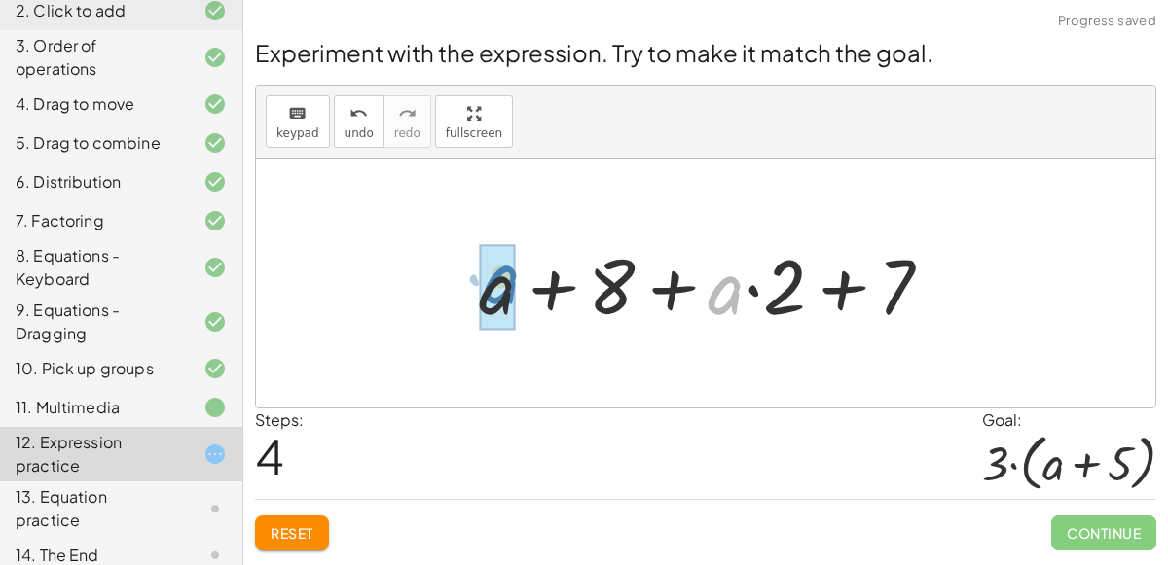
drag, startPoint x: 721, startPoint y: 301, endPoint x: 496, endPoint y: 290, distance: 225.1
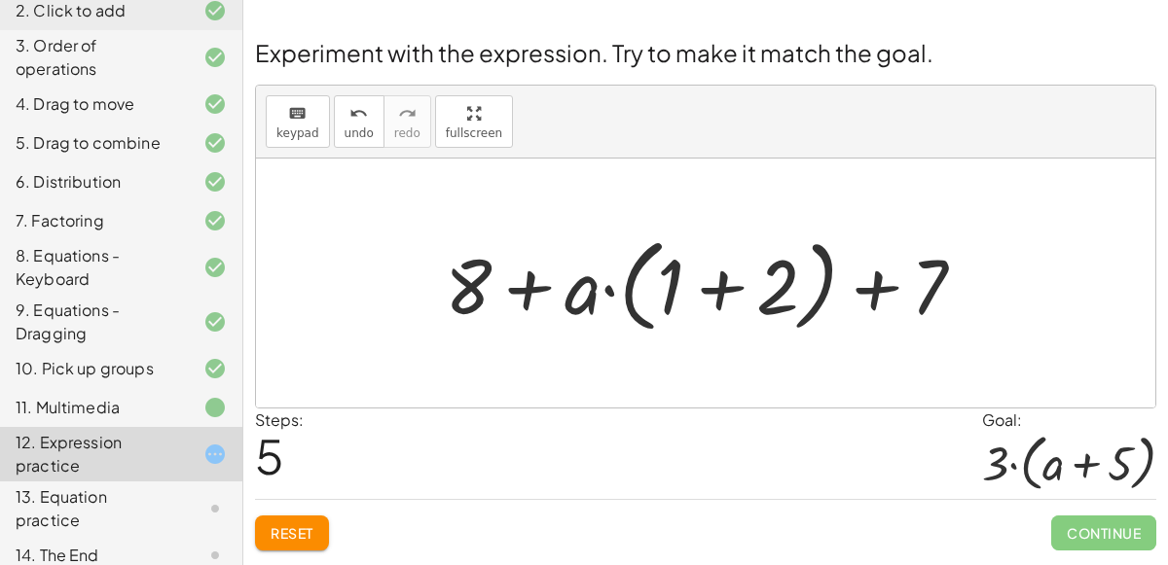
click at [718, 289] on div at bounding box center [713, 284] width 556 height 112
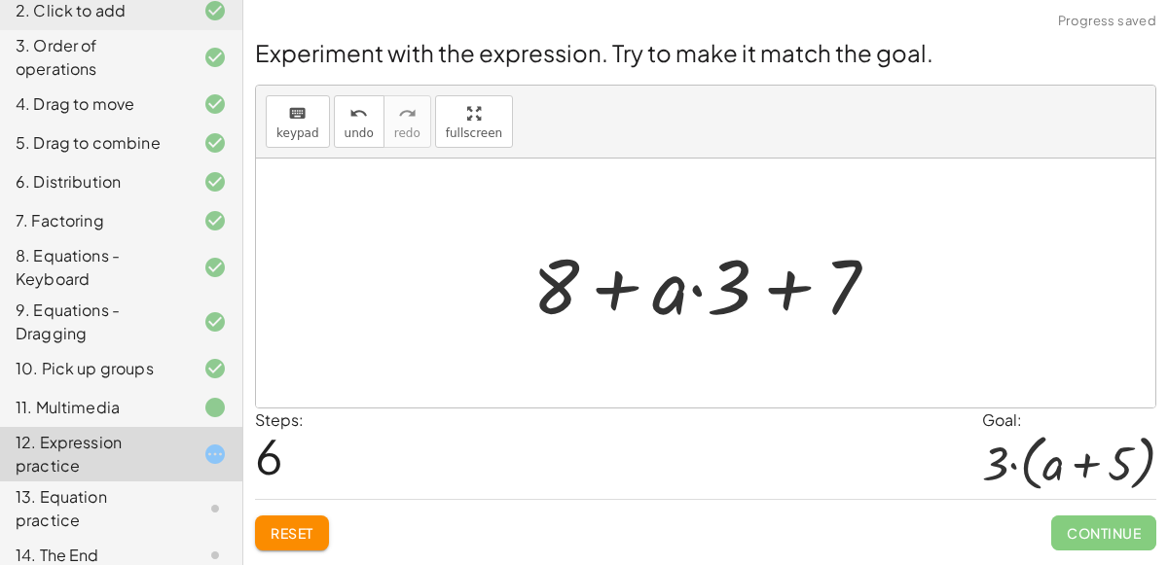
click at [786, 286] on div at bounding box center [713, 284] width 381 height 100
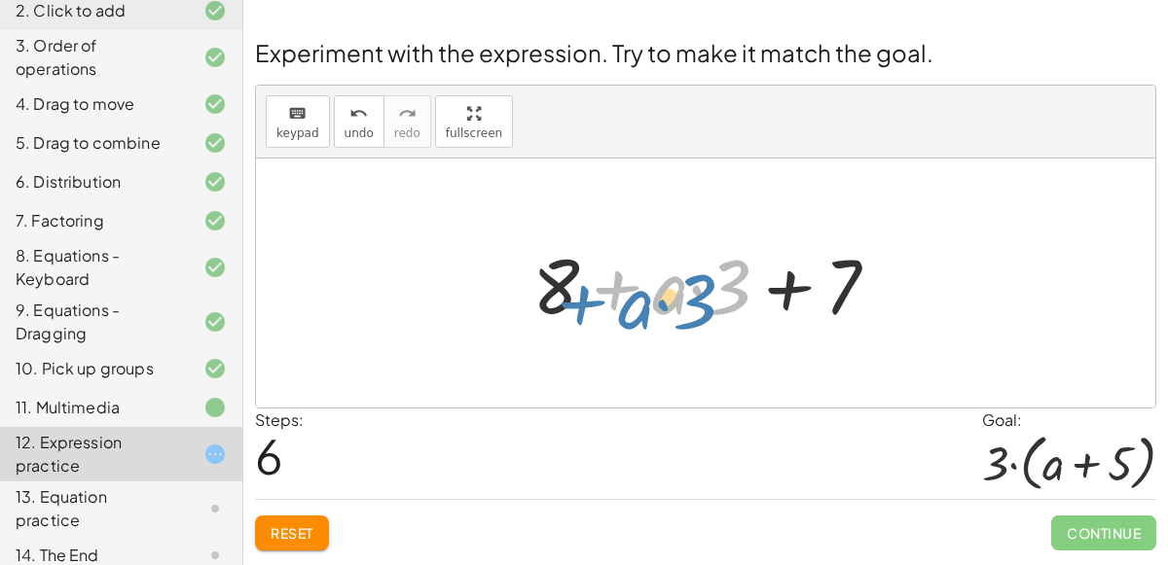
drag, startPoint x: 580, startPoint y: 289, endPoint x: 530, endPoint y: 308, distance: 53.0
click at [530, 308] on div at bounding box center [713, 284] width 381 height 100
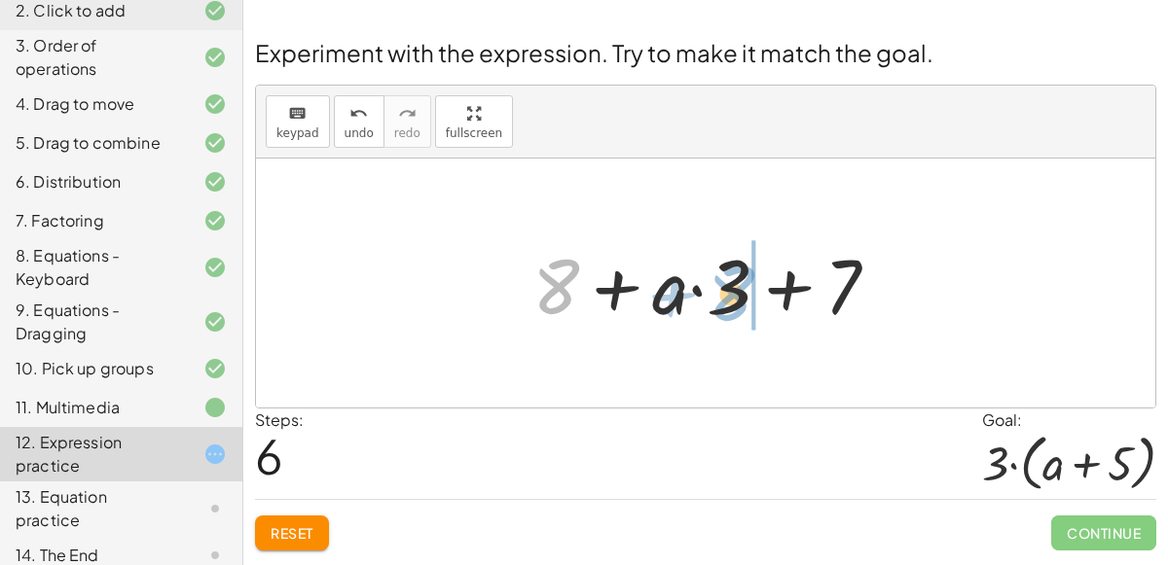
drag, startPoint x: 530, startPoint y: 279, endPoint x: 706, endPoint y: 286, distance: 175.3
click at [706, 286] on div at bounding box center [713, 284] width 381 height 100
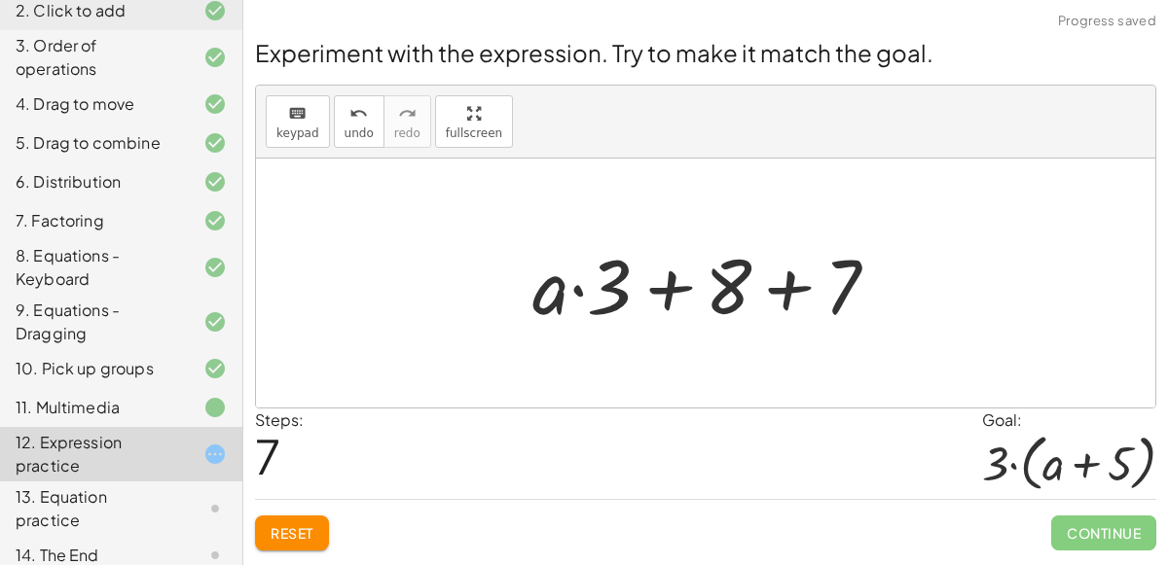
click at [802, 292] on div at bounding box center [713, 284] width 381 height 100
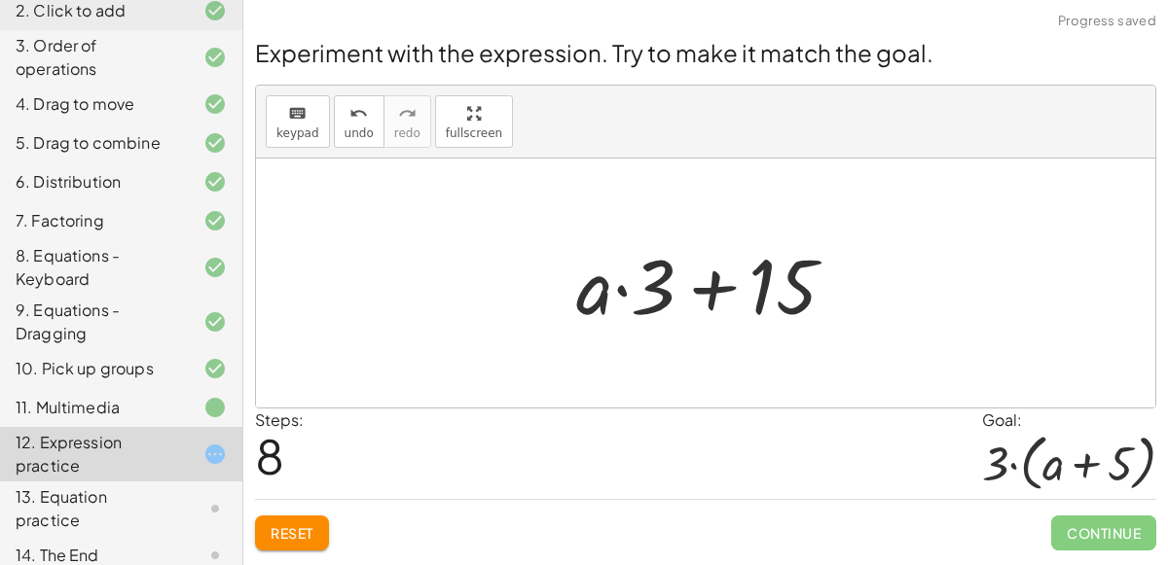
click at [707, 302] on div at bounding box center [713, 284] width 294 height 100
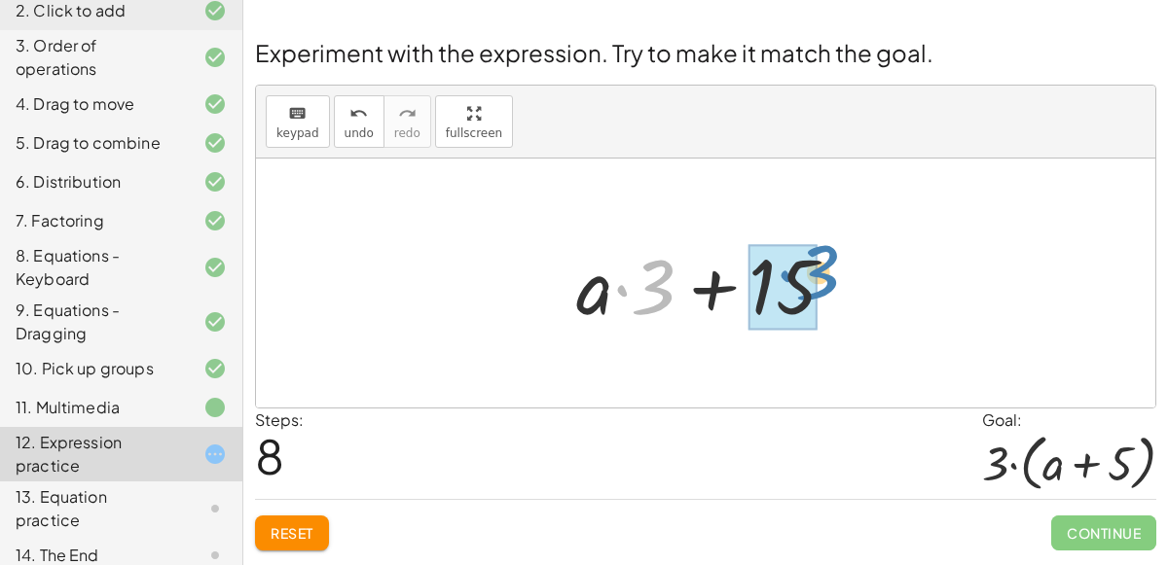
drag, startPoint x: 668, startPoint y: 275, endPoint x: 822, endPoint y: 259, distance: 155.6
click at [822, 259] on div at bounding box center [713, 284] width 294 height 100
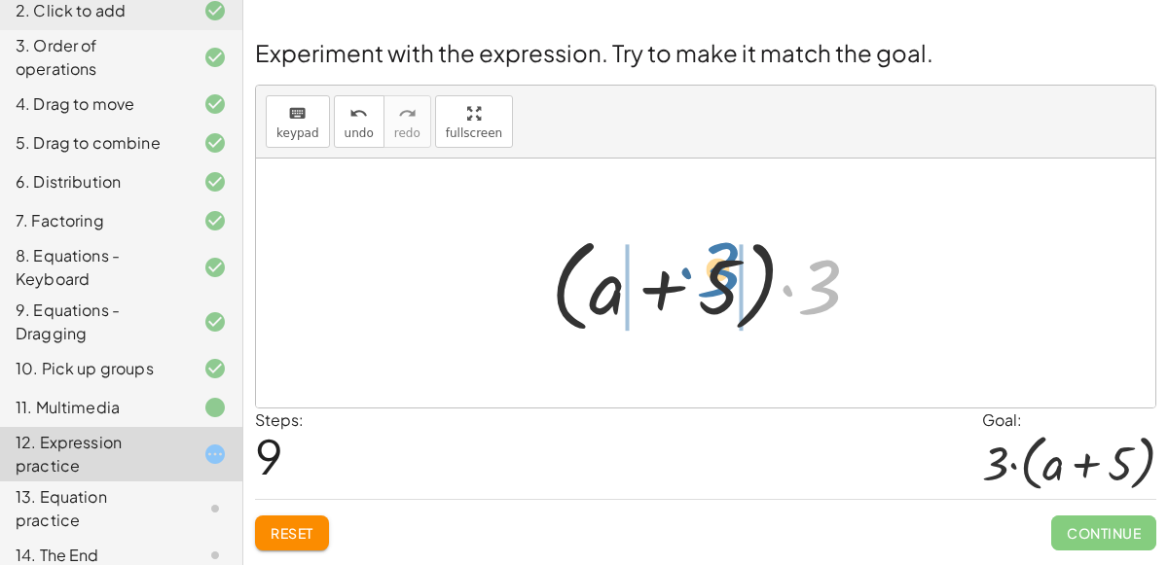
drag, startPoint x: 813, startPoint y: 280, endPoint x: 710, endPoint y: 264, distance: 103.5
click at [710, 264] on div at bounding box center [713, 284] width 345 height 112
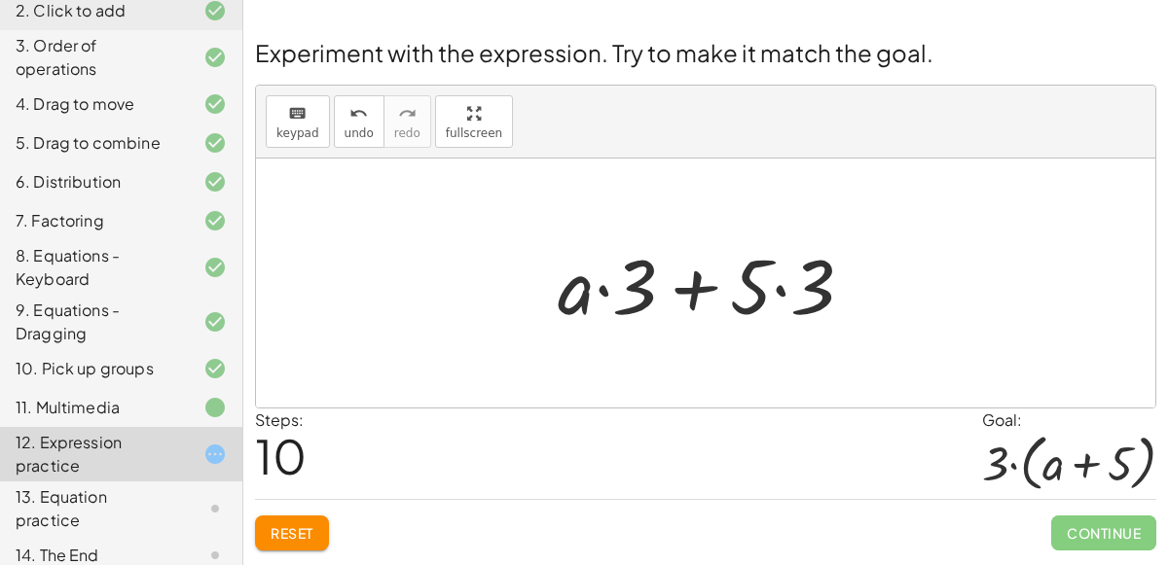
click at [677, 295] on div at bounding box center [713, 284] width 330 height 100
click at [784, 289] on div at bounding box center [713, 284] width 330 height 100
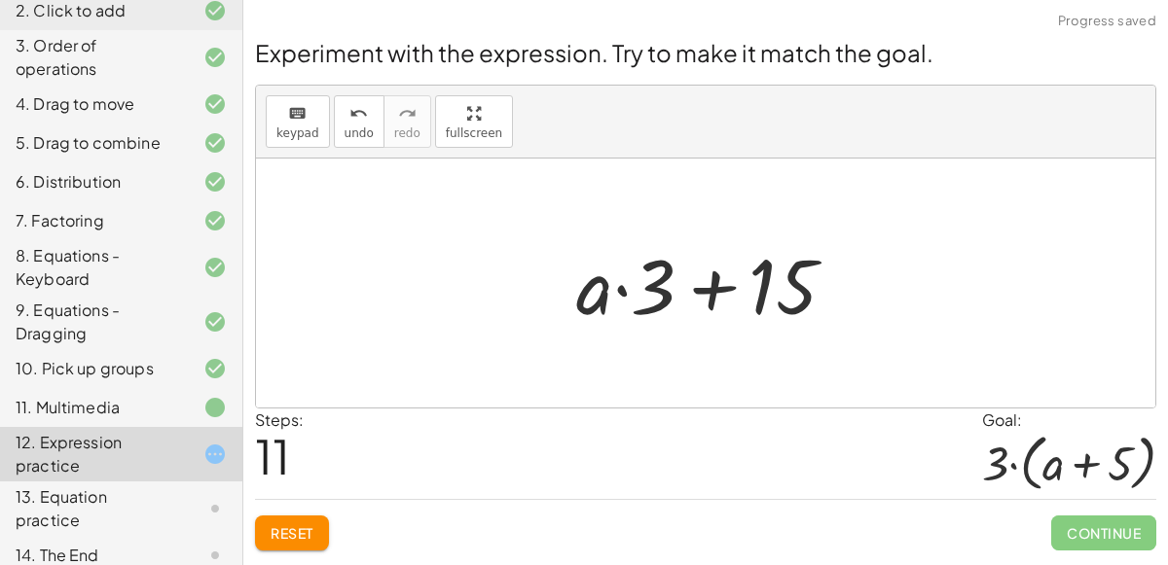
click at [290, 536] on span "Reset" at bounding box center [292, 534] width 43 height 18
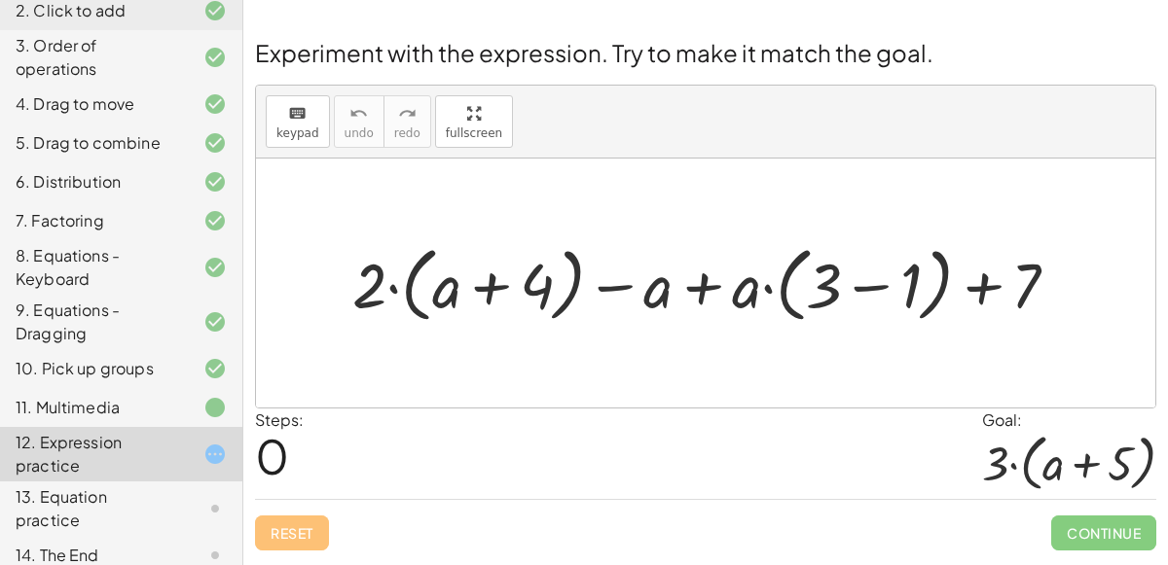
click at [692, 291] on div at bounding box center [714, 282] width 742 height 91
click at [857, 285] on div at bounding box center [714, 282] width 742 height 91
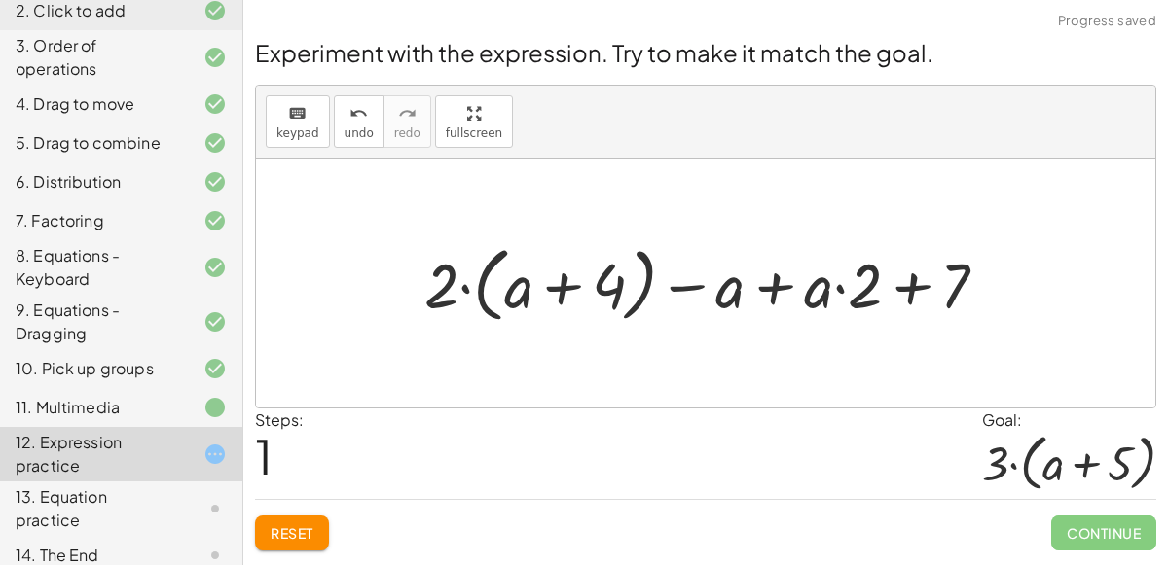
click at [904, 289] on div at bounding box center [714, 282] width 599 height 91
drag, startPoint x: 819, startPoint y: 298, endPoint x: 742, endPoint y: 326, distance: 82.8
click at [742, 326] on div at bounding box center [714, 282] width 599 height 91
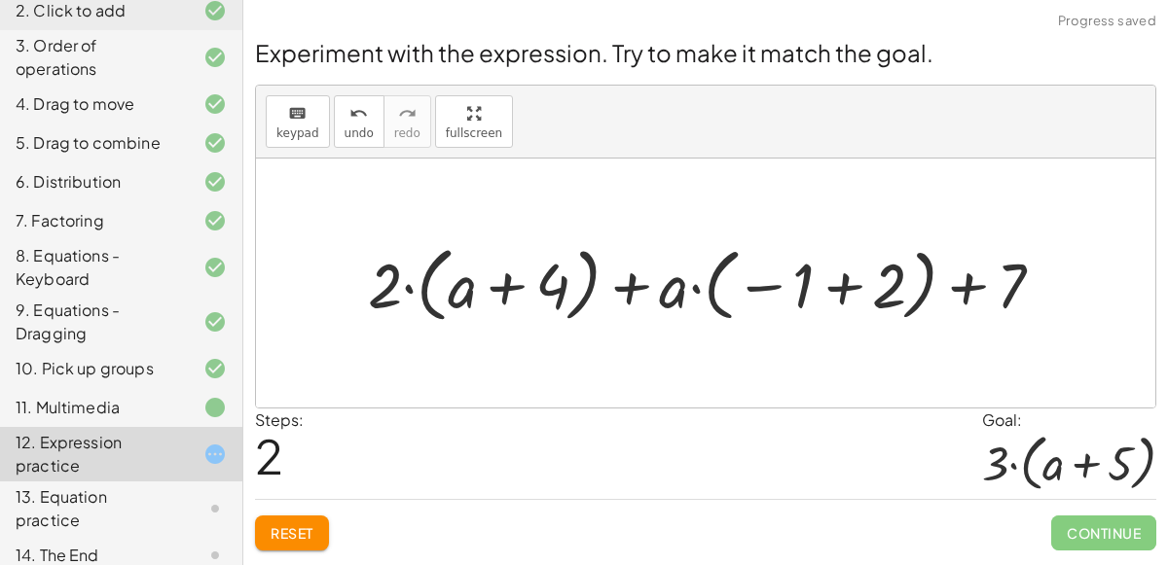
click at [848, 292] on div at bounding box center [713, 282] width 710 height 91
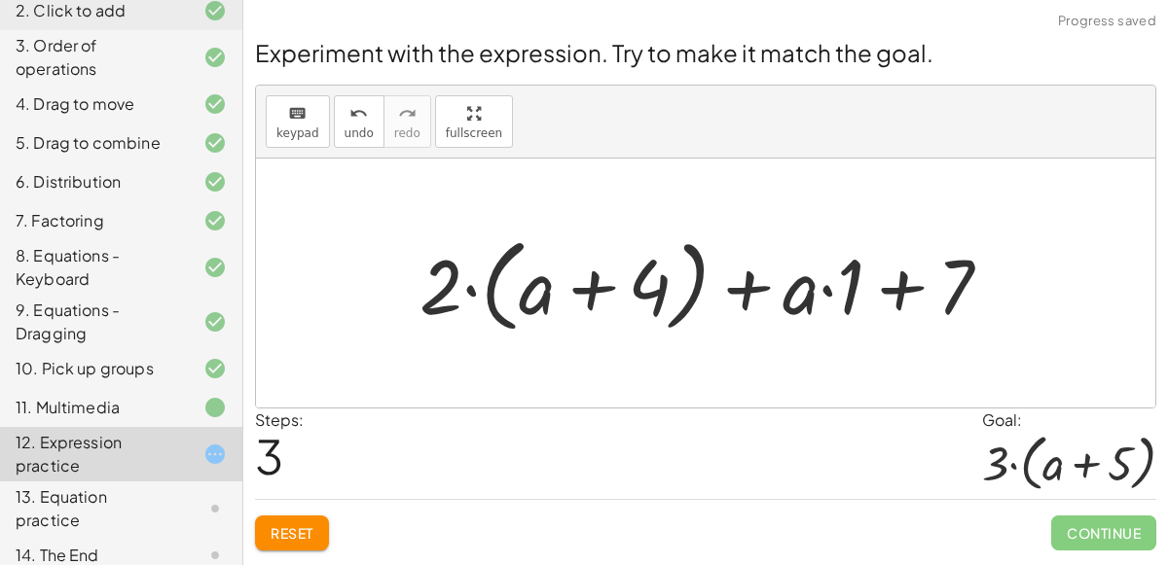
click at [892, 298] on div at bounding box center [713, 284] width 607 height 112
drag, startPoint x: 435, startPoint y: 288, endPoint x: 524, endPoint y: 297, distance: 89.0
click at [524, 297] on div at bounding box center [713, 284] width 607 height 112
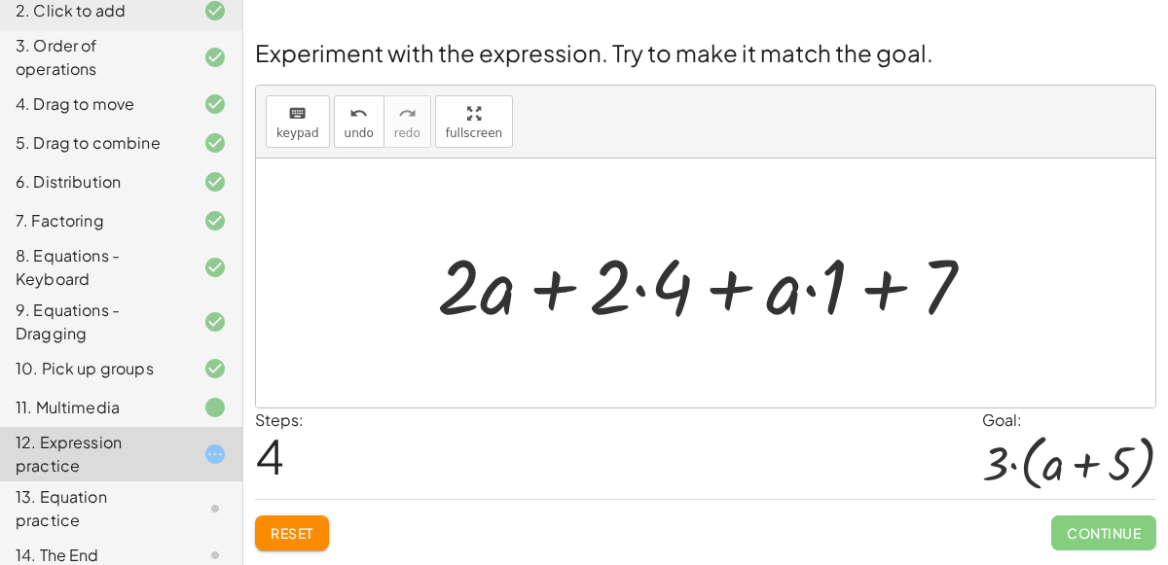
click at [642, 292] on div at bounding box center [713, 284] width 572 height 100
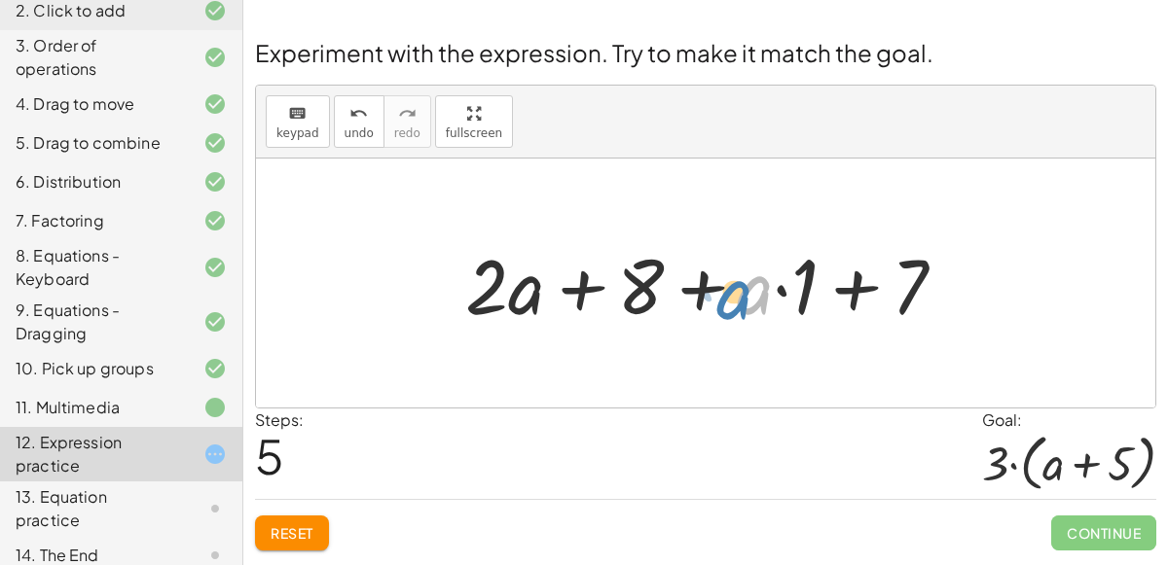
drag, startPoint x: 745, startPoint y: 307, endPoint x: 726, endPoint y: 311, distance: 20.1
click at [726, 311] on div at bounding box center [713, 284] width 516 height 100
drag, startPoint x: 792, startPoint y: 290, endPoint x: 633, endPoint y: 291, distance: 159.6
click at [633, 291] on div at bounding box center [713, 284] width 516 height 100
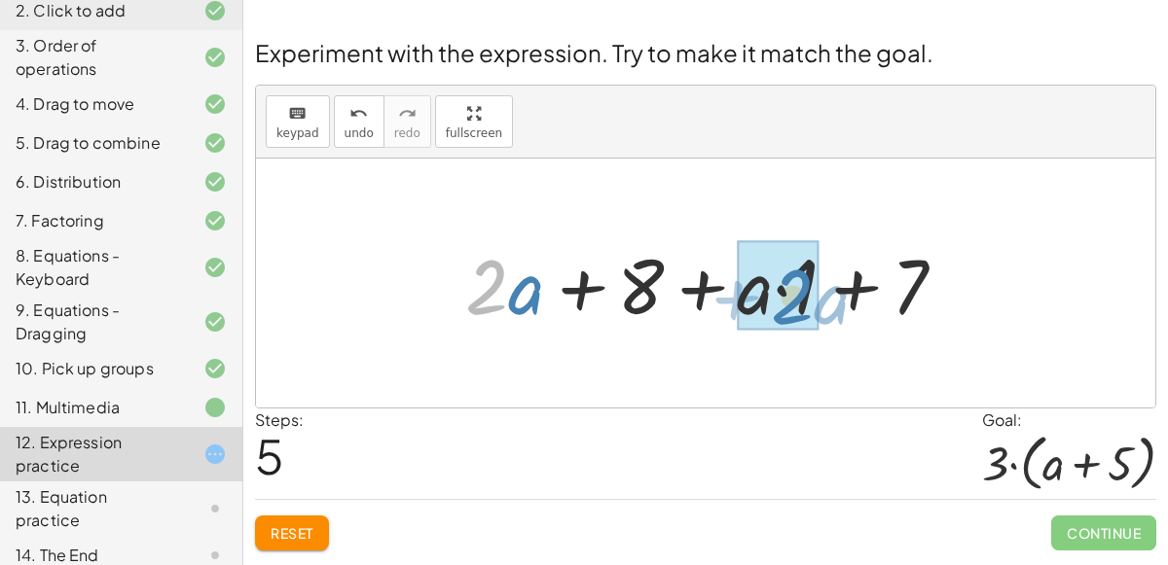
drag, startPoint x: 485, startPoint y: 290, endPoint x: 790, endPoint y: 300, distance: 305.7
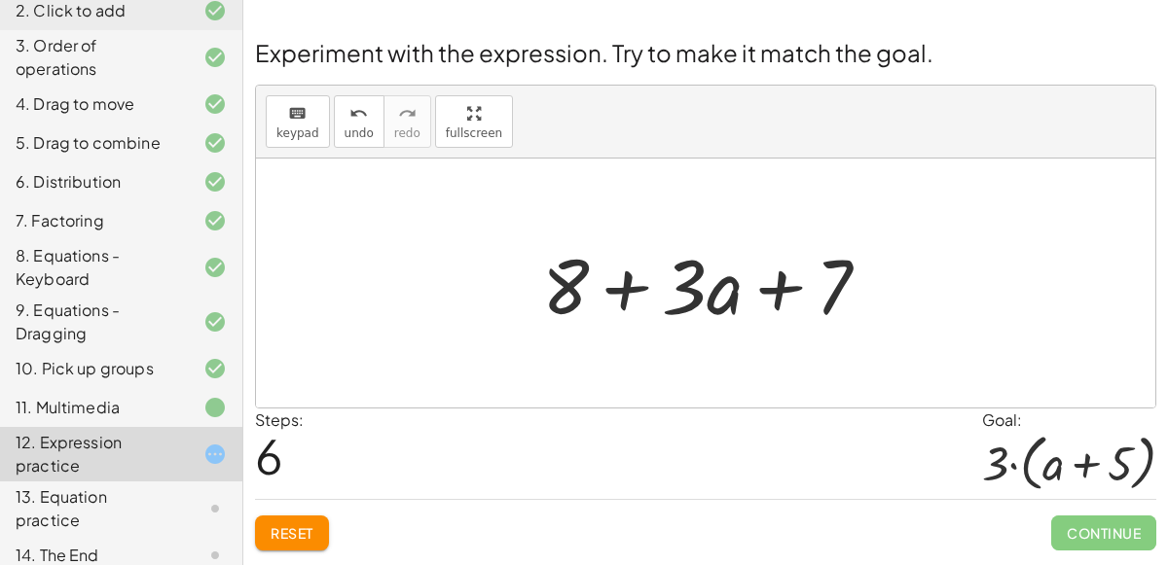
click at [623, 287] on div at bounding box center [713, 284] width 363 height 100
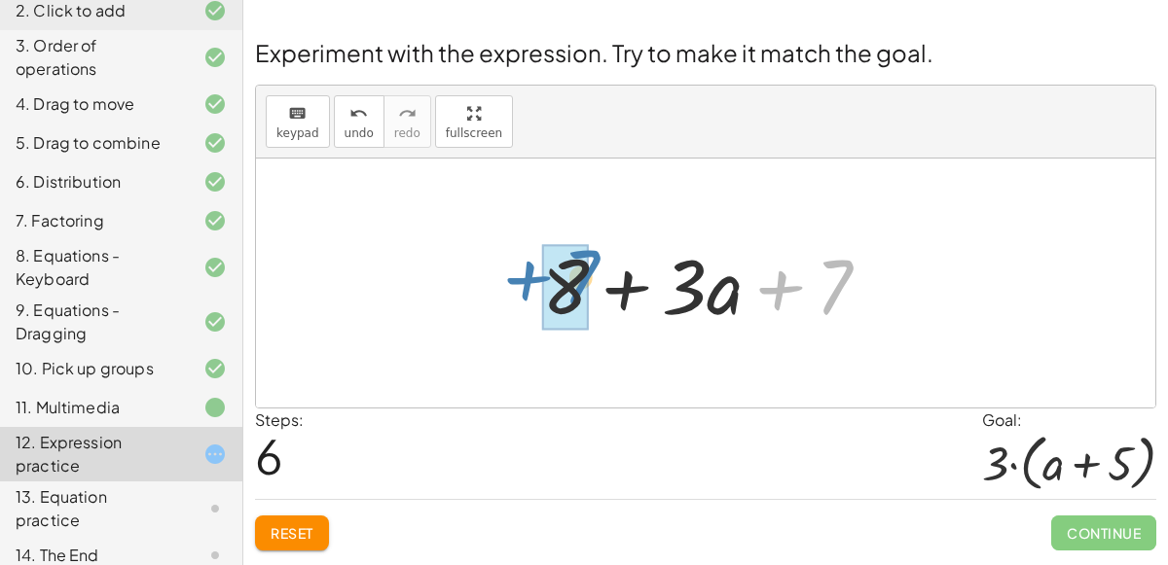
drag, startPoint x: 837, startPoint y: 290, endPoint x: 583, endPoint y: 282, distance: 254.1
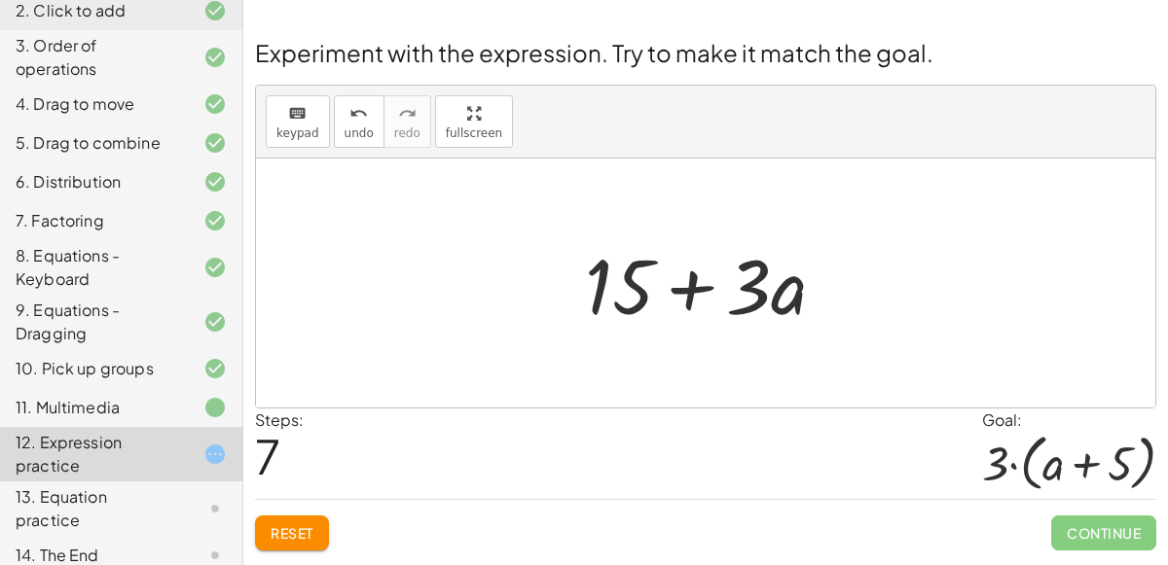
click at [283, 525] on span "Reset" at bounding box center [292, 534] width 43 height 18
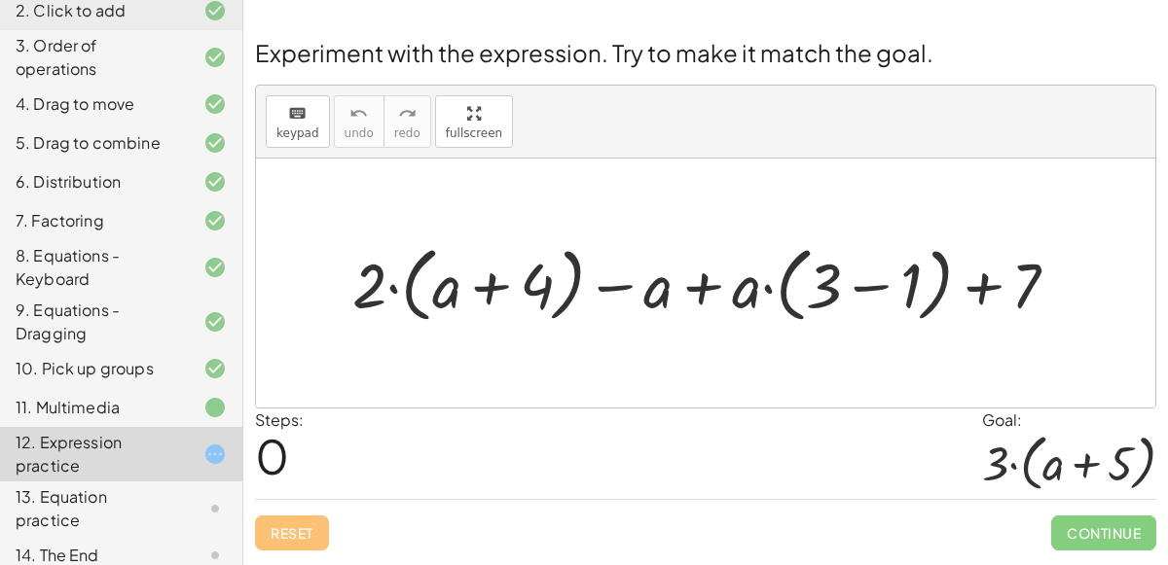
scroll to position [236, 0]
drag, startPoint x: 375, startPoint y: 289, endPoint x: 477, endPoint y: 266, distance: 104.8
click at [477, 266] on div at bounding box center [714, 282] width 742 height 91
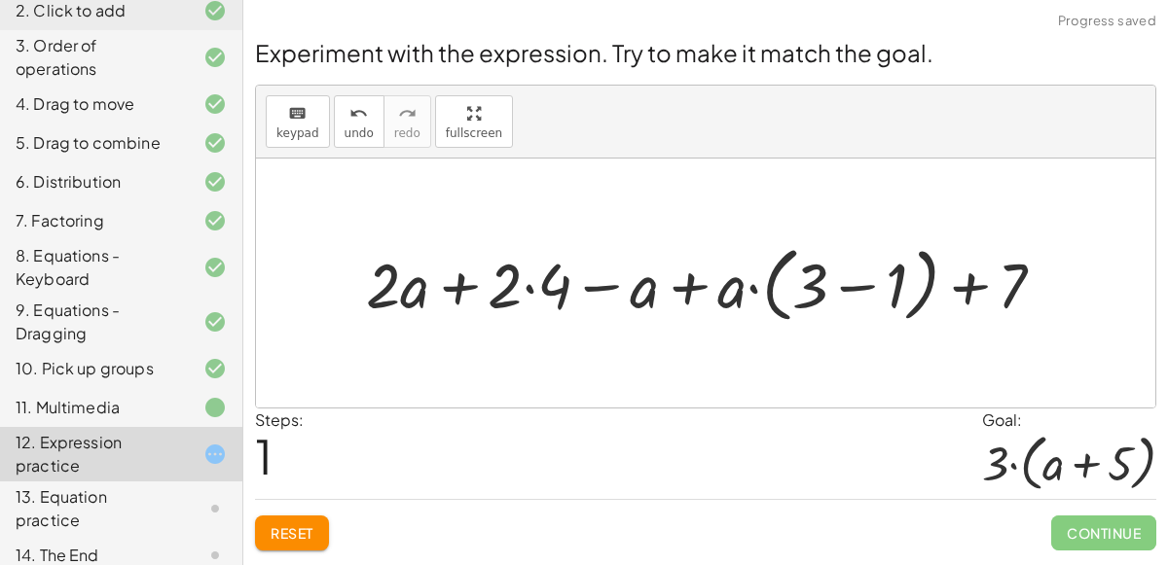
click at [853, 291] on div at bounding box center [713, 282] width 714 height 91
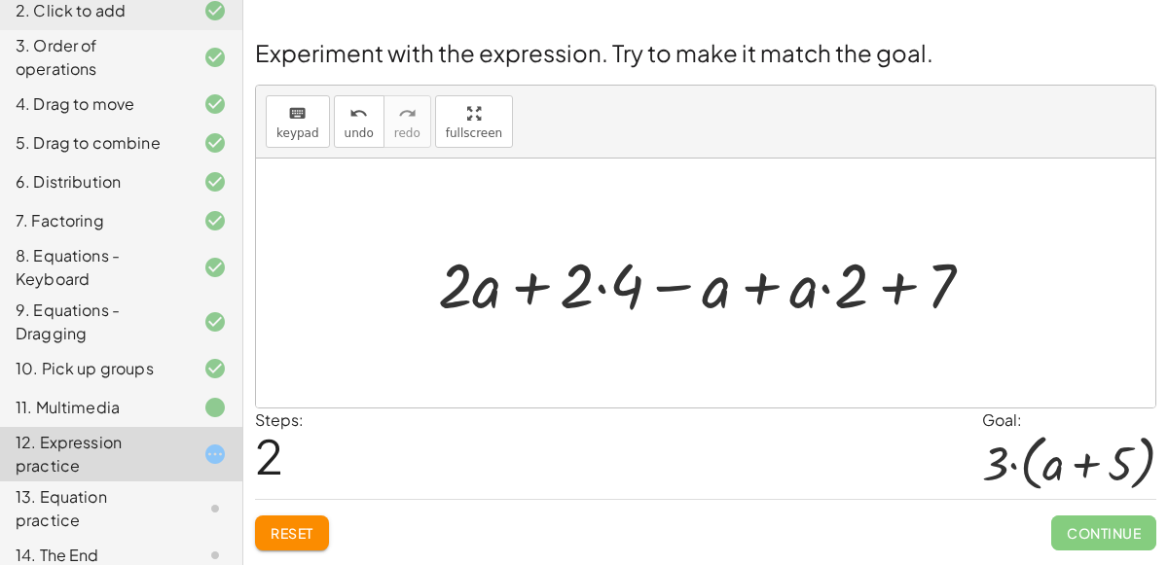
click at [525, 293] on div at bounding box center [713, 283] width 570 height 82
drag, startPoint x: 690, startPoint y: 286, endPoint x: 455, endPoint y: 285, distance: 234.5
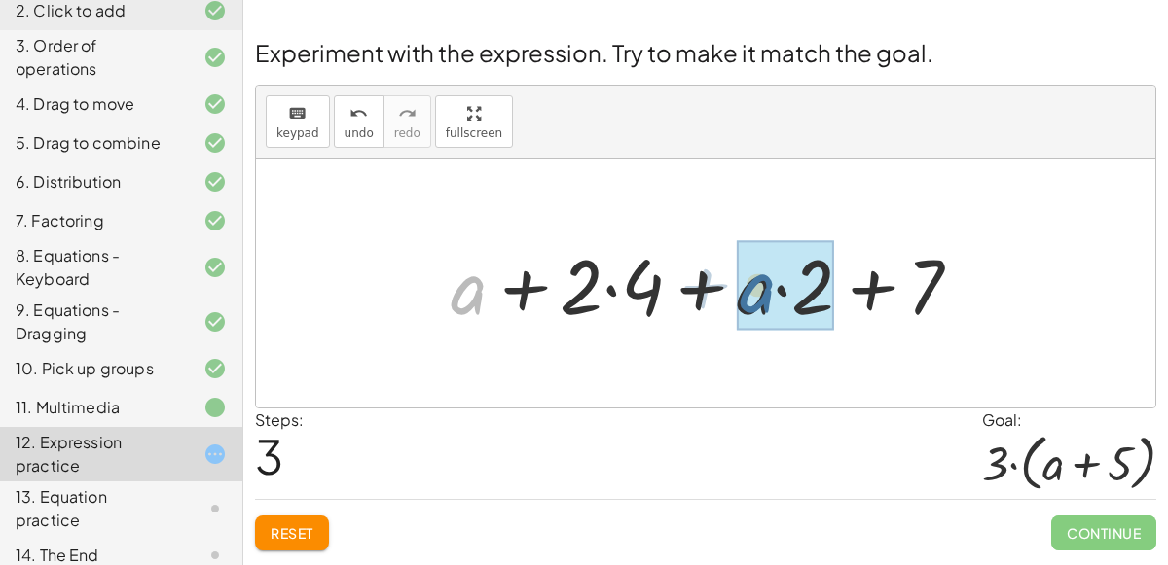
drag, startPoint x: 469, startPoint y: 295, endPoint x: 762, endPoint y: 292, distance: 292.9
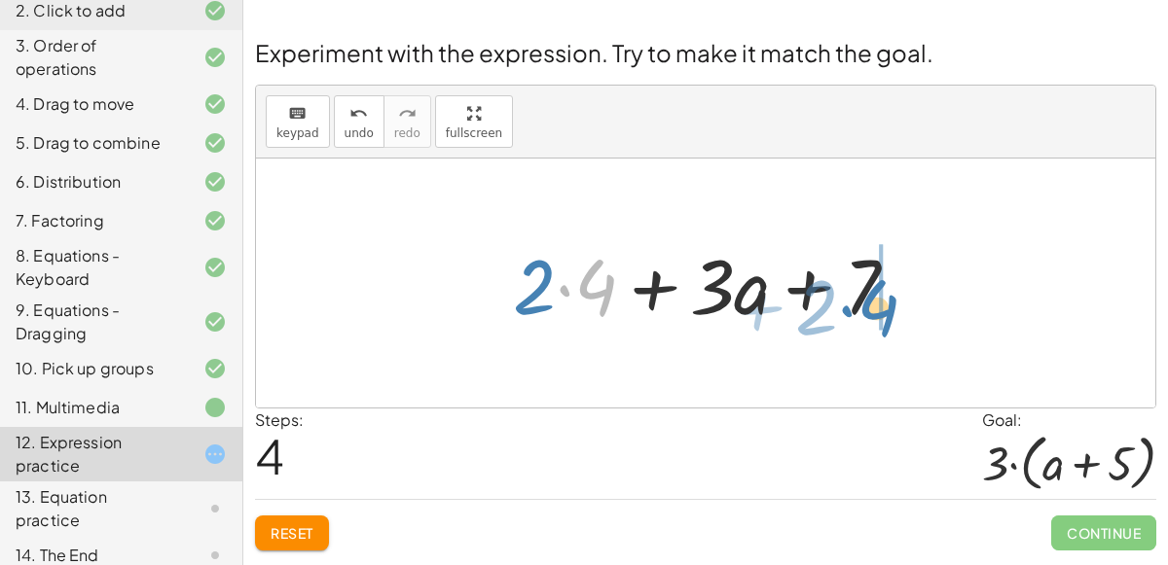
drag, startPoint x: 562, startPoint y: 287, endPoint x: 844, endPoint y: 309, distance: 283.1
click at [844, 309] on div at bounding box center [712, 284] width 419 height 100
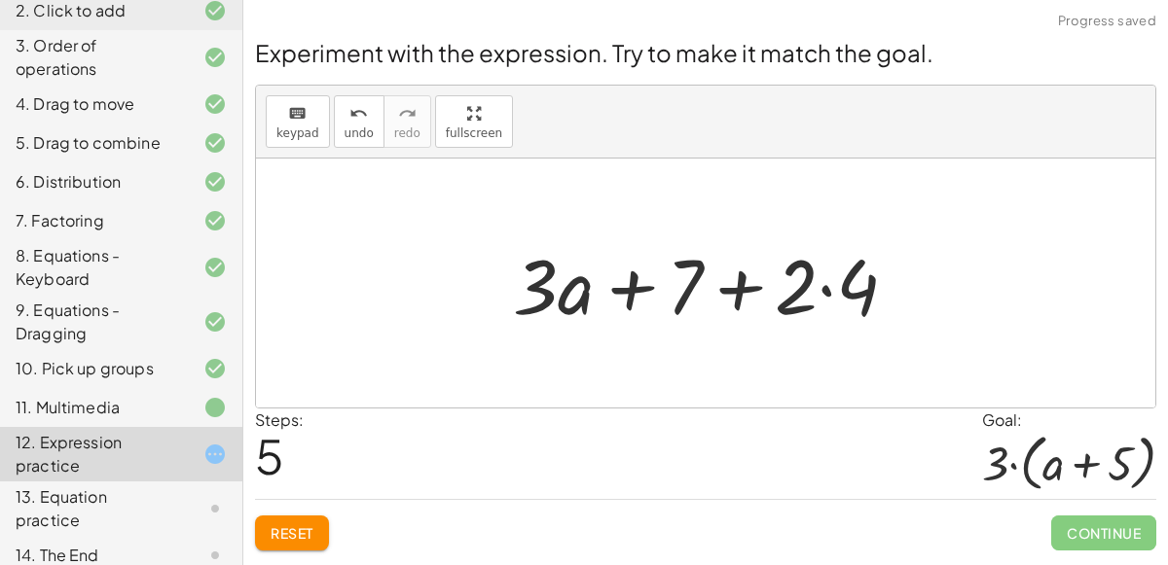
click at [752, 284] on div at bounding box center [712, 284] width 419 height 100
click at [632, 285] on div at bounding box center [712, 284] width 419 height 100
drag, startPoint x: 530, startPoint y: 289, endPoint x: 626, endPoint y: 284, distance: 95.5
click at [626, 284] on div at bounding box center [712, 284] width 419 height 100
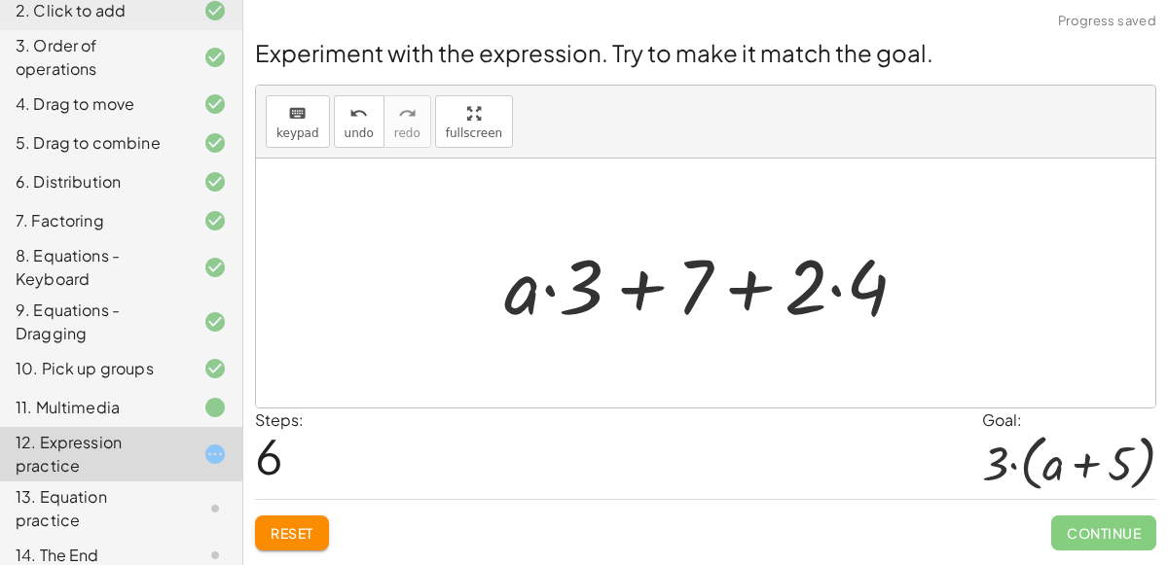
click at [567, 290] on div at bounding box center [713, 284] width 438 height 100
click at [640, 292] on div at bounding box center [713, 284] width 438 height 100
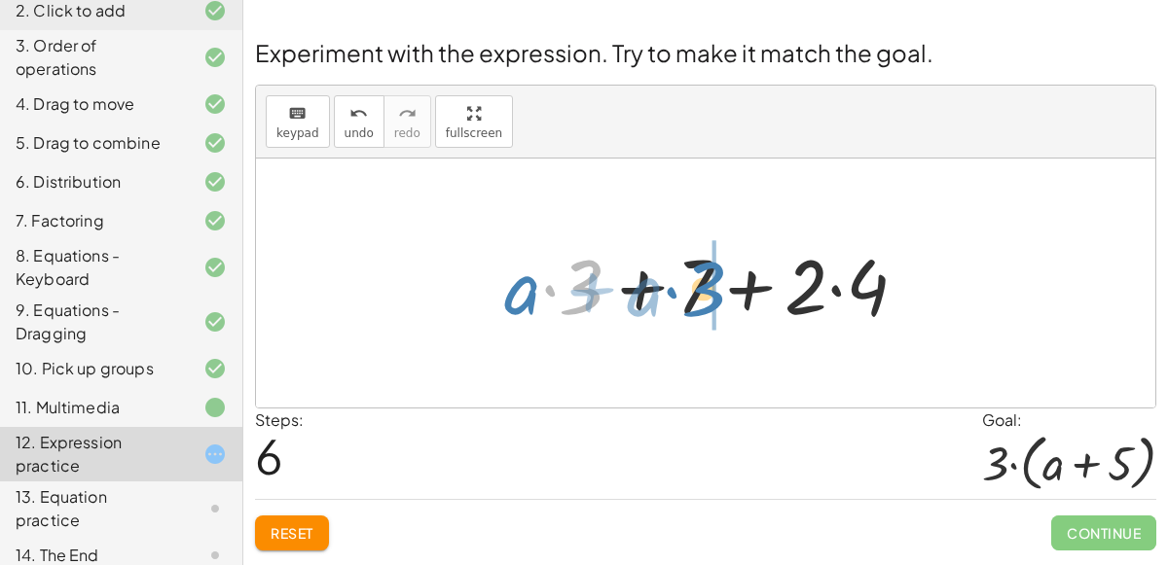
drag, startPoint x: 600, startPoint y: 286, endPoint x: 724, endPoint y: 288, distance: 123.6
click at [724, 288] on div at bounding box center [713, 284] width 438 height 100
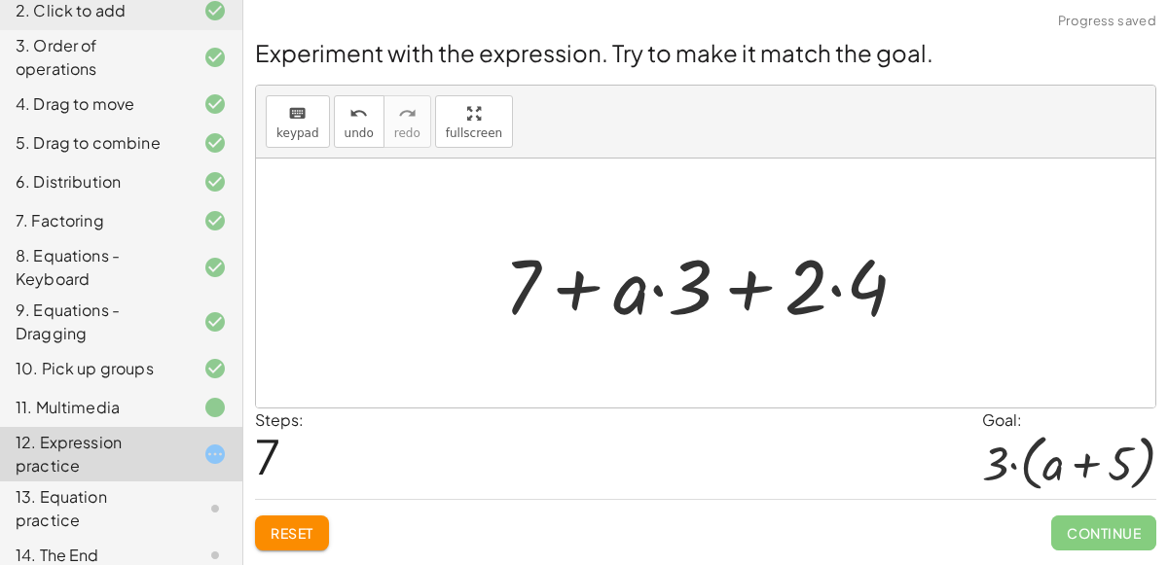
click at [573, 288] on div at bounding box center [713, 284] width 438 height 100
click at [284, 516] on button "Reset" at bounding box center [292, 533] width 74 height 35
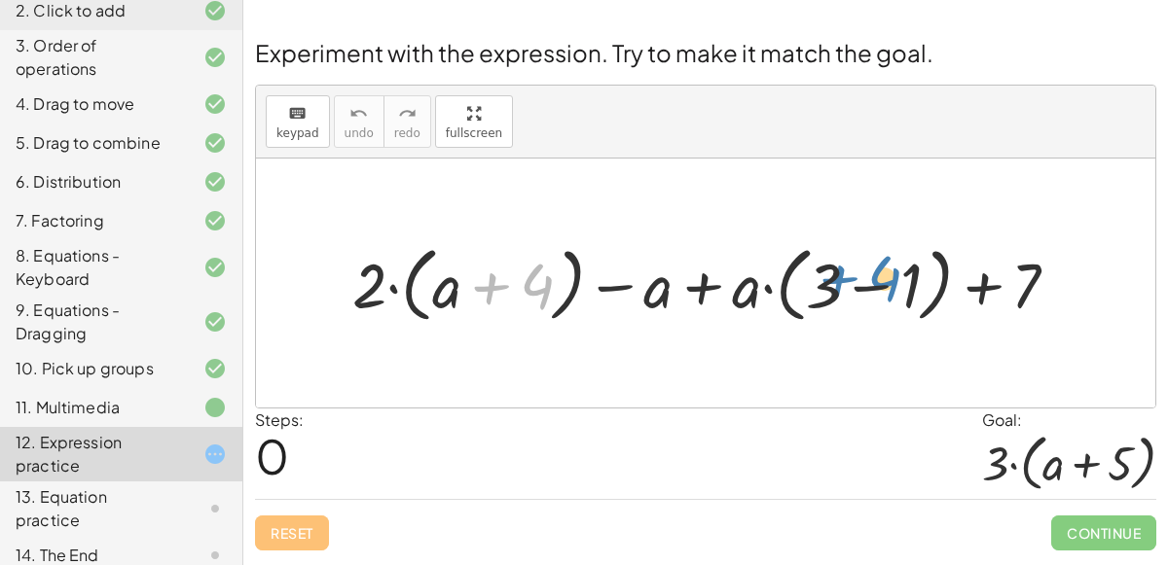
drag, startPoint x: 544, startPoint y: 281, endPoint x: 893, endPoint y: 274, distance: 349.4
click at [893, 274] on div at bounding box center [714, 282] width 742 height 91
click at [859, 294] on div at bounding box center [714, 282] width 742 height 91
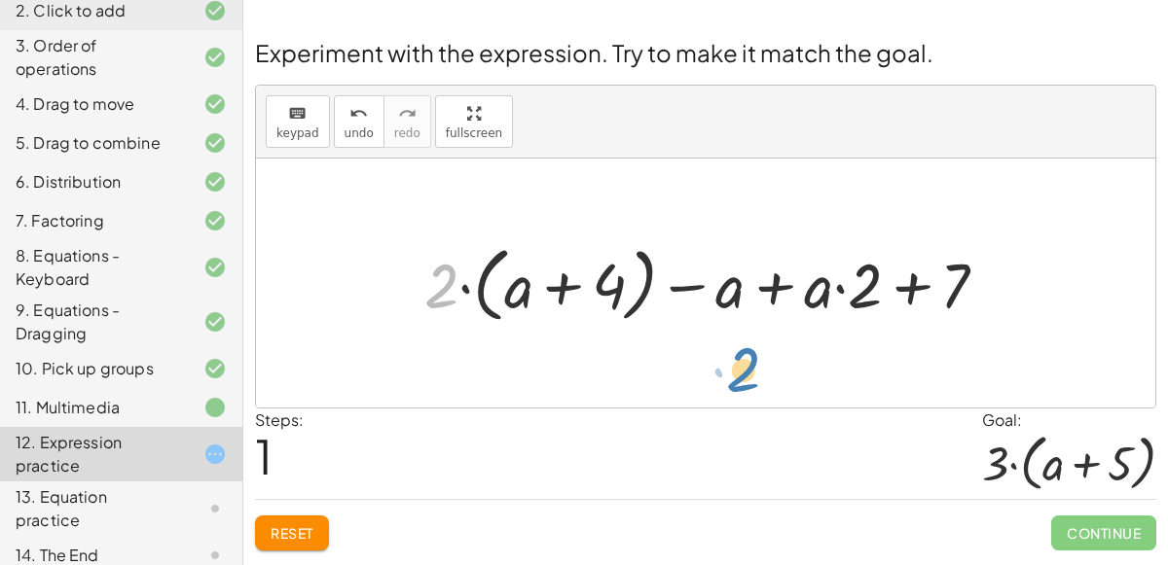
drag, startPoint x: 453, startPoint y: 286, endPoint x: 754, endPoint y: 371, distance: 312.4
click at [754, 371] on div "+ · 2 · ( + a + 4 ) − a + · a · ( + 3 − 1 ) + 7 · 2 + · 2 · ( + a + 4 ) − a + ·…" at bounding box center [705, 283] width 899 height 249
drag, startPoint x: 445, startPoint y: 265, endPoint x: 539, endPoint y: 258, distance: 94.6
click at [539, 258] on div at bounding box center [714, 282] width 599 height 91
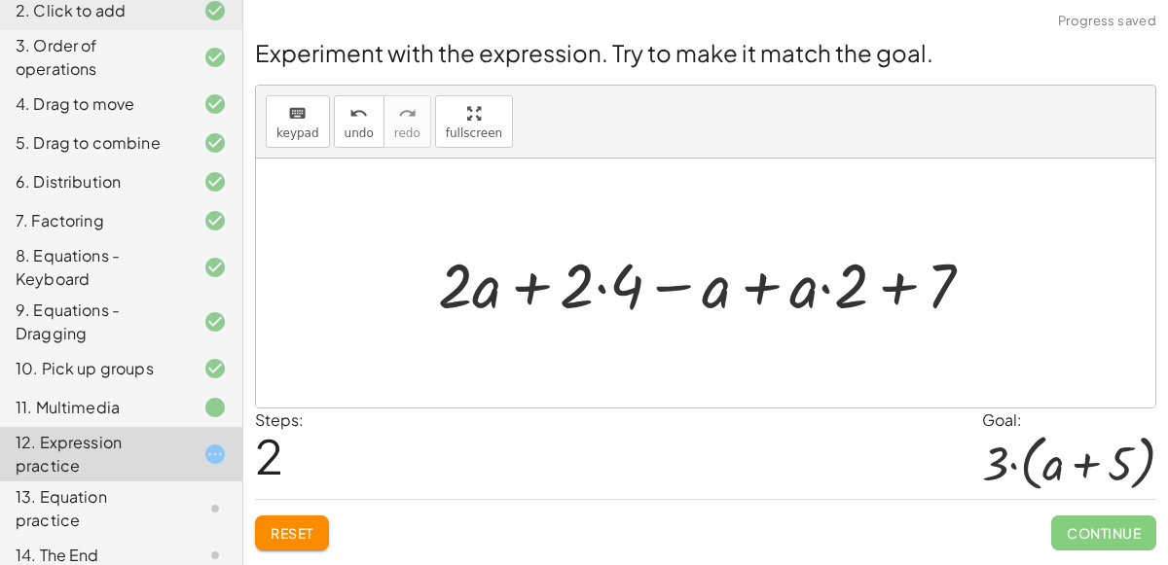
click at [656, 288] on div at bounding box center [713, 283] width 570 height 82
click at [748, 288] on div at bounding box center [713, 283] width 570 height 82
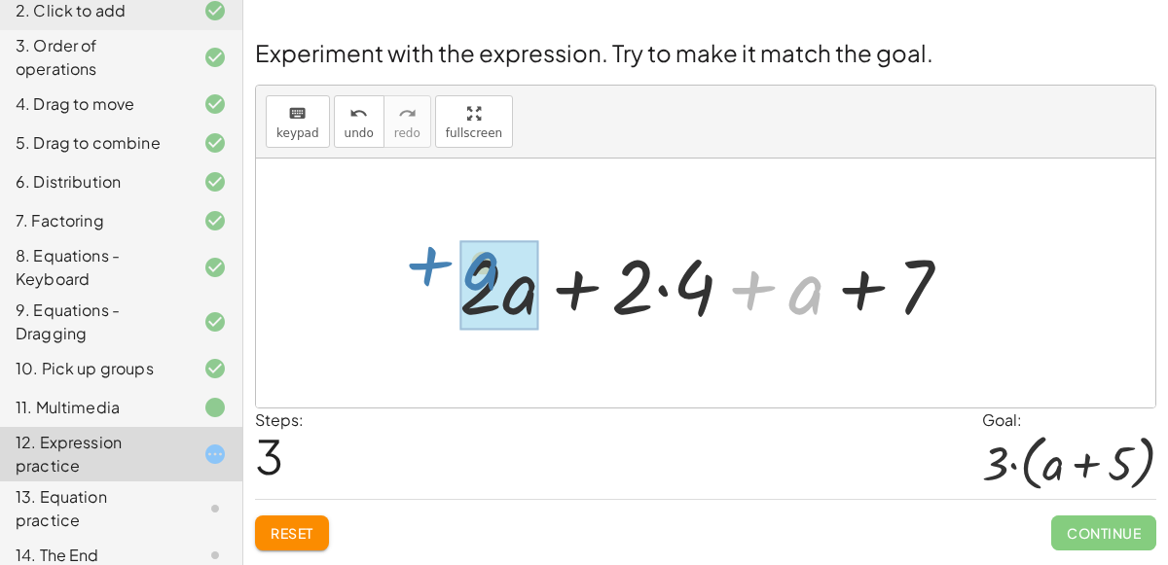
drag, startPoint x: 799, startPoint y: 293, endPoint x: 484, endPoint y: 273, distance: 315.9
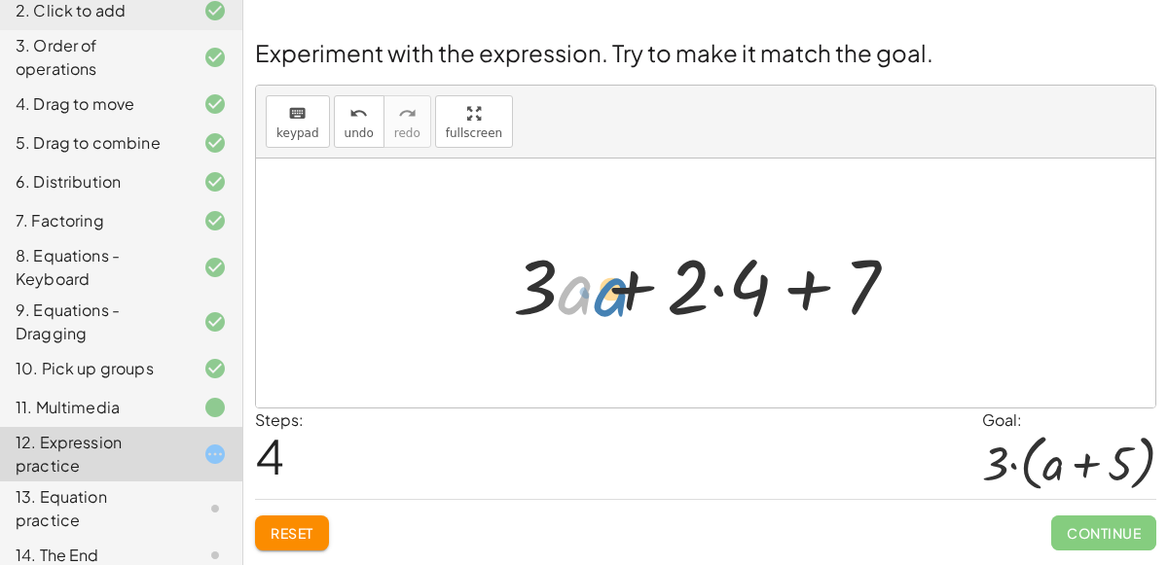
drag, startPoint x: 565, startPoint y: 289, endPoint x: 594, endPoint y: 294, distance: 28.6
click at [594, 294] on div at bounding box center [712, 284] width 419 height 100
click at [804, 279] on div at bounding box center [712, 284] width 419 height 100
click at [639, 293] on div at bounding box center [712, 284] width 419 height 100
drag, startPoint x: 548, startPoint y: 280, endPoint x: 698, endPoint y: 295, distance: 150.6
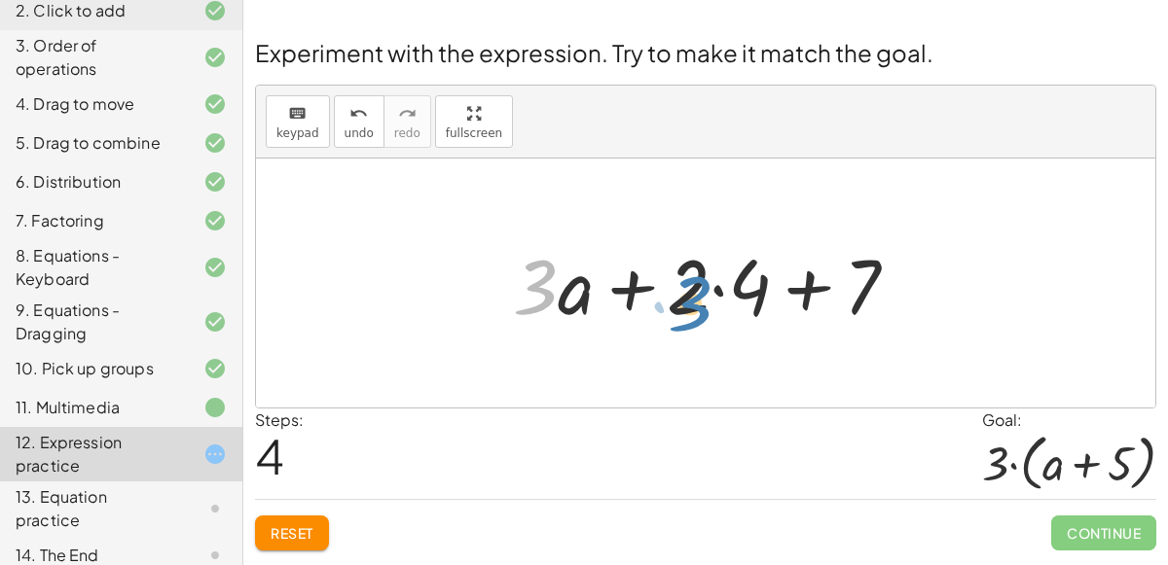
click at [698, 295] on div at bounding box center [712, 284] width 419 height 100
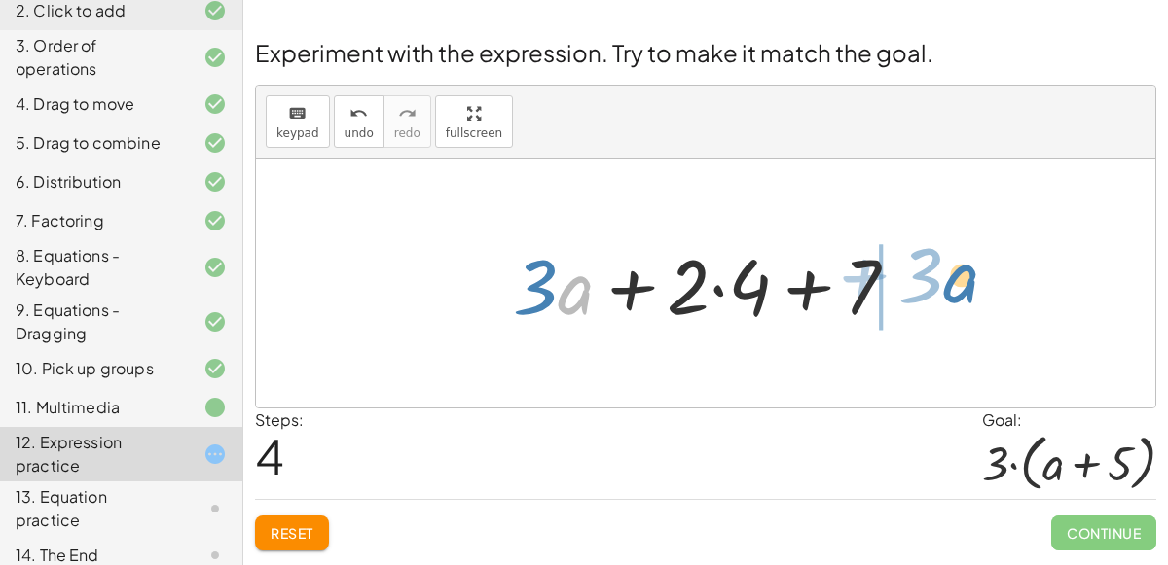
drag, startPoint x: 573, startPoint y: 295, endPoint x: 962, endPoint y: 266, distance: 390.4
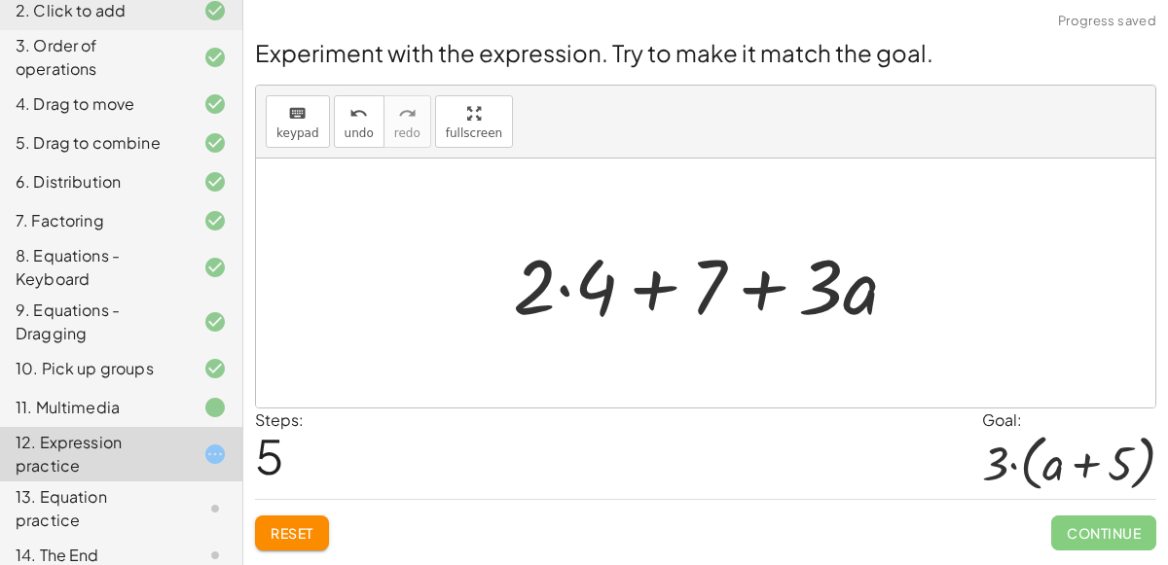
click at [660, 285] on div at bounding box center [712, 284] width 419 height 100
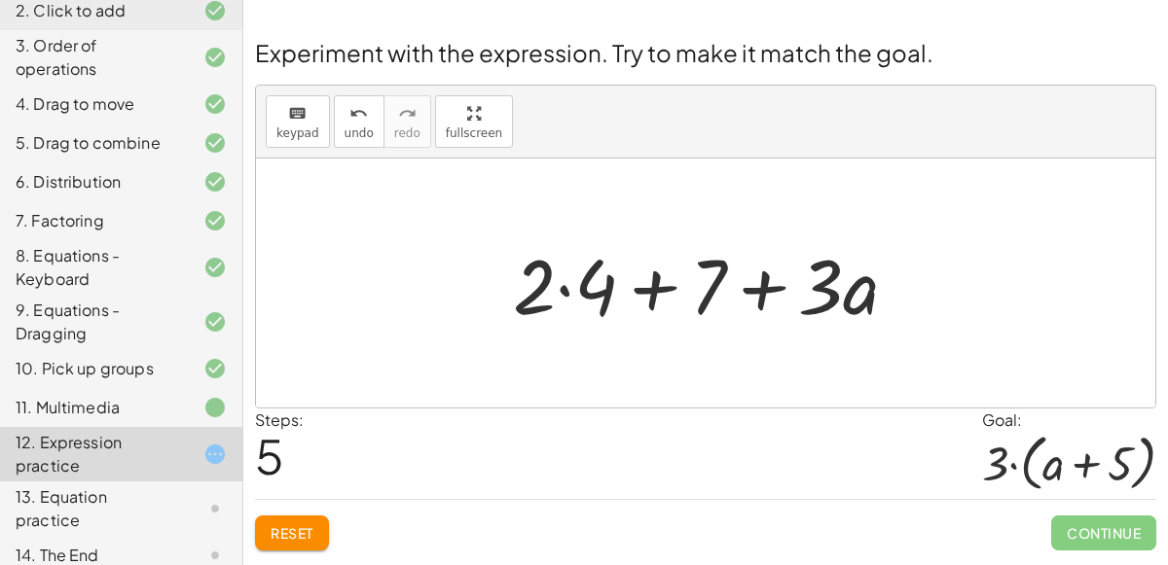
click at [660, 285] on div at bounding box center [712, 284] width 419 height 100
click at [770, 277] on div at bounding box center [712, 284] width 419 height 100
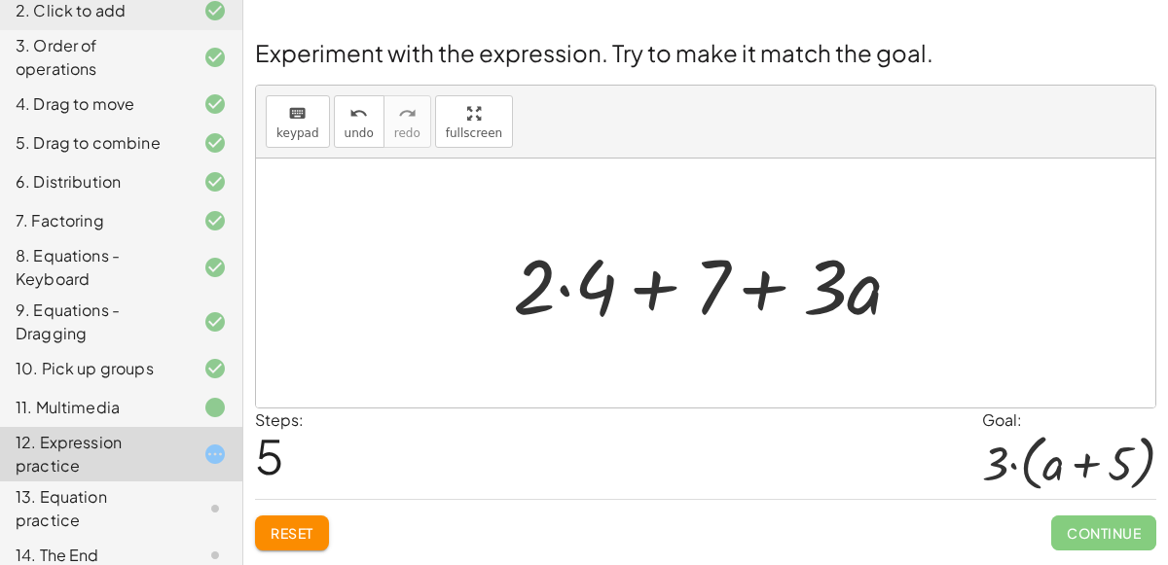
click at [770, 277] on div at bounding box center [712, 284] width 419 height 100
click at [213, 451] on icon at bounding box center [214, 454] width 23 height 23
click at [280, 528] on span "Reset" at bounding box center [292, 534] width 43 height 18
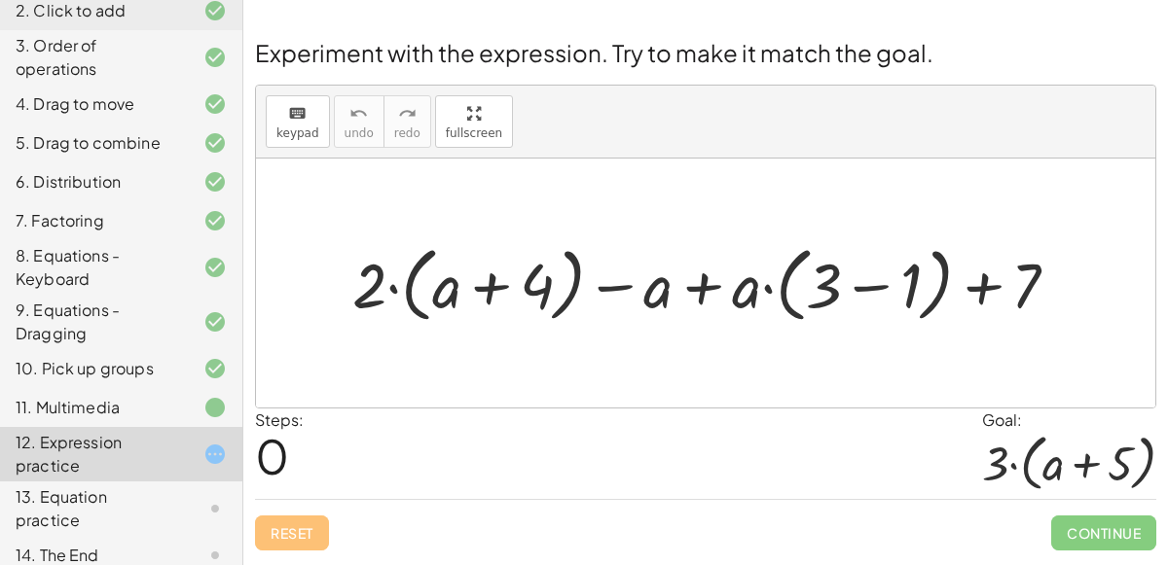
click at [699, 278] on div at bounding box center [714, 282] width 742 height 91
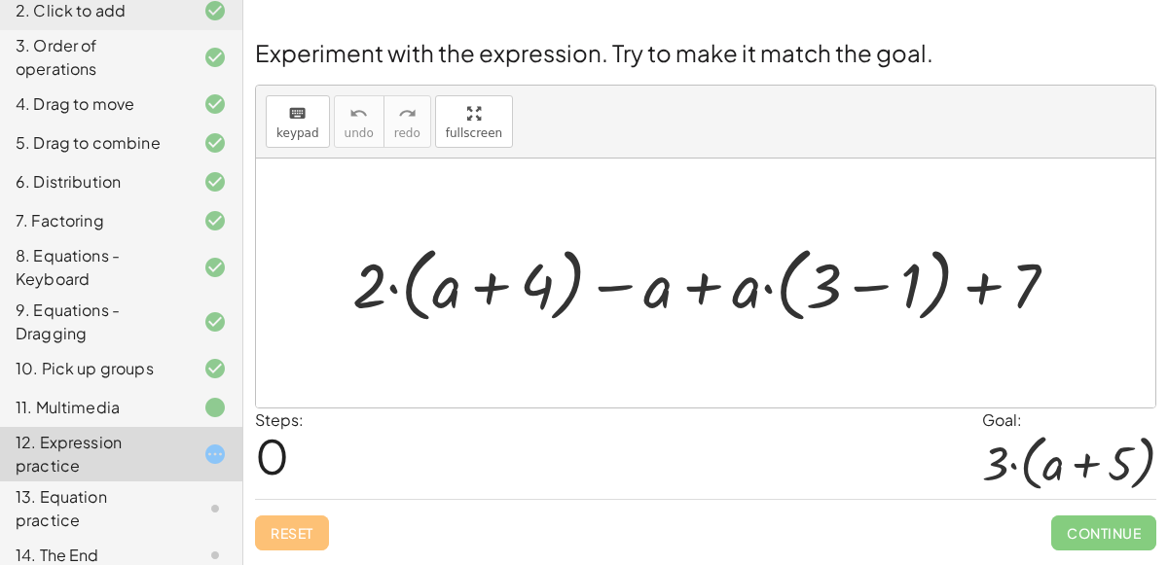
click at [699, 278] on div at bounding box center [714, 282] width 742 height 91
click at [493, 285] on div at bounding box center [714, 282] width 742 height 91
drag, startPoint x: 373, startPoint y: 289, endPoint x: 442, endPoint y: 289, distance: 69.1
click at [442, 289] on div at bounding box center [714, 282] width 742 height 91
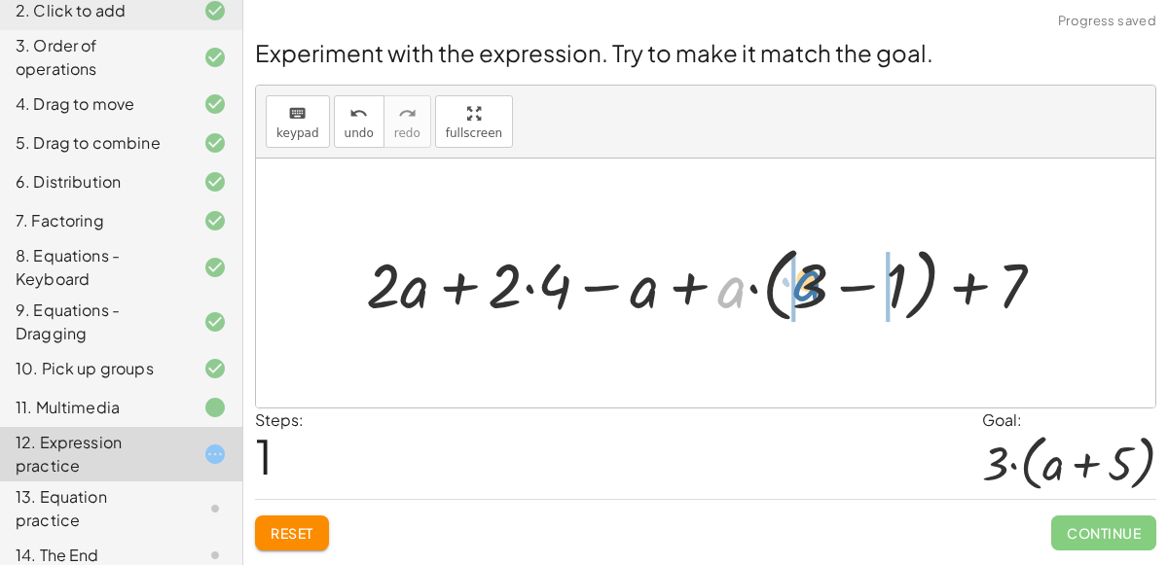
drag, startPoint x: 735, startPoint y: 297, endPoint x: 813, endPoint y: 290, distance: 78.2
click at [813, 290] on div at bounding box center [713, 282] width 714 height 91
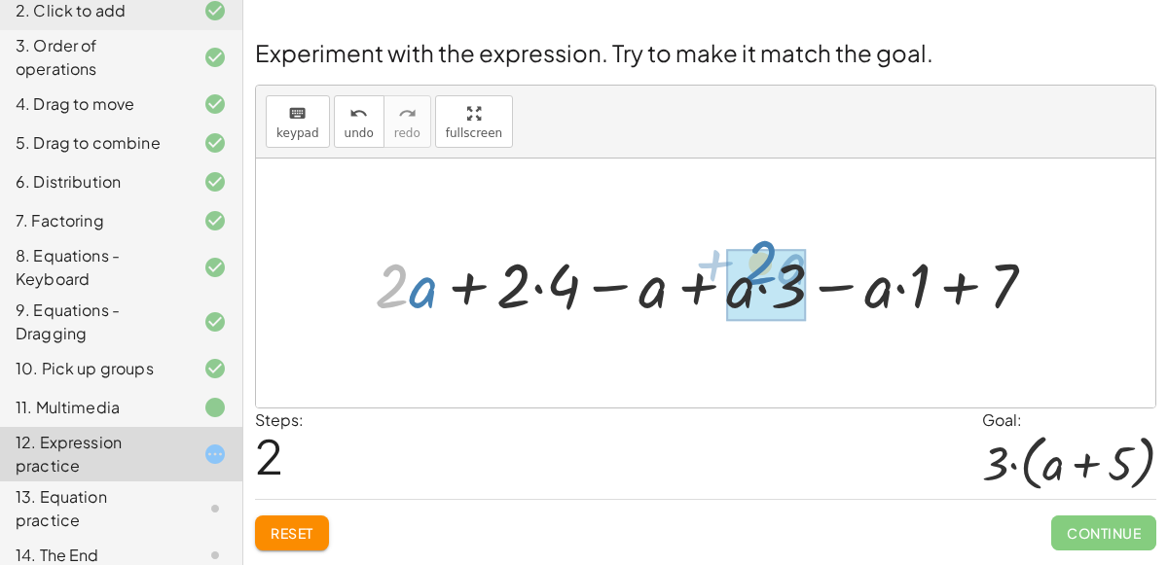
drag, startPoint x: 389, startPoint y: 295, endPoint x: 756, endPoint y: 273, distance: 367.5
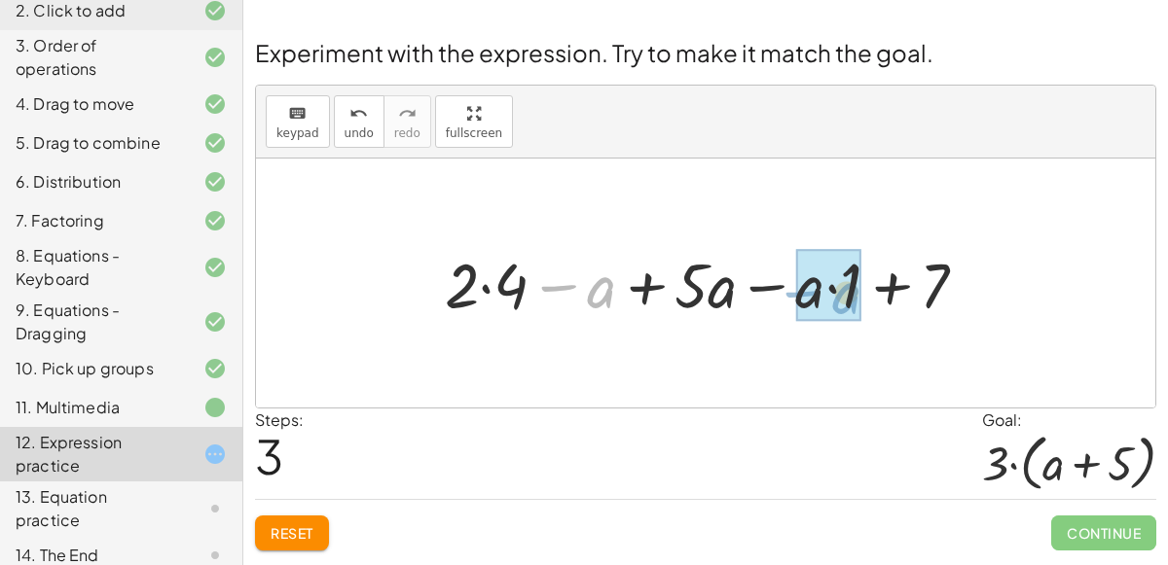
drag, startPoint x: 588, startPoint y: 288, endPoint x: 831, endPoint y: 293, distance: 243.3
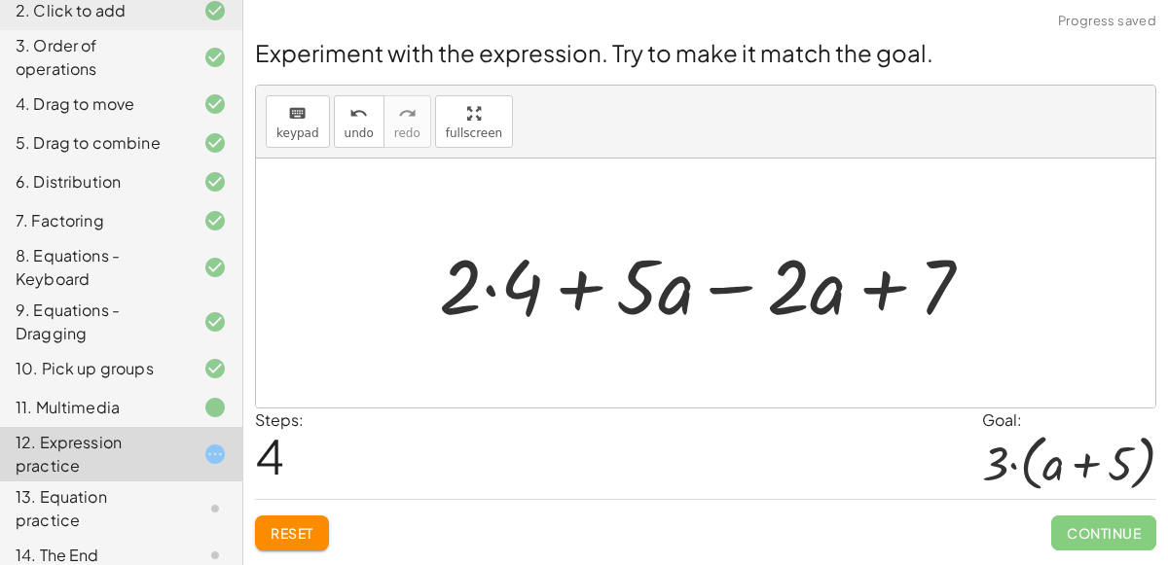
click at [728, 290] on div at bounding box center [713, 284] width 569 height 100
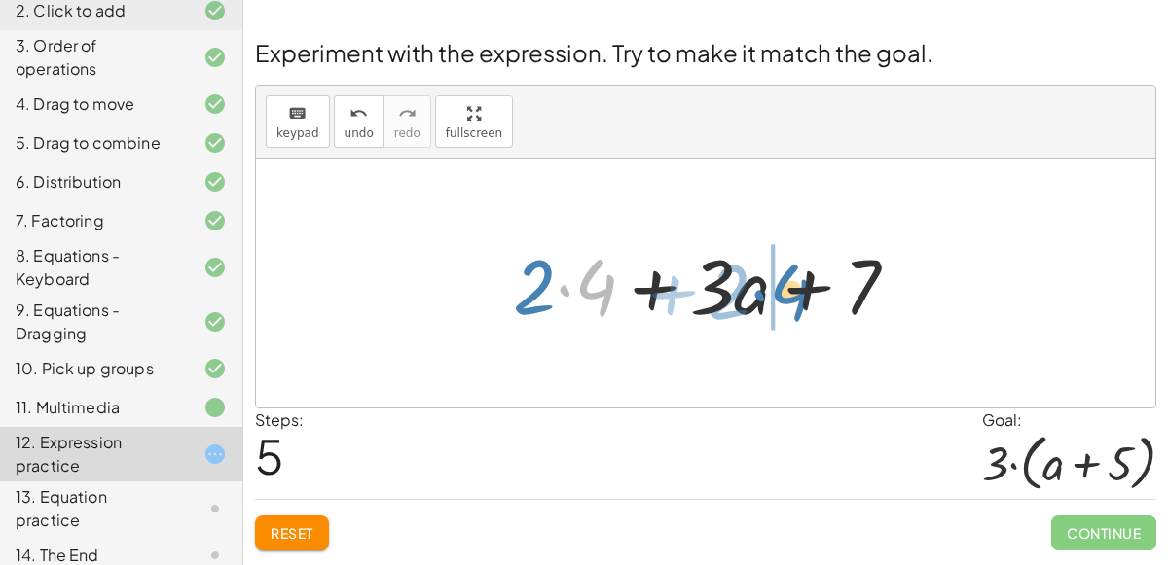
drag, startPoint x: 566, startPoint y: 274, endPoint x: 759, endPoint y: 278, distance: 192.7
click at [759, 278] on div at bounding box center [712, 284] width 419 height 100
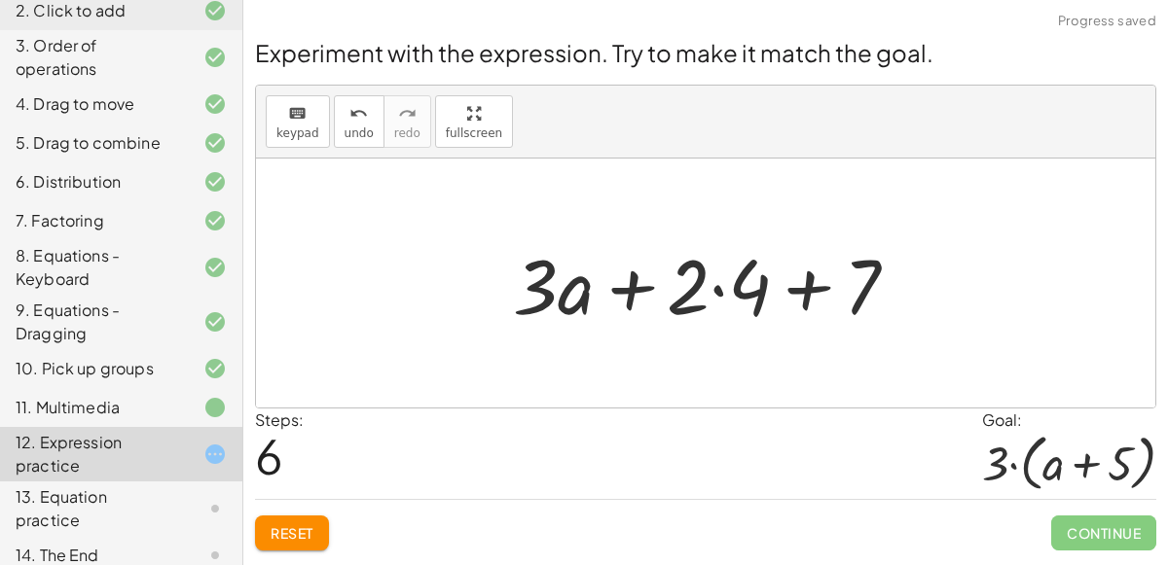
click at [810, 295] on div at bounding box center [712, 284] width 419 height 100
click at [629, 287] on div at bounding box center [712, 284] width 419 height 100
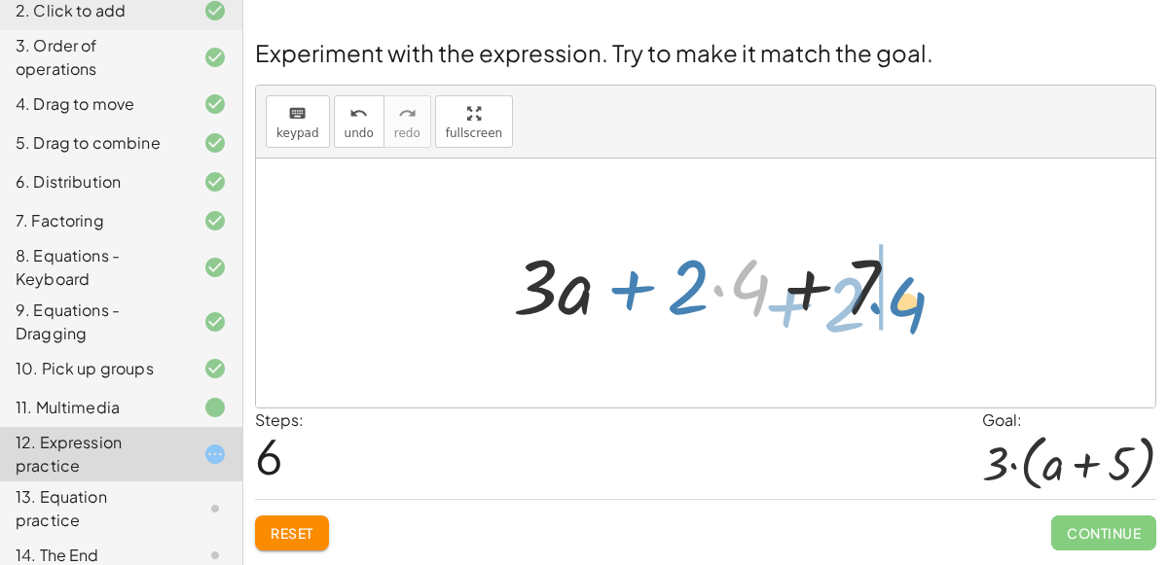
drag, startPoint x: 716, startPoint y: 279, endPoint x: 851, endPoint y: 288, distance: 134.6
click at [851, 288] on div at bounding box center [712, 284] width 419 height 100
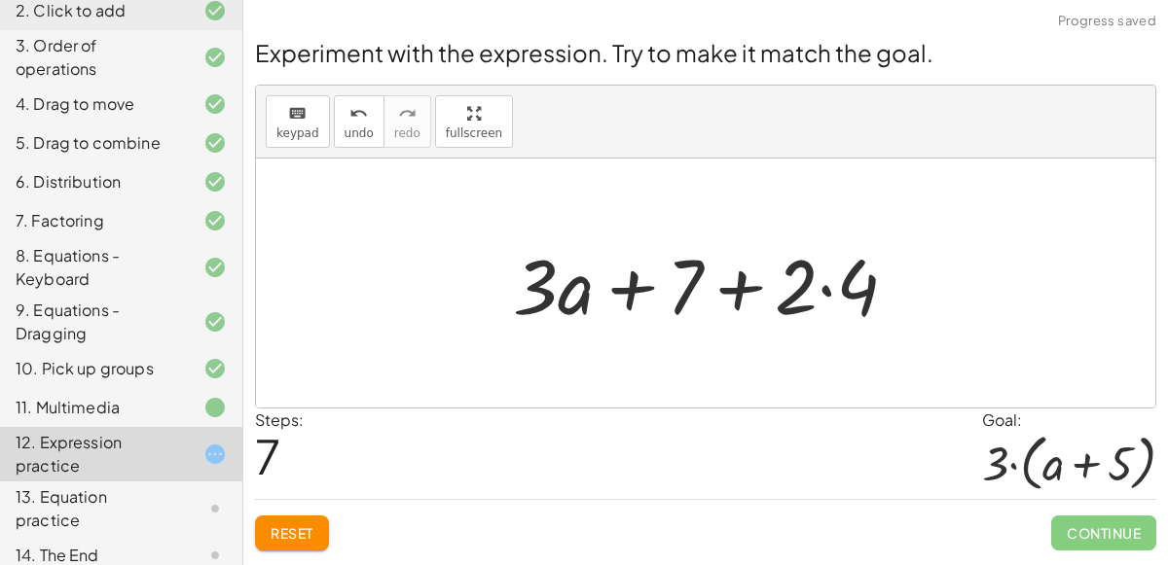
click at [727, 298] on div at bounding box center [712, 284] width 419 height 100
click at [637, 291] on div at bounding box center [712, 284] width 419 height 100
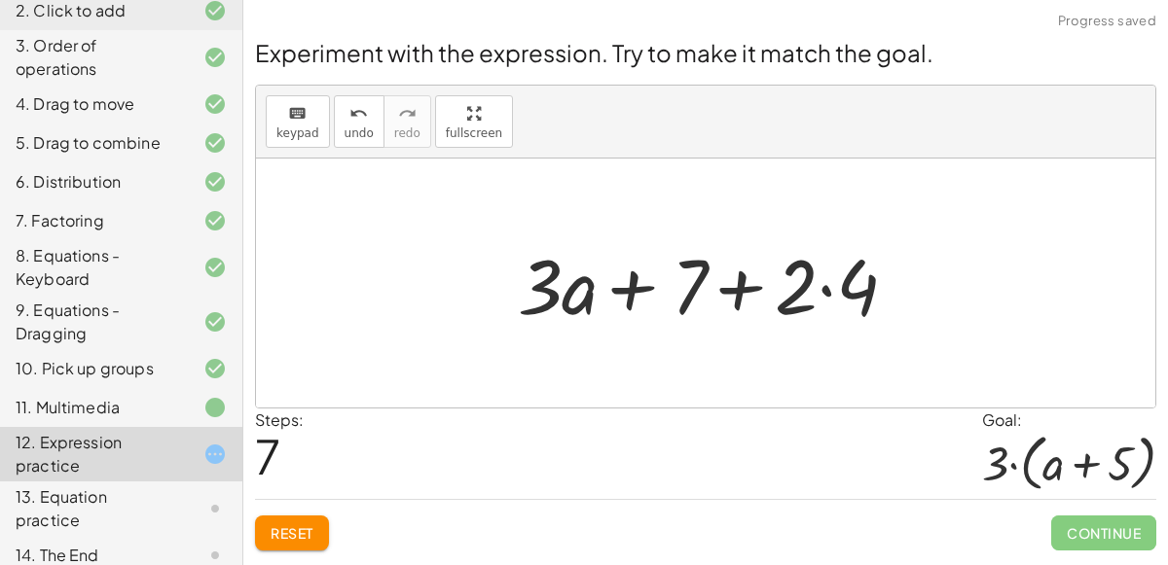
click at [637, 291] on div at bounding box center [712, 284] width 419 height 100
